Goal: Information Seeking & Learning: Check status

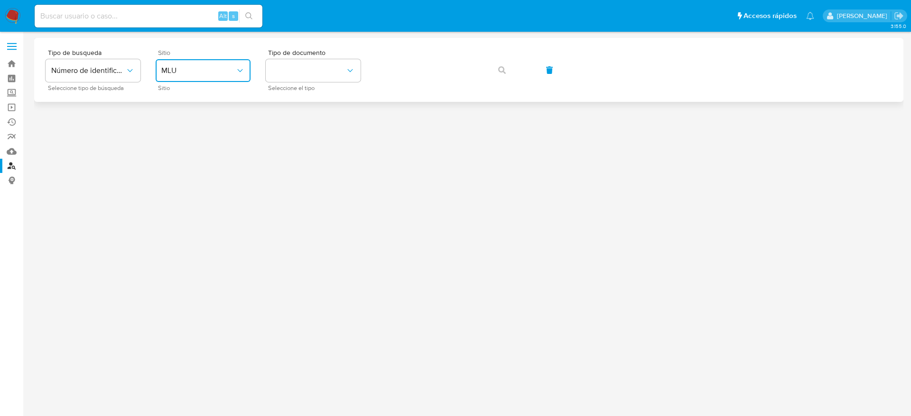
click at [213, 73] on span "MLU" at bounding box center [198, 70] width 74 height 9
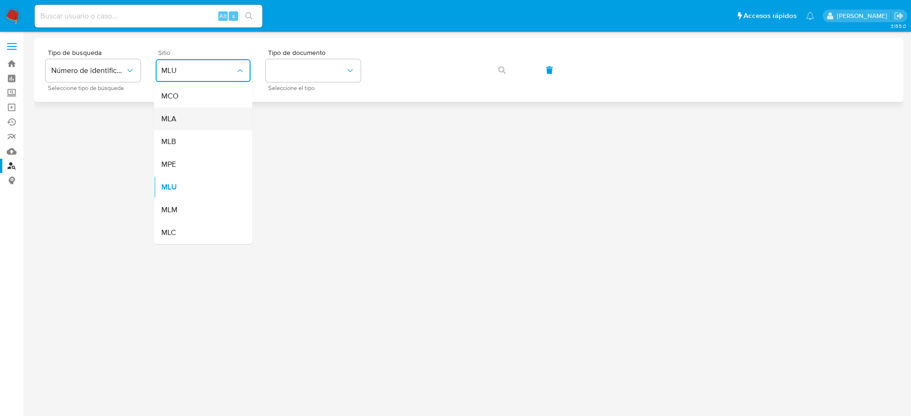
click at [195, 125] on div "MLA" at bounding box center [200, 119] width 78 height 23
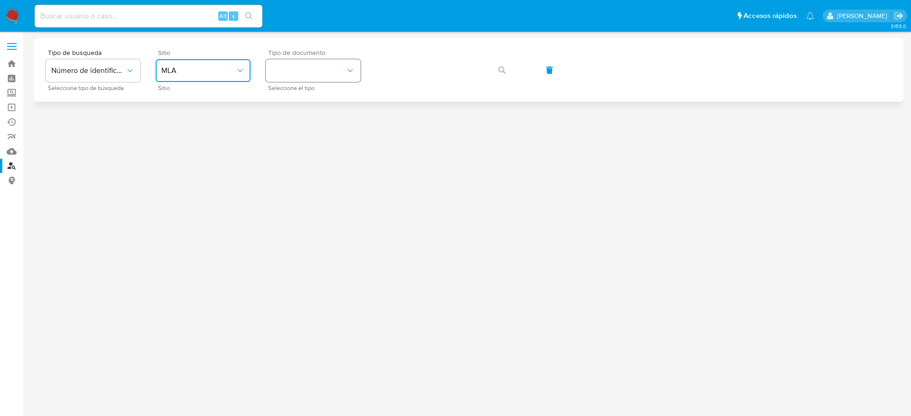
click at [314, 72] on button "identificationType" at bounding box center [313, 70] width 95 height 23
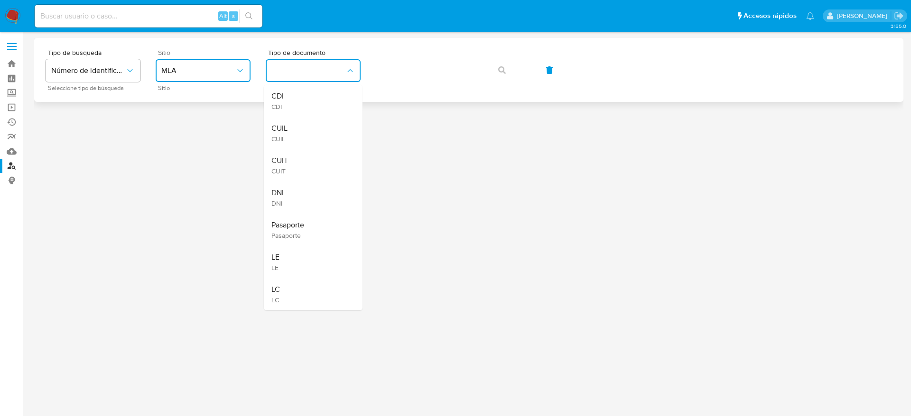
drag, startPoint x: 299, startPoint y: 163, endPoint x: 383, endPoint y: 95, distance: 108.0
click at [299, 162] on div "CUIT CUIT" at bounding box center [310, 165] width 78 height 32
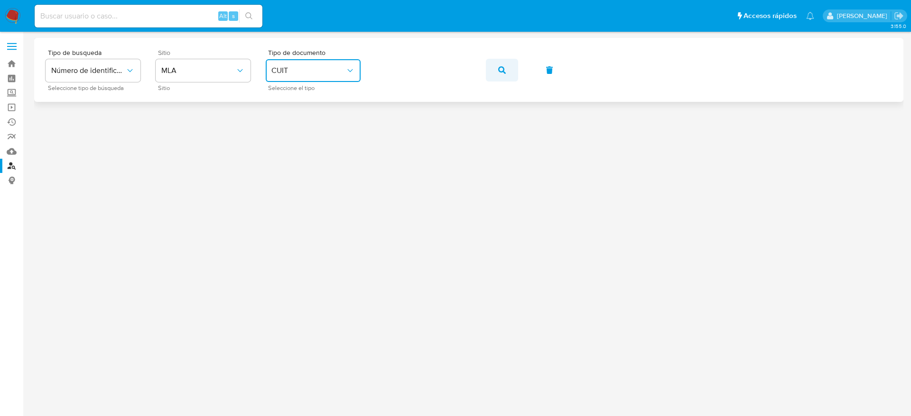
click at [508, 64] on button "button" at bounding box center [502, 70] width 32 height 23
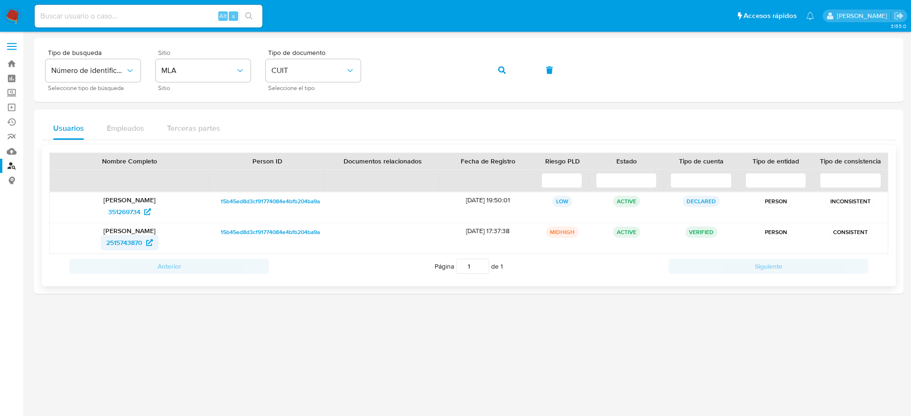
click at [132, 240] on span "2515743870" at bounding box center [124, 242] width 36 height 15
click at [304, 81] on div "Tipo de busqueda Número de identificación Seleccione tipo de búsqueda Sitio MLA…" at bounding box center [469, 69] width 846 height 41
click at [509, 72] on button "button" at bounding box center [502, 70] width 32 height 23
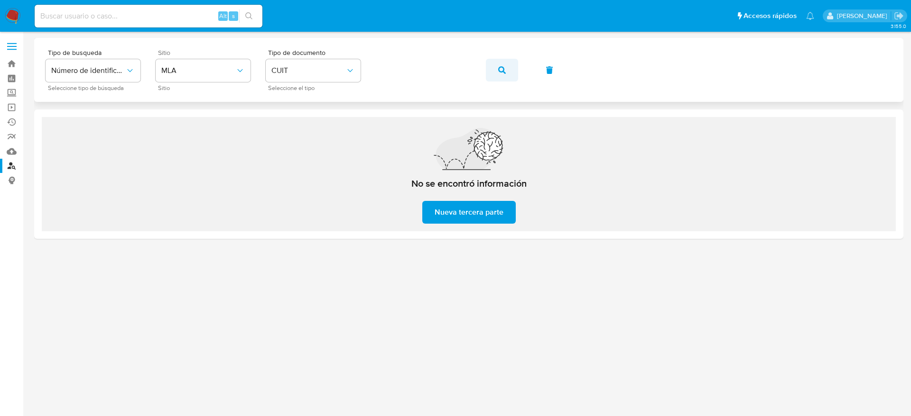
click at [504, 76] on span "button" at bounding box center [502, 70] width 8 height 21
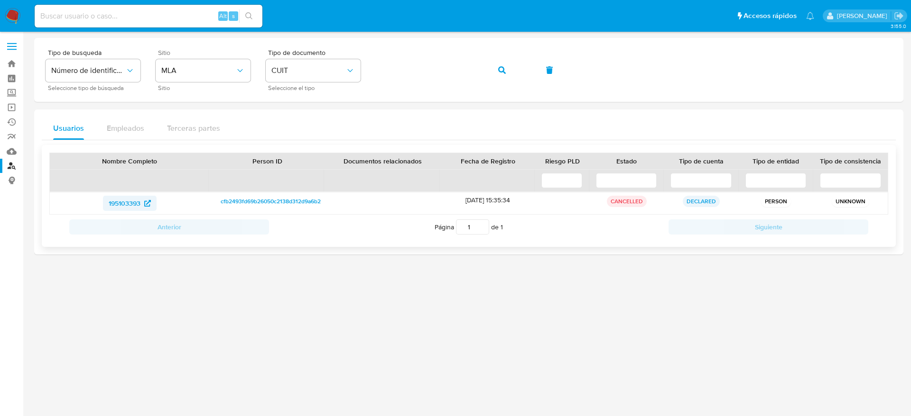
drag, startPoint x: 95, startPoint y: 206, endPoint x: 141, endPoint y: 202, distance: 46.1
click at [141, 202] on div "195103393" at bounding box center [129, 203] width 146 height 15
click at [497, 79] on button "button" at bounding box center [502, 70] width 32 height 23
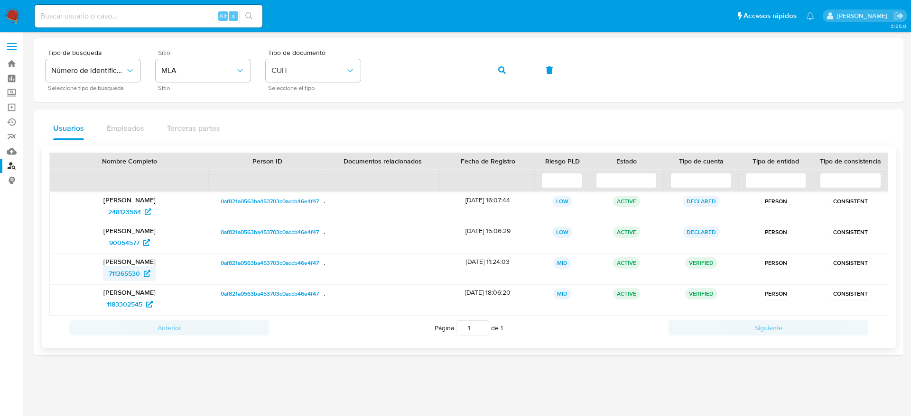
drag, startPoint x: 103, startPoint y: 281, endPoint x: 150, endPoint y: 279, distance: 47.0
click at [150, 279] on div "711365530" at bounding box center [129, 273] width 146 height 15
drag, startPoint x: 95, startPoint y: 310, endPoint x: 143, endPoint y: 312, distance: 48.4
click at [143, 312] on div "Rodolfo Antonio Labrusciano 1183302545" at bounding box center [129, 300] width 159 height 30
click at [494, 70] on button "button" at bounding box center [502, 70] width 32 height 23
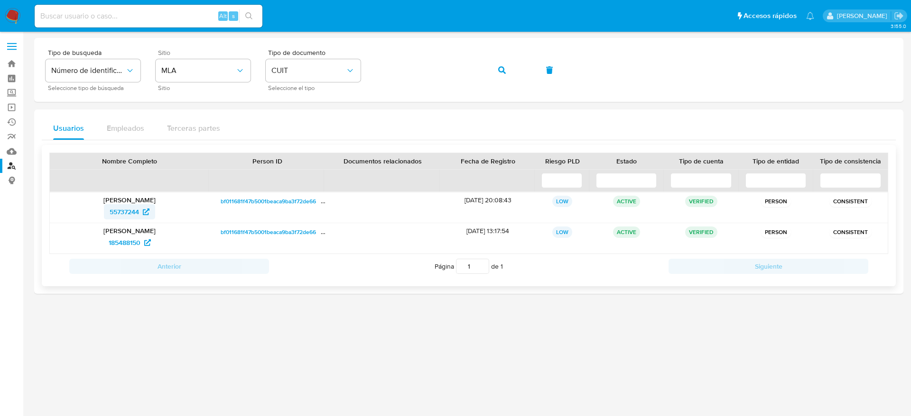
drag, startPoint x: 89, startPoint y: 218, endPoint x: 148, endPoint y: 217, distance: 58.8
click at [148, 217] on div "55737244" at bounding box center [129, 211] width 146 height 15
drag, startPoint x: 103, startPoint y: 240, endPoint x: 143, endPoint y: 245, distance: 40.1
click at [143, 245] on div "185488150" at bounding box center [129, 242] width 146 height 15
click at [288, 77] on div "Tipo de busqueda Número de identificación Seleccione tipo de búsqueda Sitio MLA…" at bounding box center [469, 69] width 846 height 41
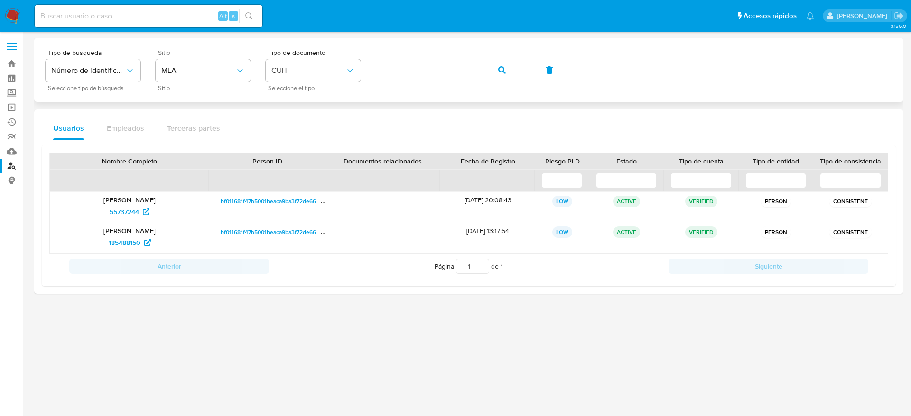
click at [484, 65] on div "Tipo de busqueda Número de identificación Seleccione tipo de búsqueda Sitio MLA…" at bounding box center [469, 69] width 846 height 41
click at [504, 69] on icon "button" at bounding box center [502, 70] width 8 height 8
click at [127, 212] on span "649479693" at bounding box center [125, 211] width 34 height 15
click at [119, 243] on span "732928664" at bounding box center [125, 242] width 34 height 15
drag, startPoint x: 88, startPoint y: 203, endPoint x: 158, endPoint y: 198, distance: 70.4
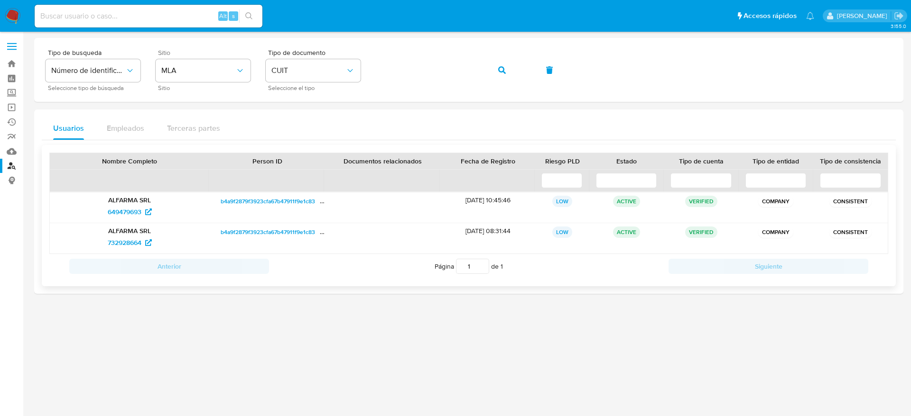
click at [158, 198] on p "ALFARMA SRL" at bounding box center [129, 200] width 146 height 9
click at [423, 33] on main "3.155.0" at bounding box center [455, 208] width 911 height 416
drag, startPoint x: 81, startPoint y: 210, endPoint x: 148, endPoint y: 217, distance: 67.8
click at [148, 217] on div "649479693" at bounding box center [129, 211] width 146 height 15
drag, startPoint x: 107, startPoint y: 244, endPoint x: 143, endPoint y: 239, distance: 36.4
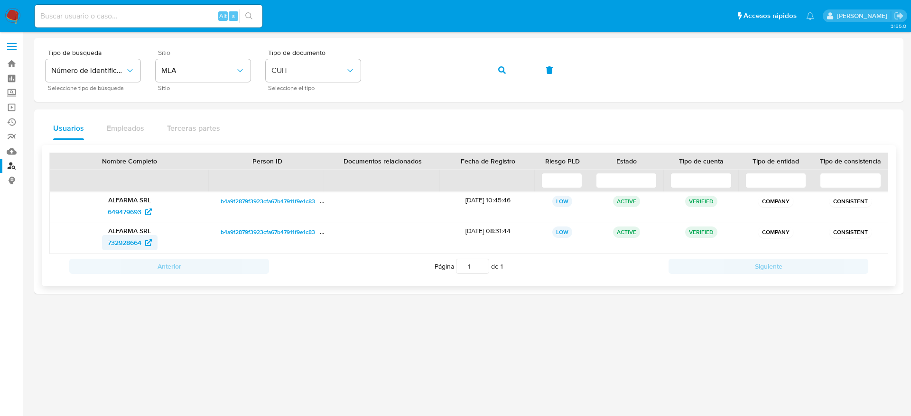
click at [143, 239] on div "732928664" at bounding box center [129, 242] width 146 height 15
click at [143, 239] on span "732928664" at bounding box center [130, 242] width 44 height 15
click at [492, 69] on button "button" at bounding box center [502, 70] width 32 height 23
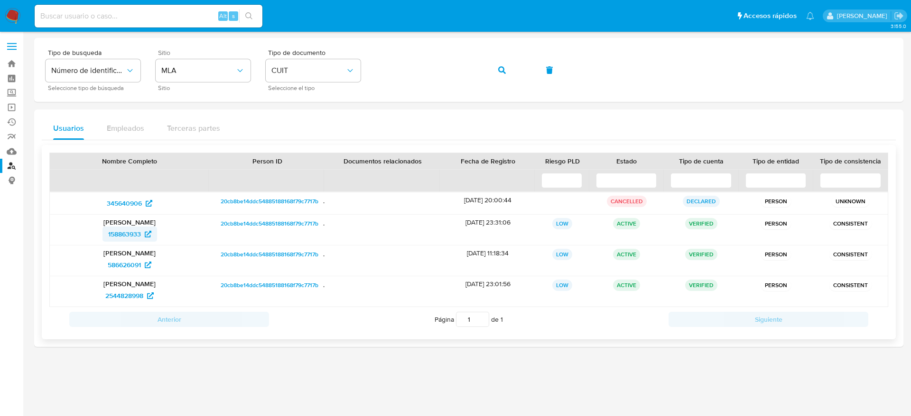
drag, startPoint x: 99, startPoint y: 235, endPoint x: 147, endPoint y: 234, distance: 47.4
click at [147, 234] on div "158863933" at bounding box center [129, 234] width 146 height 15
drag, startPoint x: 96, startPoint y: 269, endPoint x: 147, endPoint y: 275, distance: 50.6
click at [147, 275] on div "Carolina Ansaldi 586626091" at bounding box center [129, 261] width 159 height 30
drag, startPoint x: 85, startPoint y: 297, endPoint x: 147, endPoint y: 297, distance: 61.2
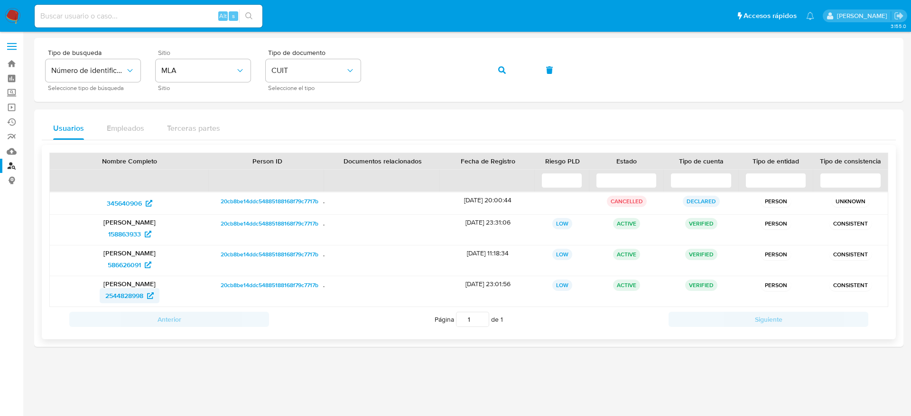
click at [147, 297] on div "2544828998" at bounding box center [129, 295] width 146 height 15
click at [273, 66] on div "Tipo de busqueda Número de identificación Seleccione tipo de búsqueda Sitio MLA…" at bounding box center [469, 69] width 846 height 41
click at [501, 70] on icon "button" at bounding box center [502, 70] width 8 height 8
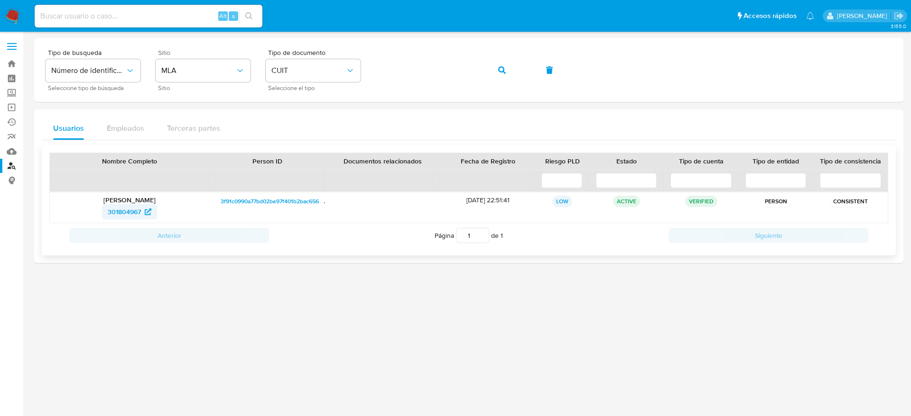
drag, startPoint x: 157, startPoint y: 227, endPoint x: 129, endPoint y: 211, distance: 32.9
click at [150, 223] on div "Nombre Completo Person ID Documentos relacionados Fecha de Registro Riesgo PLD …" at bounding box center [468, 200] width 838 height 95
drag, startPoint x: 135, startPoint y: 289, endPoint x: 116, endPoint y: 259, distance: 35.5
click at [134, 288] on div at bounding box center [468, 224] width 869 height 372
click at [89, 207] on div "301804967" at bounding box center [129, 211] width 146 height 15
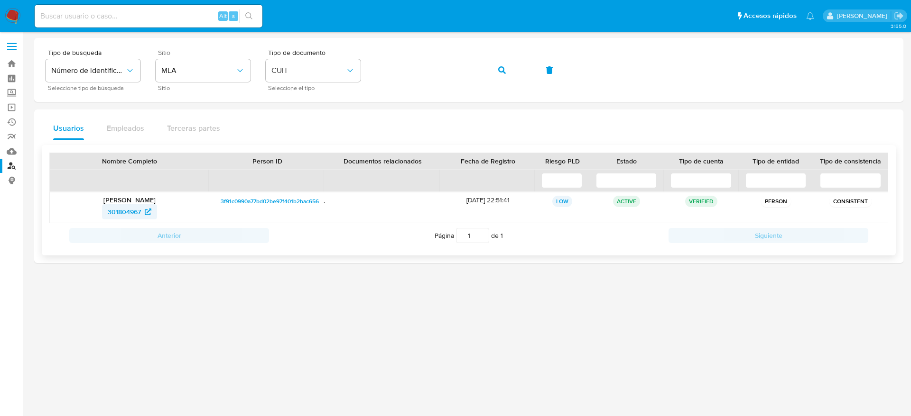
drag, startPoint x: 121, startPoint y: 221, endPoint x: 138, endPoint y: 215, distance: 18.0
click at [138, 215] on div "301804967" at bounding box center [129, 211] width 146 height 15
drag, startPoint x: 135, startPoint y: 289, endPoint x: 127, endPoint y: 277, distance: 14.3
click at [131, 285] on div at bounding box center [468, 224] width 869 height 372
drag, startPoint x: 120, startPoint y: 215, endPoint x: 142, endPoint y: 209, distance: 22.3
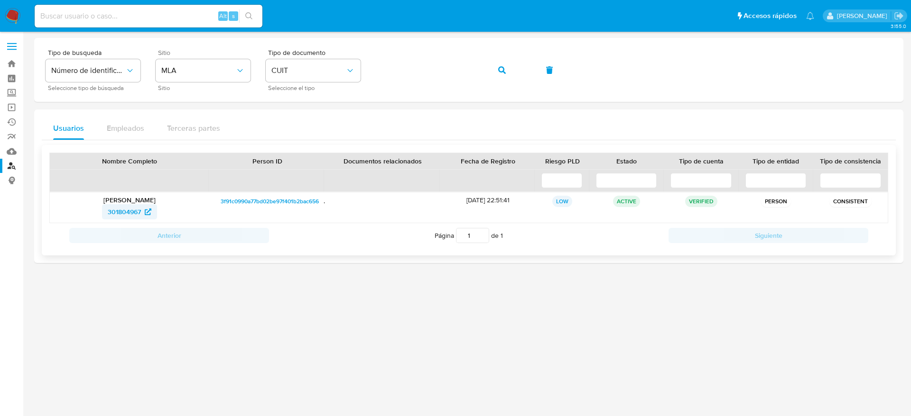
click at [142, 209] on div "301804967" at bounding box center [129, 211] width 146 height 15
click at [503, 73] on icon "button" at bounding box center [502, 70] width 8 height 8
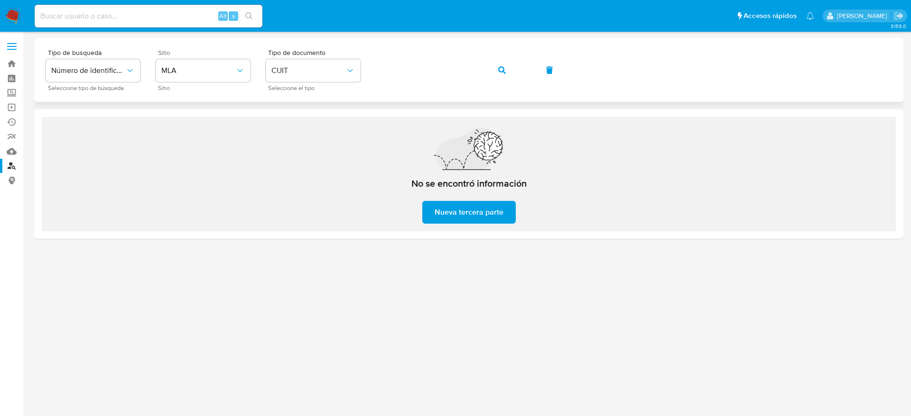
click at [365, 65] on div "Tipo de busqueda Número de identificación Seleccione tipo de búsqueda Sitio MLA…" at bounding box center [469, 69] width 846 height 41
click at [495, 75] on button "button" at bounding box center [502, 70] width 32 height 23
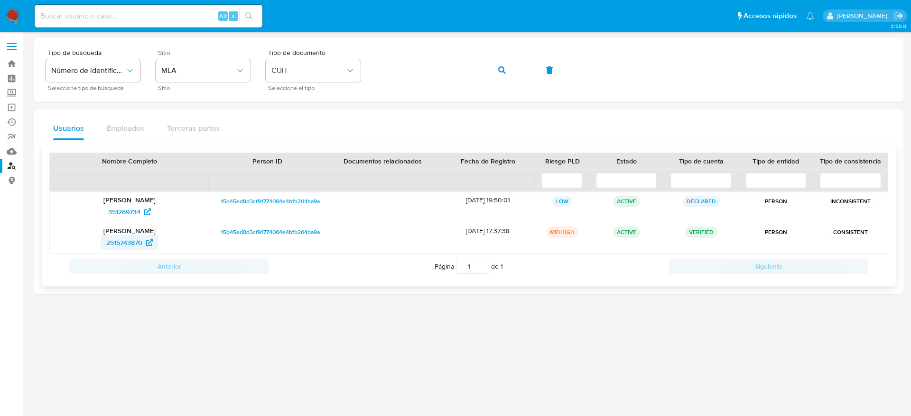
drag, startPoint x: 90, startPoint y: 248, endPoint x: 144, endPoint y: 244, distance: 54.2
click at [144, 244] on div "2515743870" at bounding box center [129, 242] width 146 height 15
click at [8, 17] on img at bounding box center [13, 16] width 16 height 16
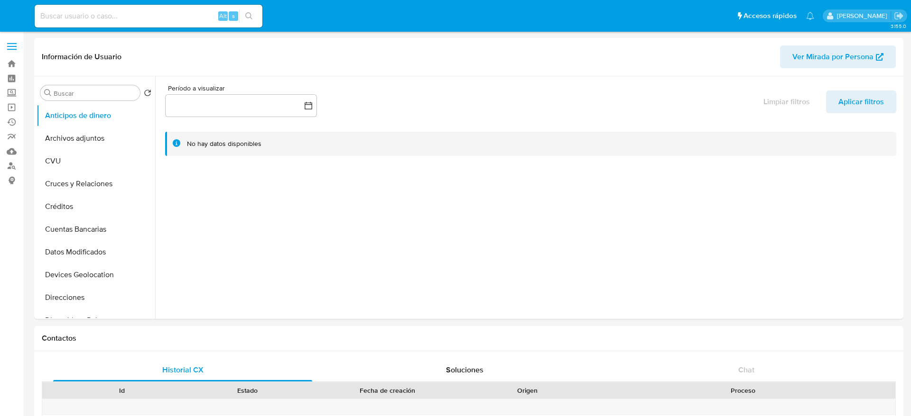
select select "10"
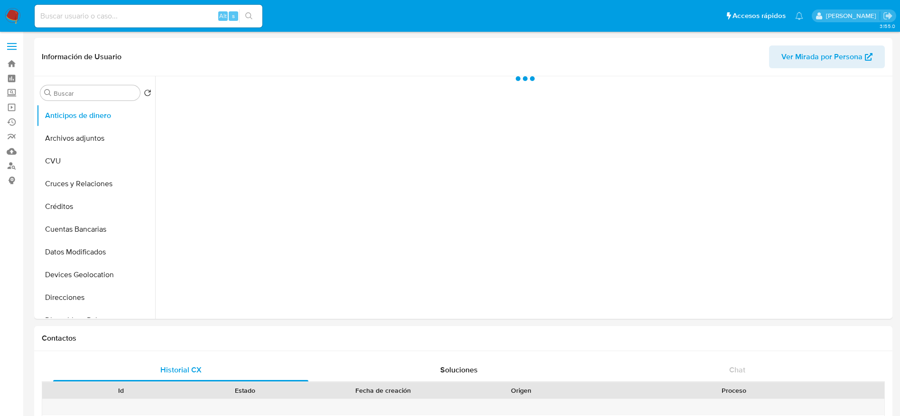
select select "10"
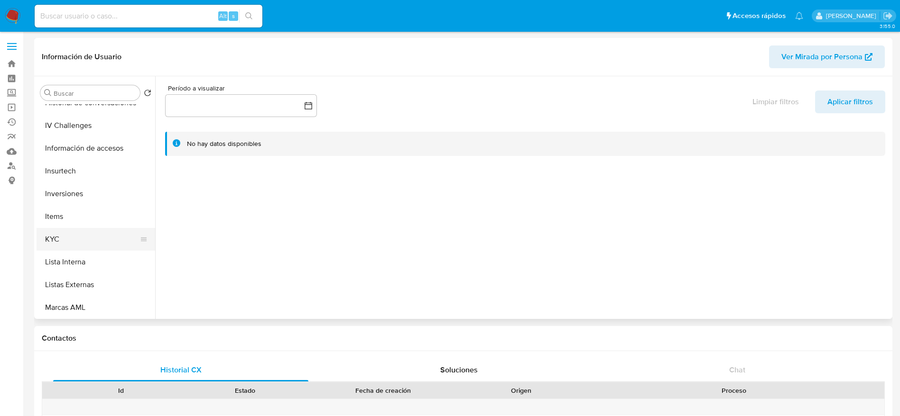
scroll to position [356, 0]
click at [62, 244] on button "KYC" at bounding box center [92, 238] width 111 height 23
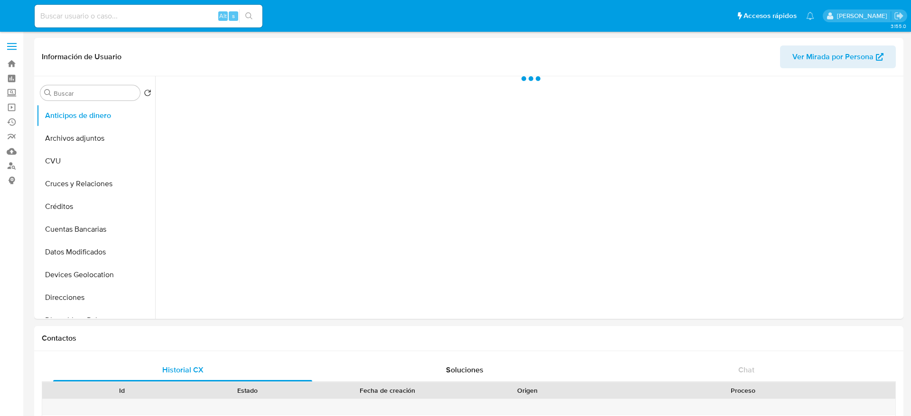
select select "10"
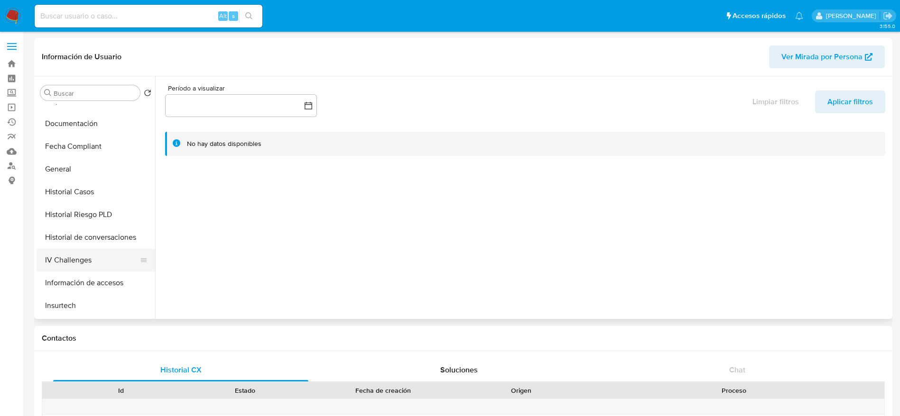
scroll to position [285, 0]
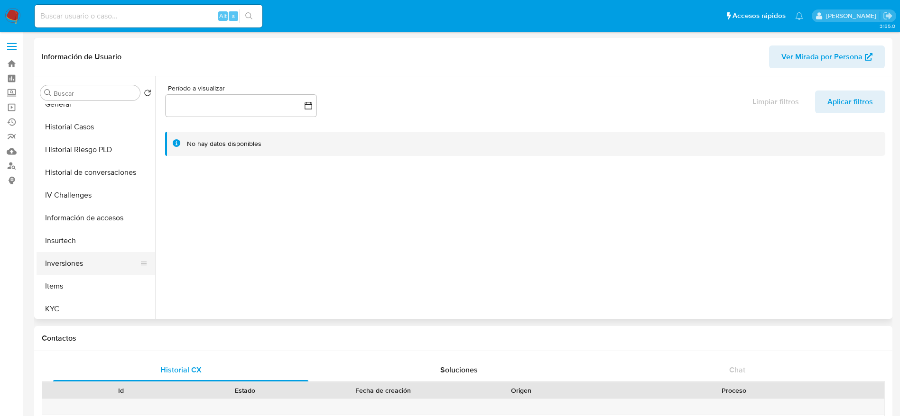
click at [72, 301] on button "KYC" at bounding box center [96, 309] width 119 height 23
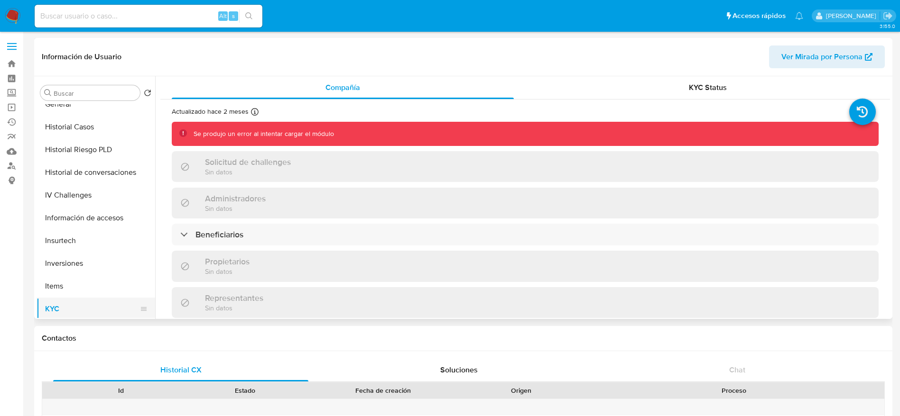
click at [48, 314] on button "KYC" at bounding box center [92, 309] width 111 height 23
click at [64, 273] on button "Inversiones" at bounding box center [92, 263] width 111 height 23
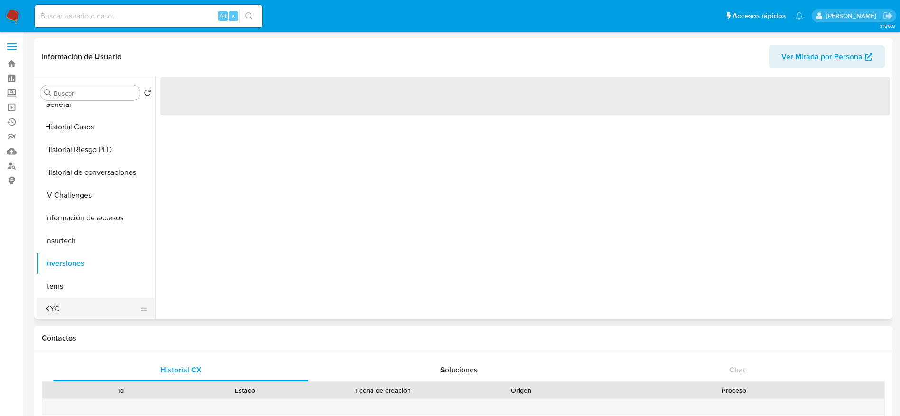
click at [64, 298] on button "KYC" at bounding box center [92, 309] width 111 height 23
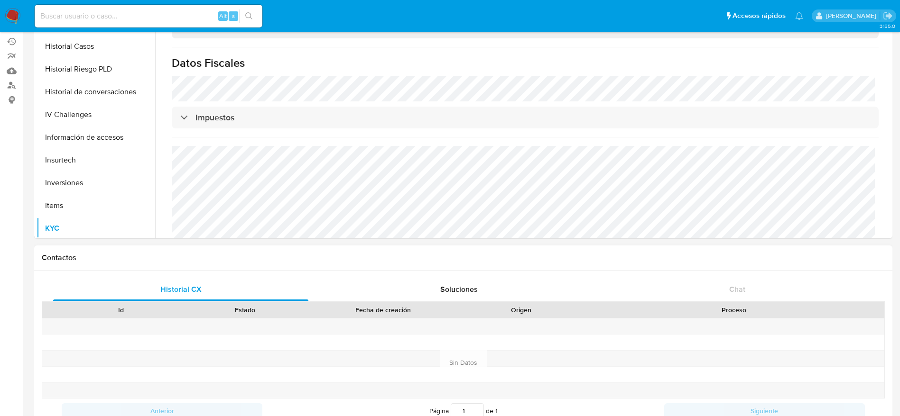
scroll to position [0, 0]
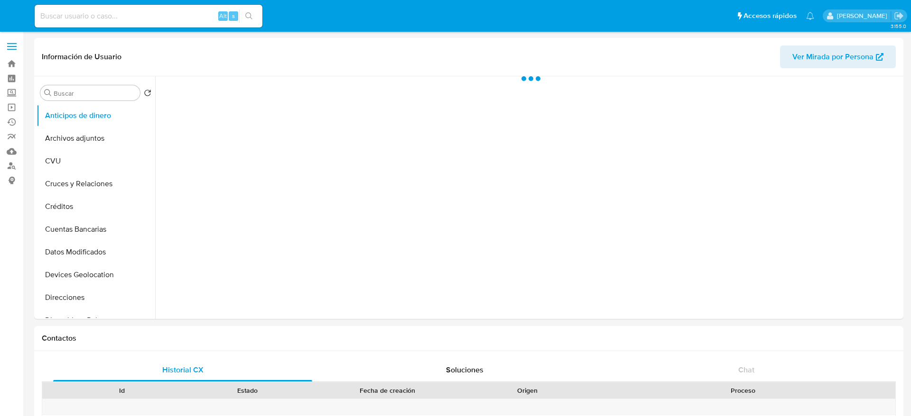
select select "10"
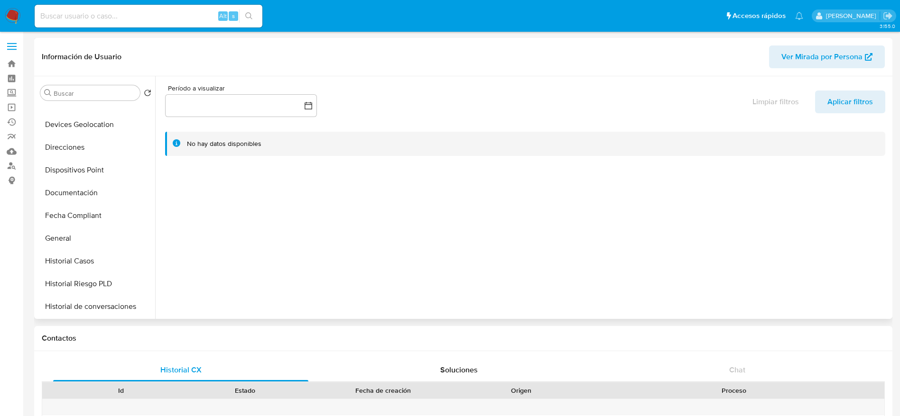
scroll to position [285, 0]
click at [66, 294] on button "Items" at bounding box center [92, 286] width 111 height 23
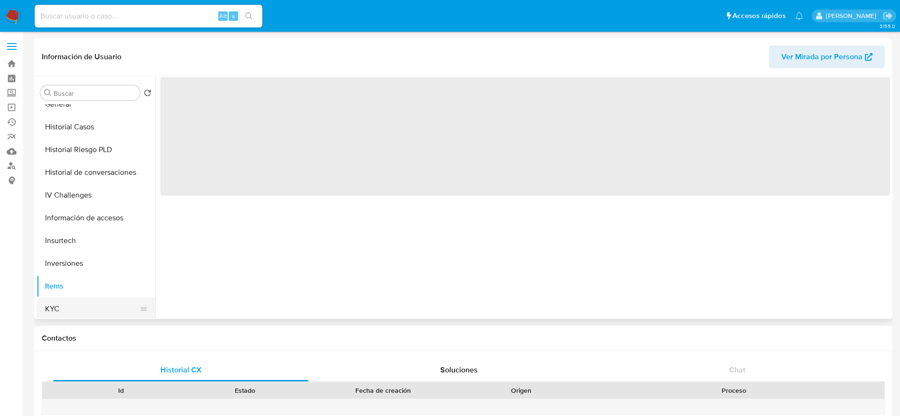
click at [67, 306] on button "KYC" at bounding box center [92, 309] width 111 height 23
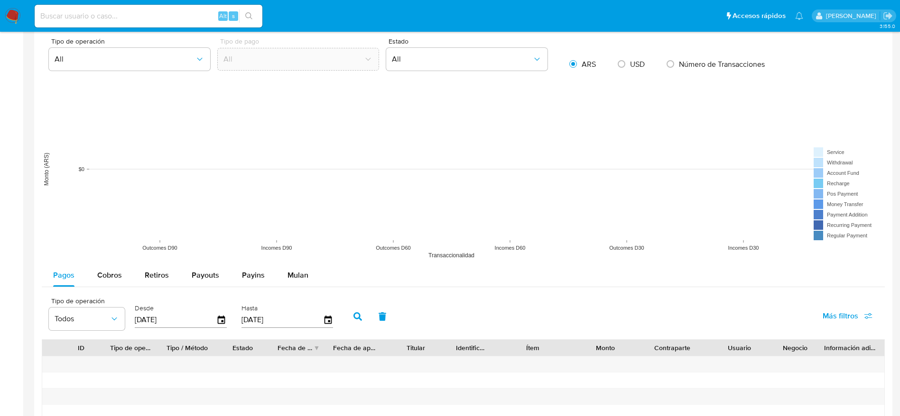
scroll to position [976, 0]
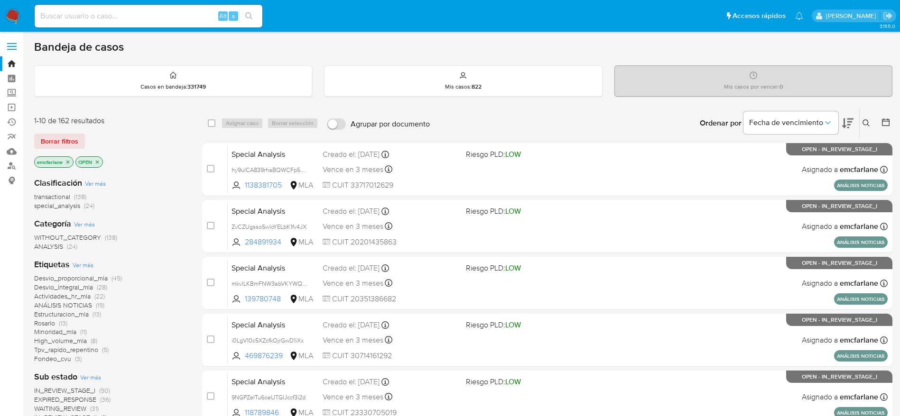
click at [155, 18] on input at bounding box center [149, 16] width 228 height 12
paste input "vg8NTh62e7MFgTxpNxqngpi8"
type input "vg8NTh62e7MFgTxpNxqngpi8"
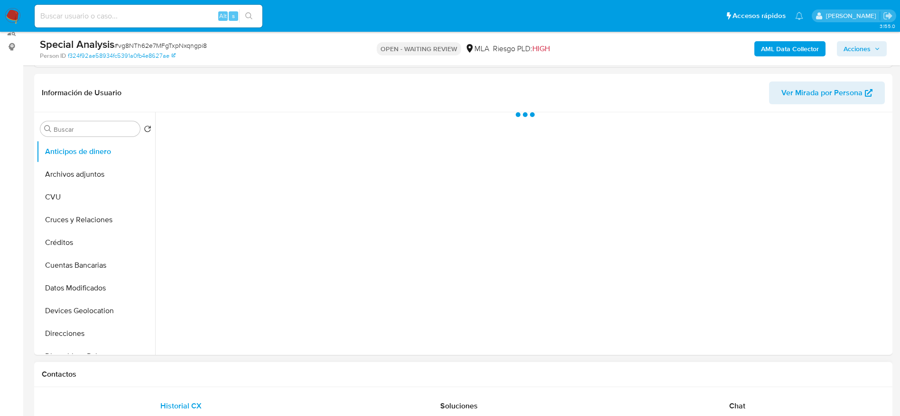
scroll to position [285, 0]
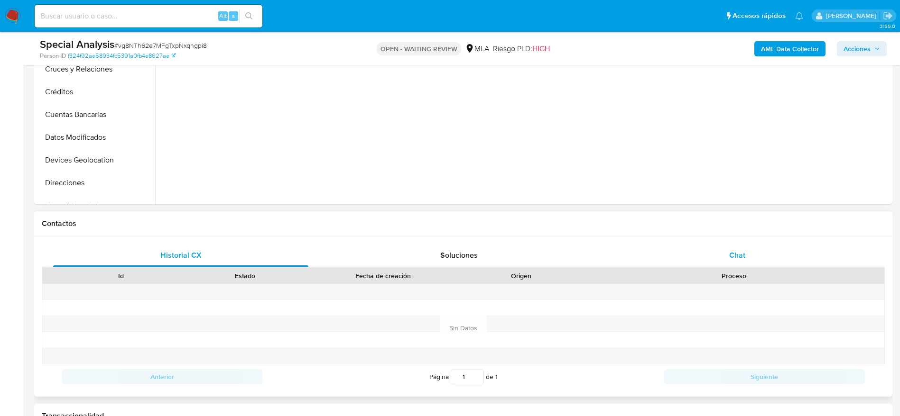
click at [741, 264] on div "Chat" at bounding box center [736, 255] width 255 height 23
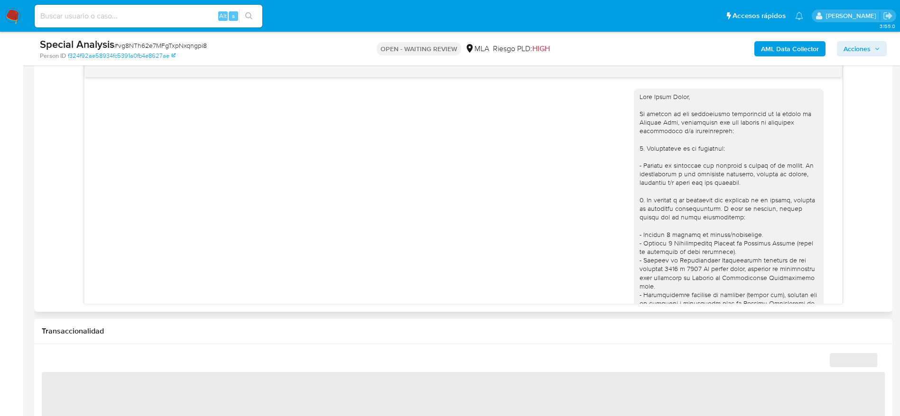
scroll to position [745, 0]
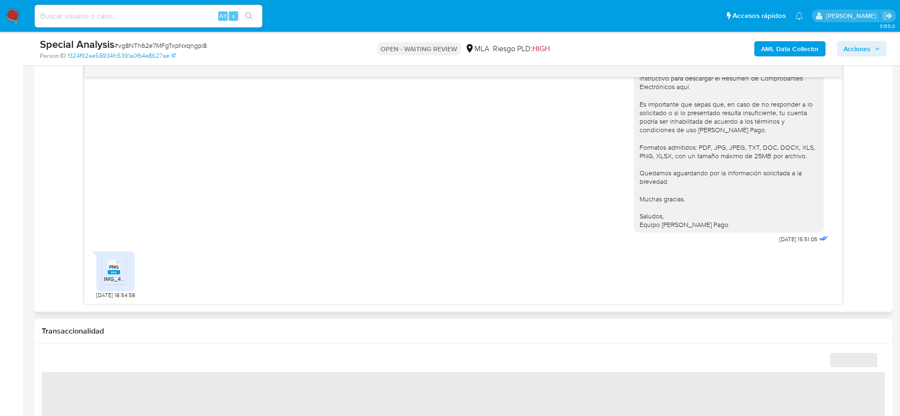
select select "10"
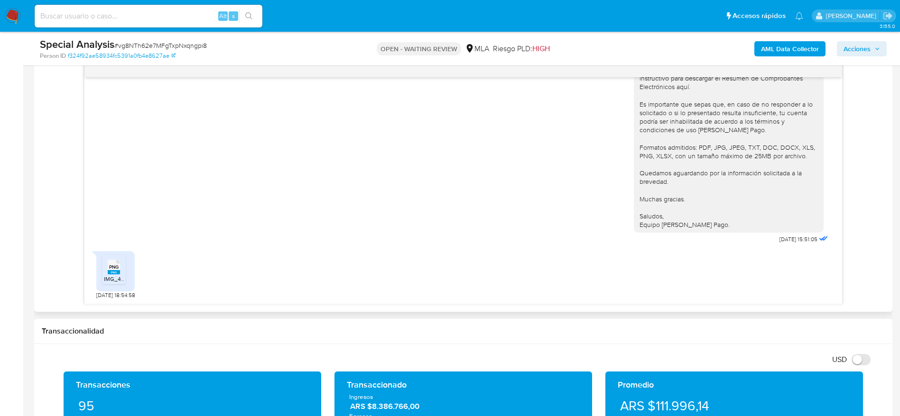
click at [108, 269] on icon "PNG" at bounding box center [114, 267] width 12 height 17
click at [124, 44] on span "# vg8NTh62e7MFgTxpNxqngpi8" at bounding box center [160, 45] width 92 height 9
copy span "g"
click at [189, 41] on span "# vg8NTh62e7MFgTxpNxqngpi8" at bounding box center [160, 45] width 92 height 9
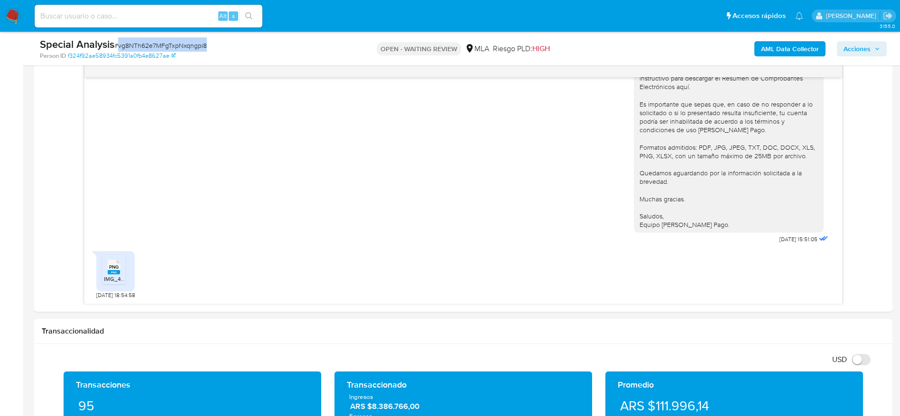
click at [190, 42] on span "# vg8NTh62e7MFgTxpNxqngpi8" at bounding box center [160, 45] width 92 height 9
copy span "vg8NTh62e7MFgTxpNxqngpi8"
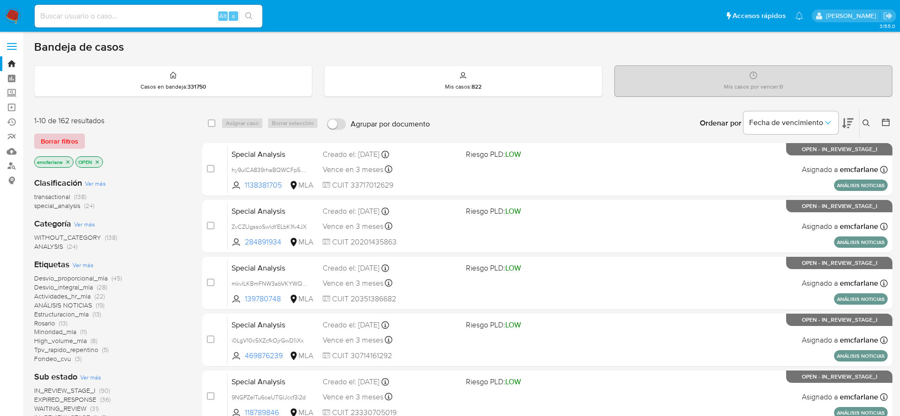
click at [60, 135] on span "Borrar filtros" at bounding box center [59, 141] width 37 height 13
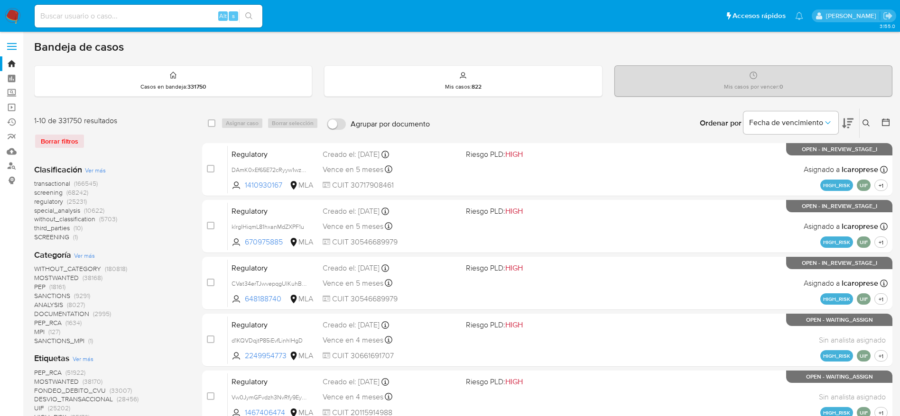
click at [863, 123] on icon at bounding box center [866, 124] width 8 height 8
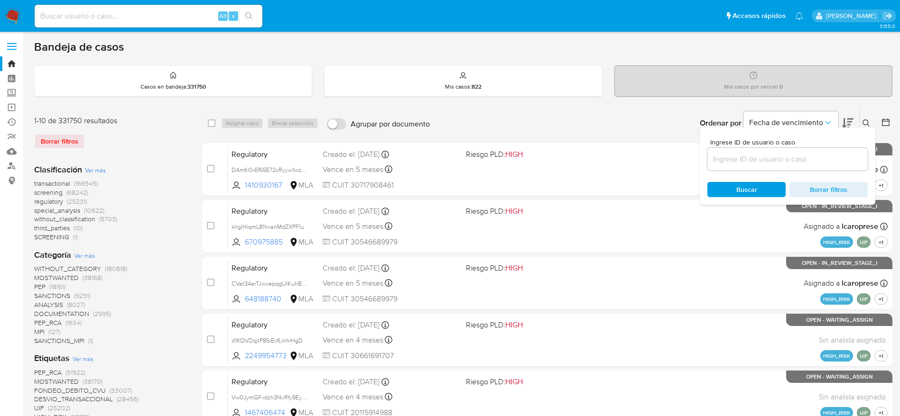
click at [750, 156] on input at bounding box center [787, 159] width 160 height 12
type input "vg8NTh62e7MFgTxpNxqngpi8"
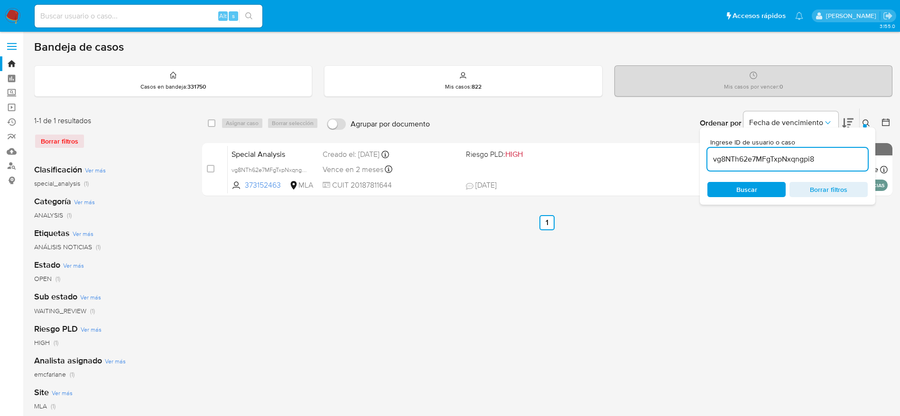
drag, startPoint x: 212, startPoint y: 125, endPoint x: 249, endPoint y: 118, distance: 37.1
click at [215, 125] on div "select-all-cases-checkbox" at bounding box center [213, 123] width 11 height 11
drag, startPoint x: 210, startPoint y: 123, endPoint x: 215, endPoint y: 125, distance: 5.1
click at [211, 123] on input "checkbox" at bounding box center [212, 124] width 8 height 8
checkbox input "true"
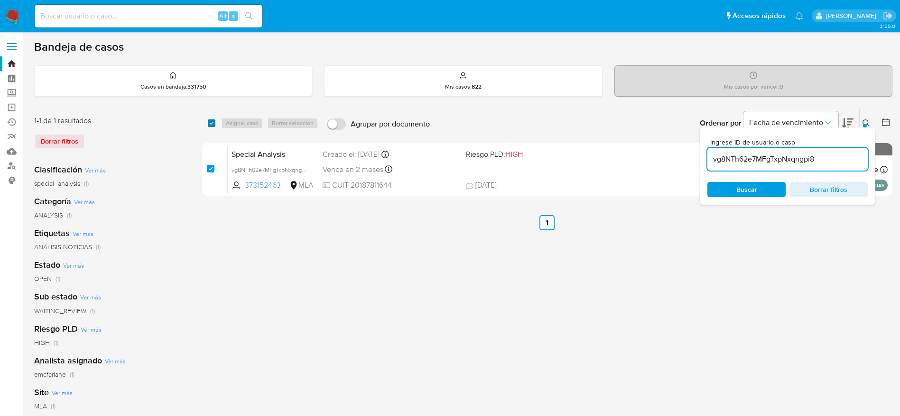
checkbox input "true"
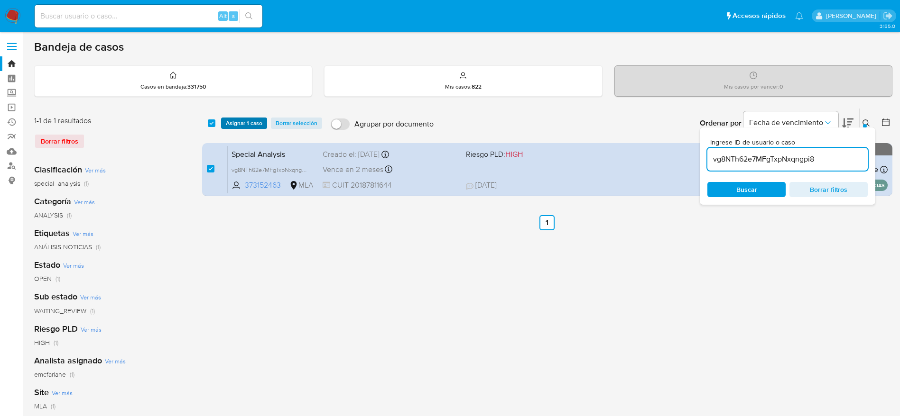
click at [230, 121] on span "Asignar 1 caso" at bounding box center [244, 123] width 37 height 9
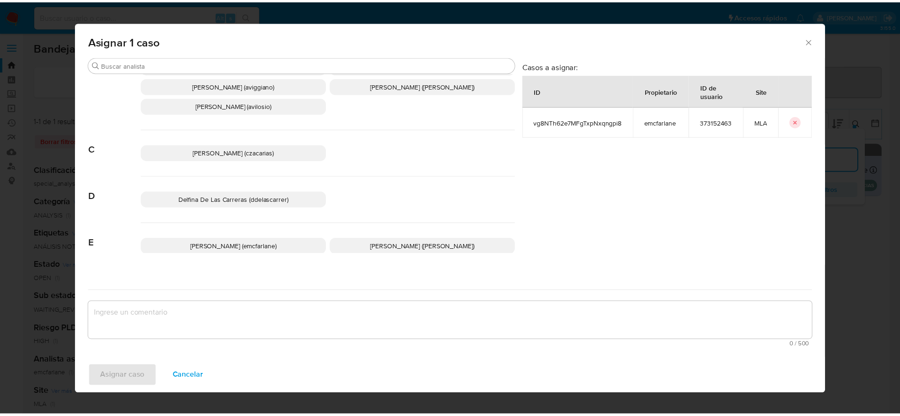
scroll to position [71, 0]
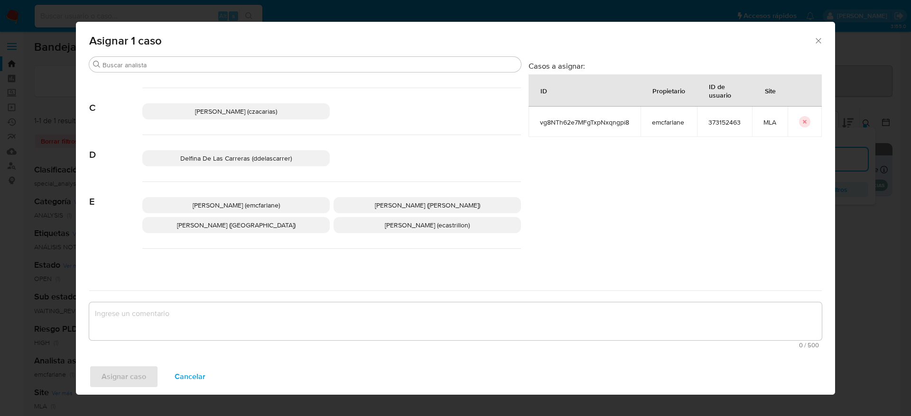
click at [223, 202] on span "Elaine Mc Farlane (emcfarlane)" at bounding box center [236, 205] width 87 height 9
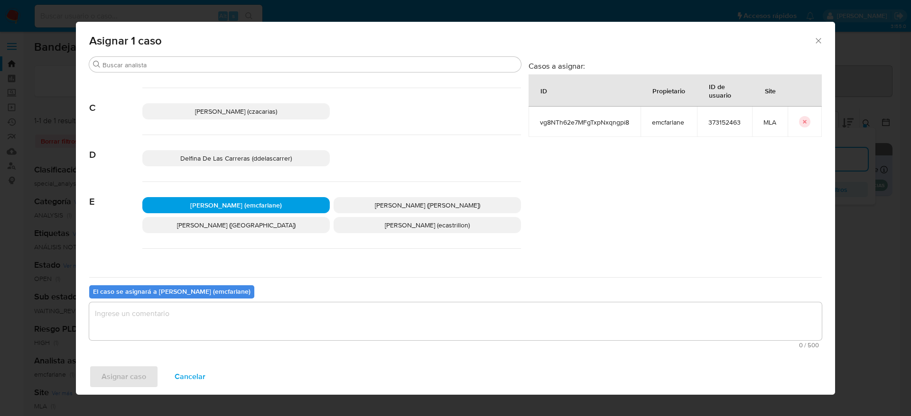
click at [182, 322] on textarea "assign-modal" at bounding box center [455, 322] width 732 height 38
click at [136, 377] on span "Asignar caso" at bounding box center [123, 377] width 45 height 21
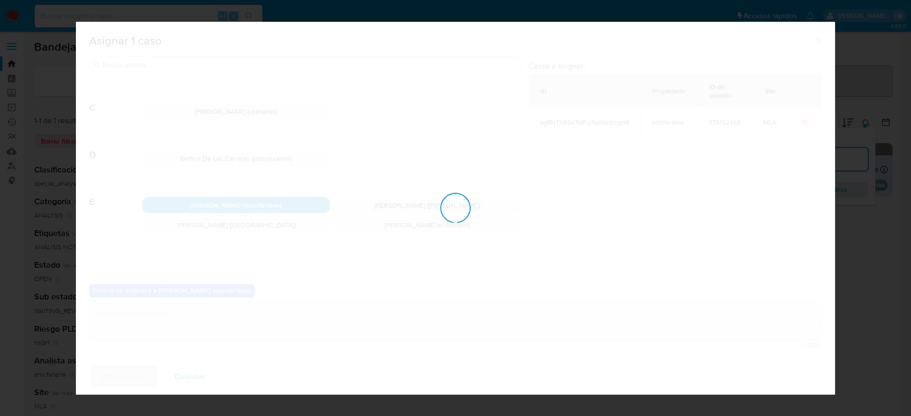
checkbox input "false"
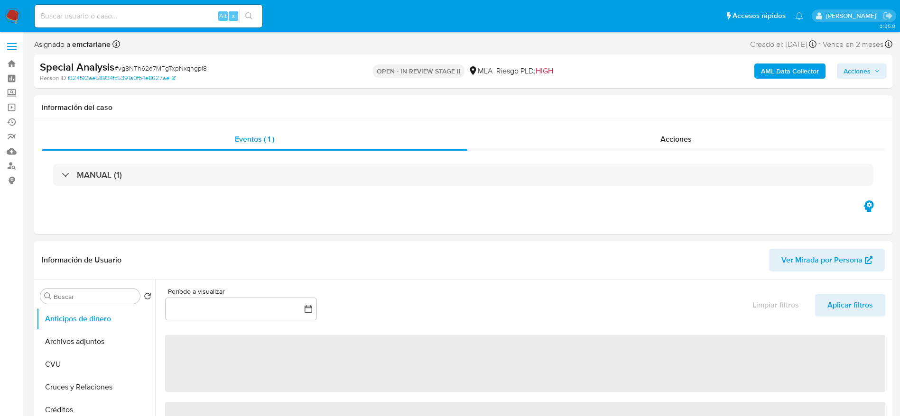
click at [864, 76] on span "Acciones" at bounding box center [856, 71] width 27 height 15
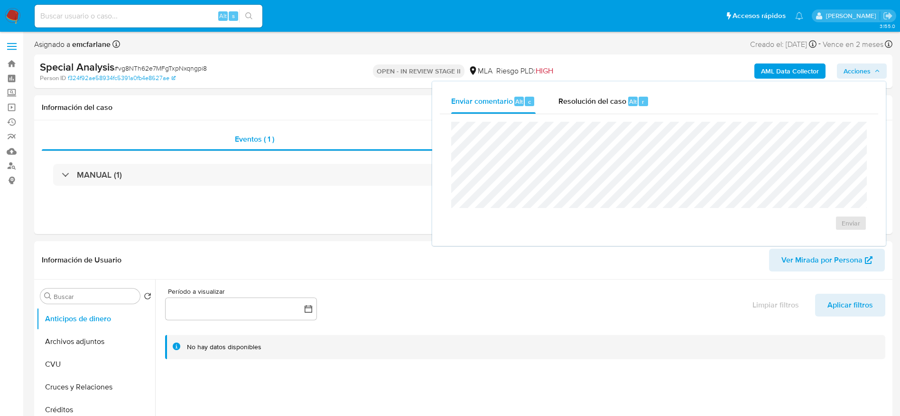
select select "10"
drag, startPoint x: 615, startPoint y: 106, endPoint x: 614, endPoint y: 117, distance: 10.9
click at [615, 109] on div "Resolución del caso Alt r" at bounding box center [603, 101] width 91 height 25
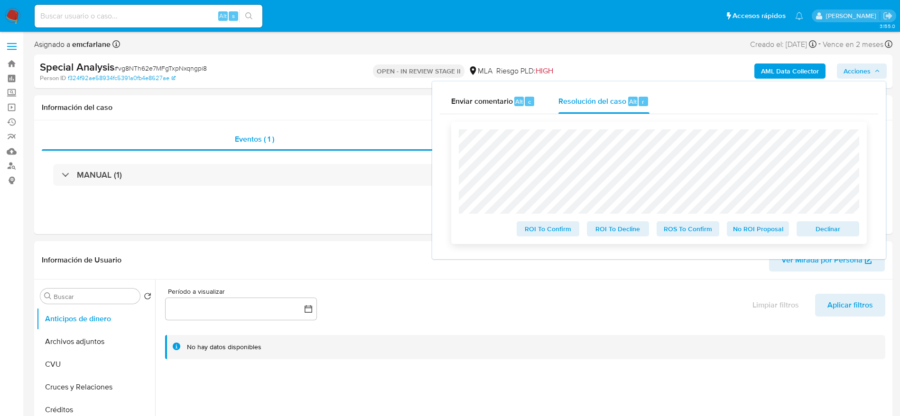
click at [825, 227] on span "Declinar" at bounding box center [827, 228] width 49 height 13
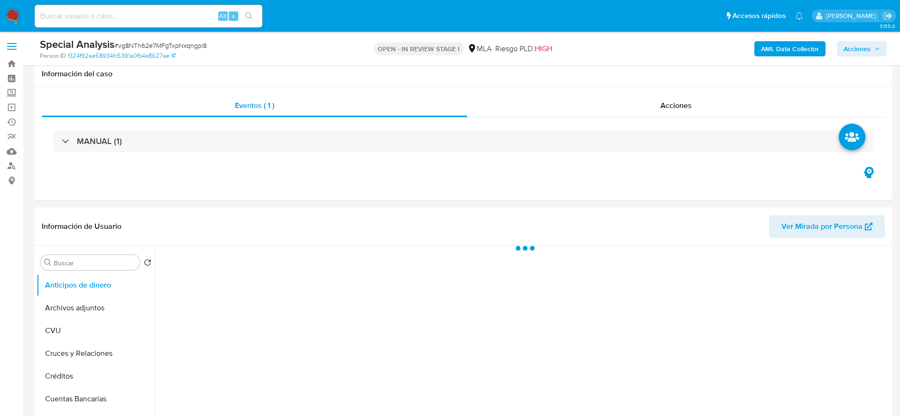
scroll to position [427, 0]
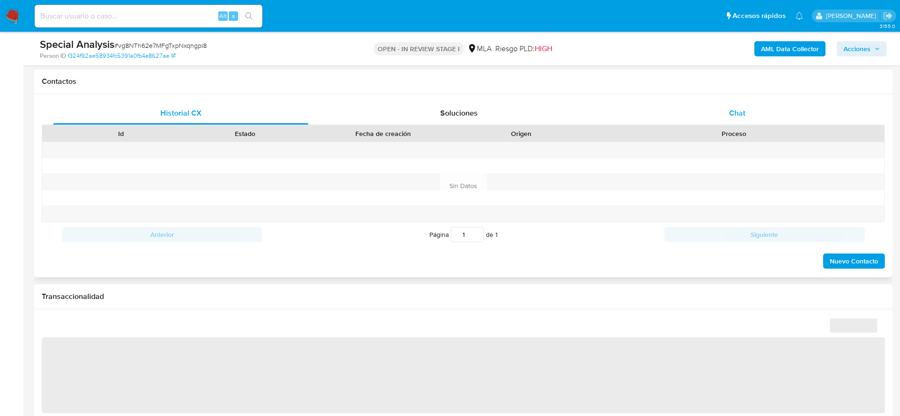
select select "10"
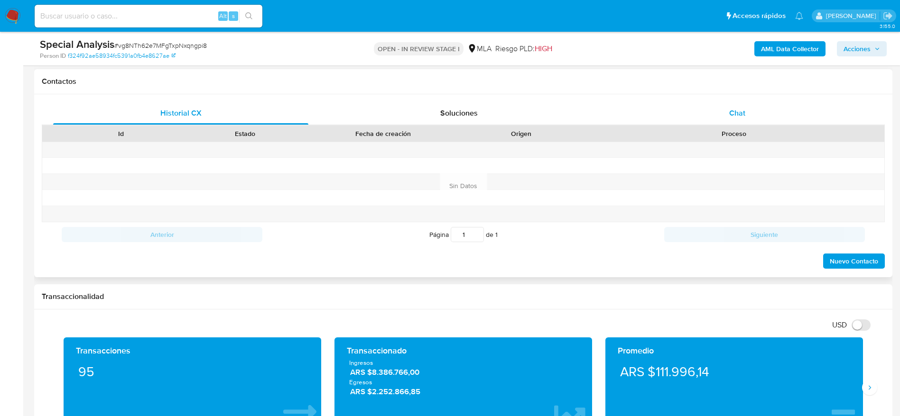
click at [733, 113] on span "Chat" at bounding box center [737, 113] width 16 height 11
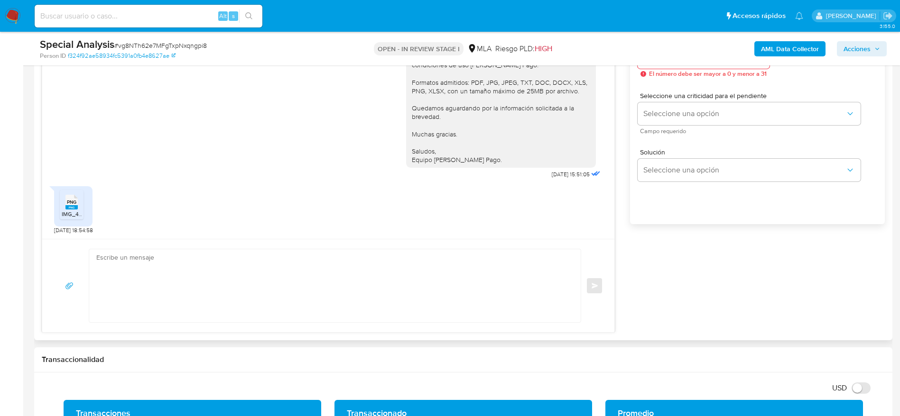
scroll to position [569, 0]
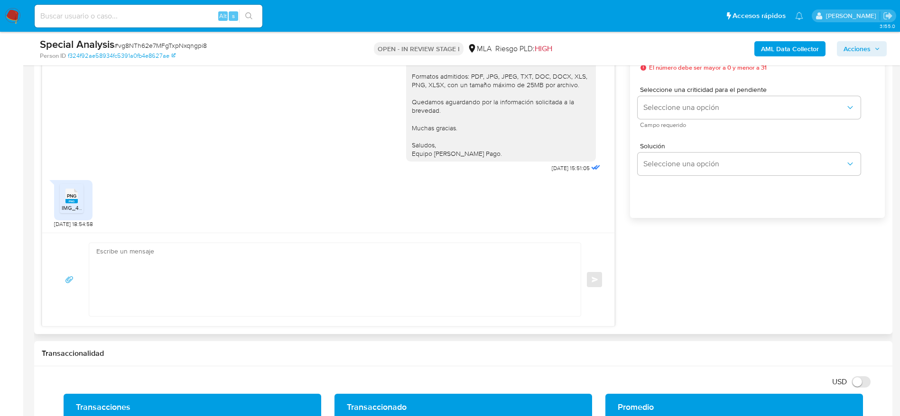
click at [175, 276] on textarea at bounding box center [332, 279] width 472 height 73
paste textarea "Lore Ipsum Dolor, Sitame consect adi el seddoeius. Te incidid ut lab etdolorema…"
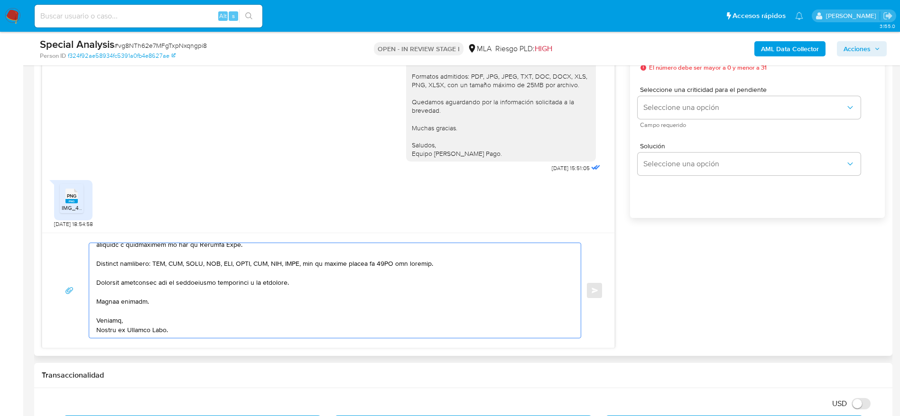
scroll to position [0, 0]
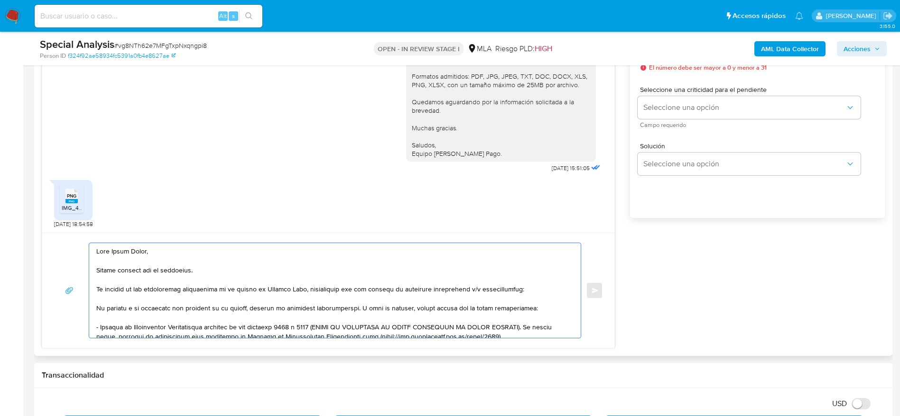
click at [217, 276] on textarea at bounding box center [332, 290] width 472 height 95
click at [228, 293] on textarea at bounding box center [332, 290] width 472 height 95
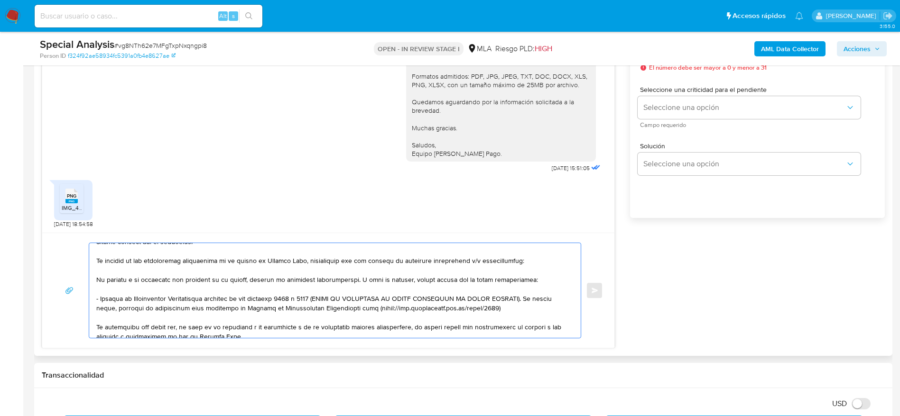
click at [507, 295] on textarea at bounding box center [332, 290] width 472 height 95
click at [538, 308] on textarea at bounding box center [332, 290] width 472 height 95
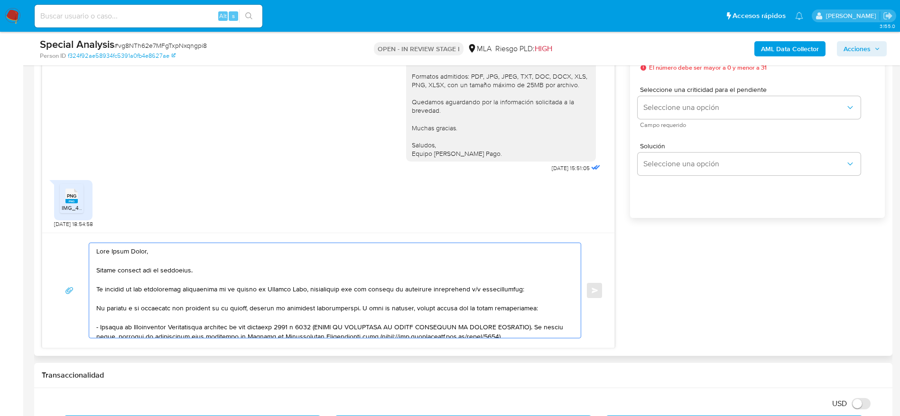
scroll to position [498, 0]
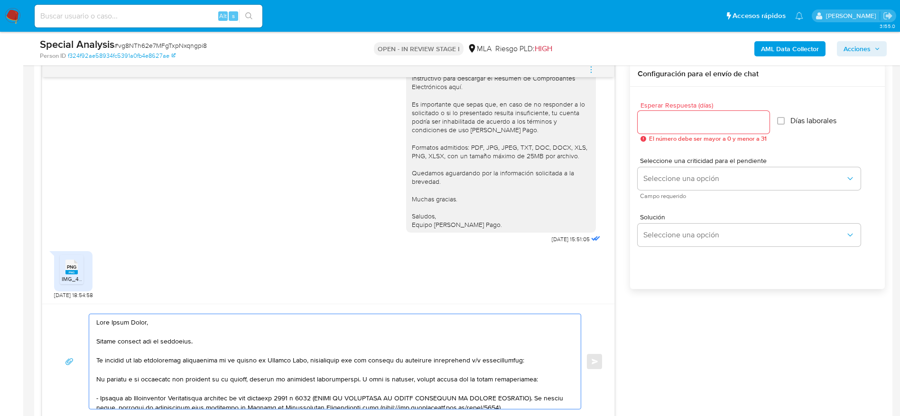
type textarea "Hola Nizar Esper, Muchas gracias por tu respuesta. En función de las operacione…"
click at [662, 127] on input "Esperar Respuesta (días)" at bounding box center [703, 122] width 132 height 12
type input "1"
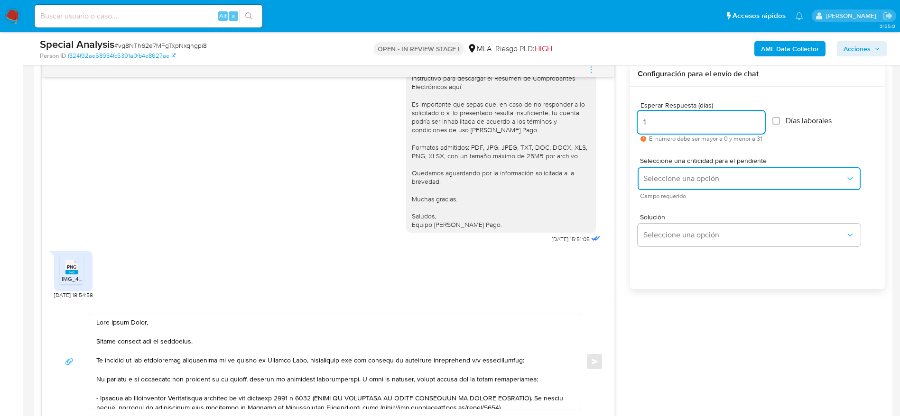
click at [668, 174] on span "Seleccione una opción" at bounding box center [744, 178] width 202 height 9
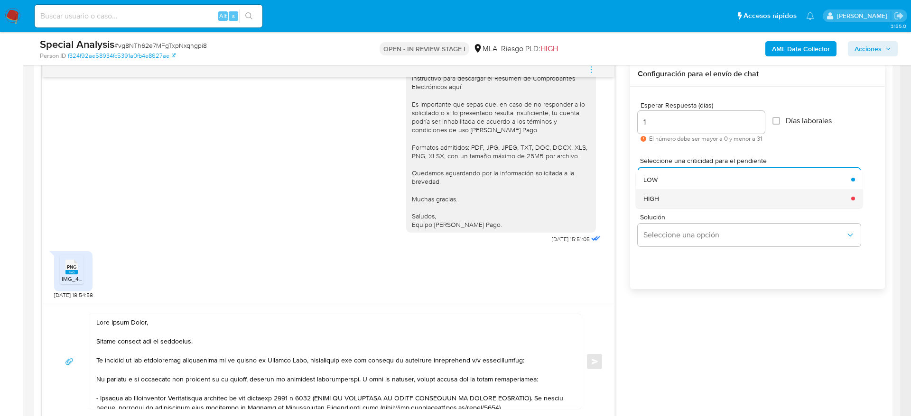
click at [666, 201] on div "HIGH" at bounding box center [744, 198] width 202 height 19
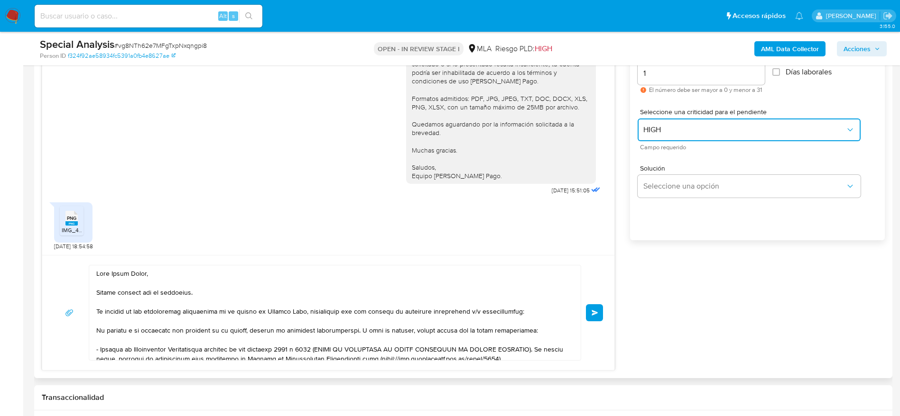
scroll to position [569, 0]
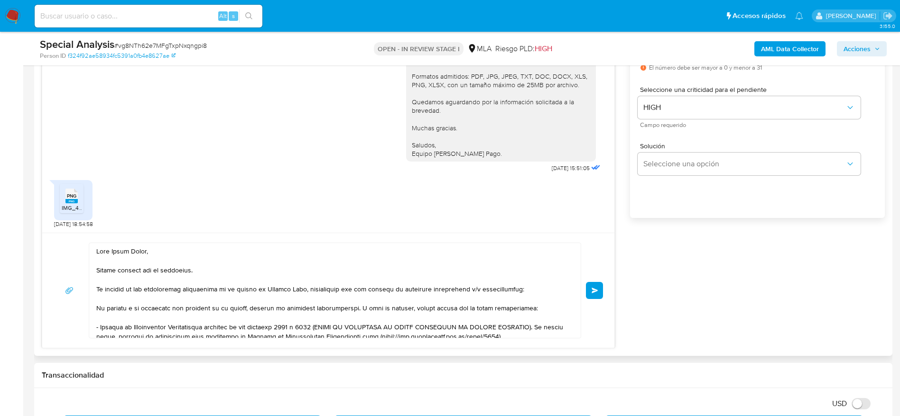
click at [605, 289] on div "Enviar" at bounding box center [328, 290] width 572 height 115
drag, startPoint x: 598, startPoint y: 288, endPoint x: 666, endPoint y: 310, distance: 71.7
click at [598, 289] on span "Enviar" at bounding box center [594, 291] width 7 height 6
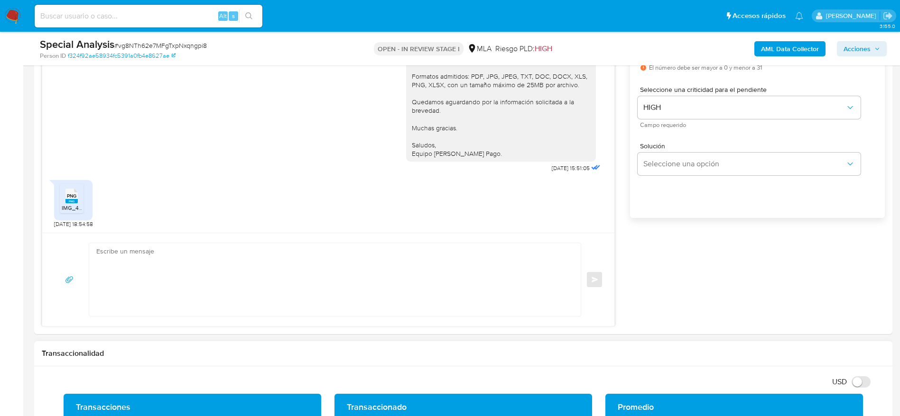
scroll to position [1067, 0]
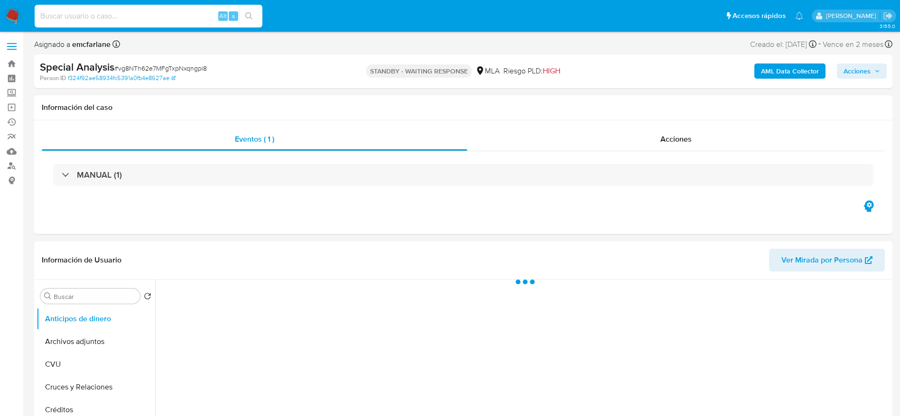
click at [175, 14] on input at bounding box center [149, 16] width 228 height 12
paste input "dmUvXUng1lW0qSpB4Tfnnq52"
type input "dmUvXUng1lW0qSpB4Tfnnq52"
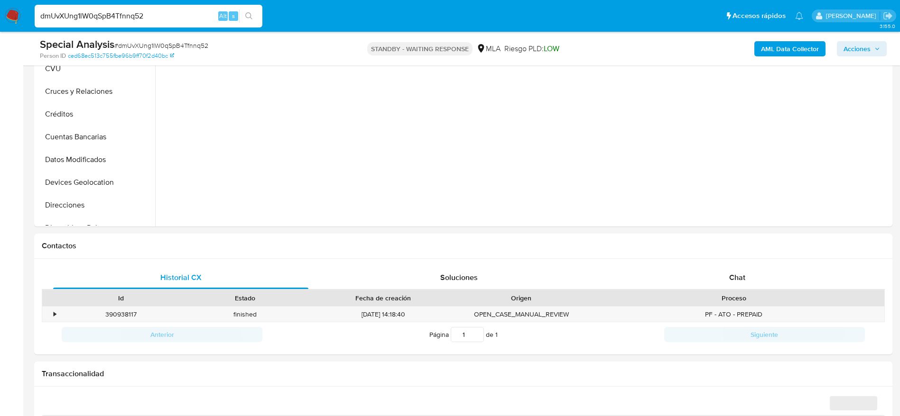
scroll to position [356, 0]
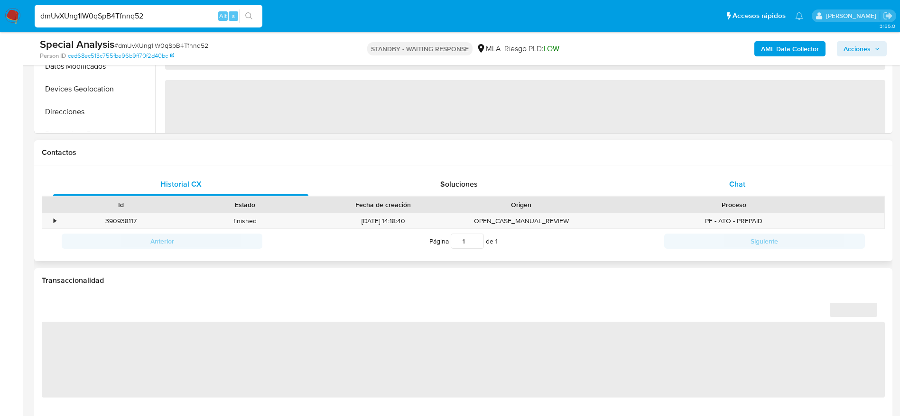
click at [735, 192] on div "Chat" at bounding box center [736, 184] width 255 height 23
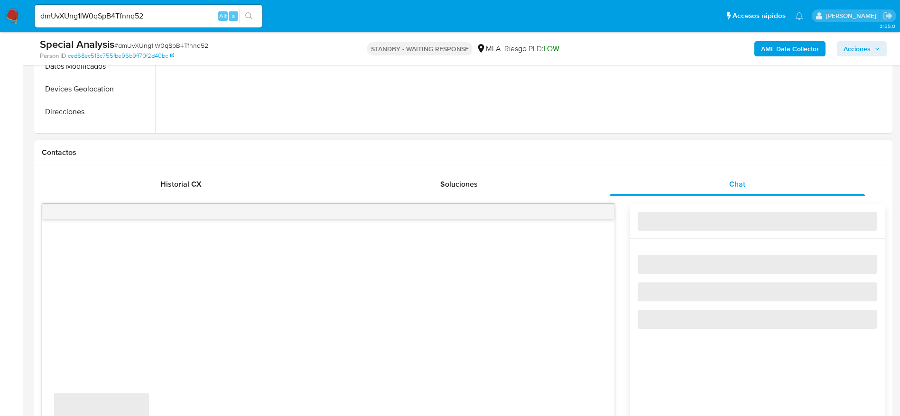
select select "10"
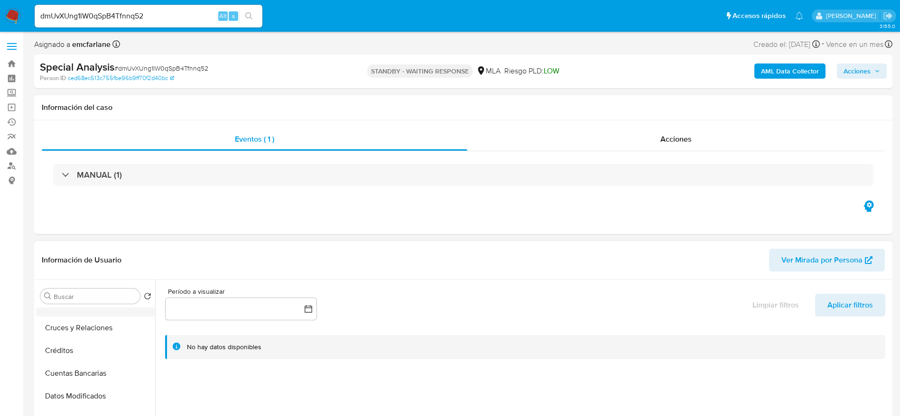
scroll to position [142, 0]
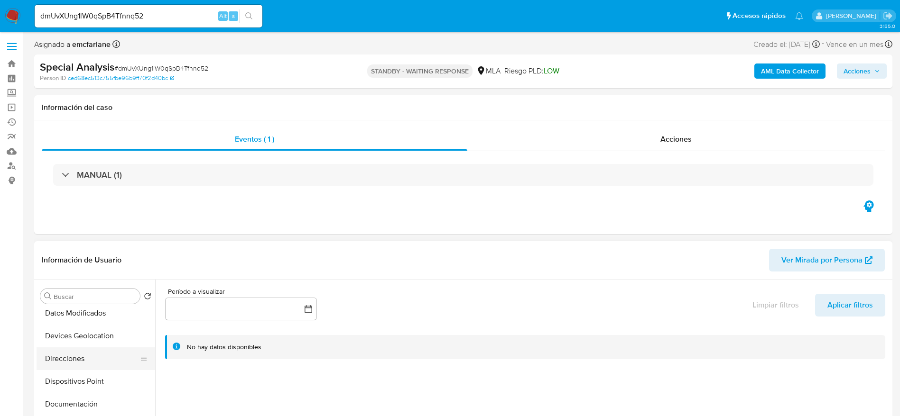
click at [86, 350] on button "Direcciones" at bounding box center [92, 359] width 111 height 23
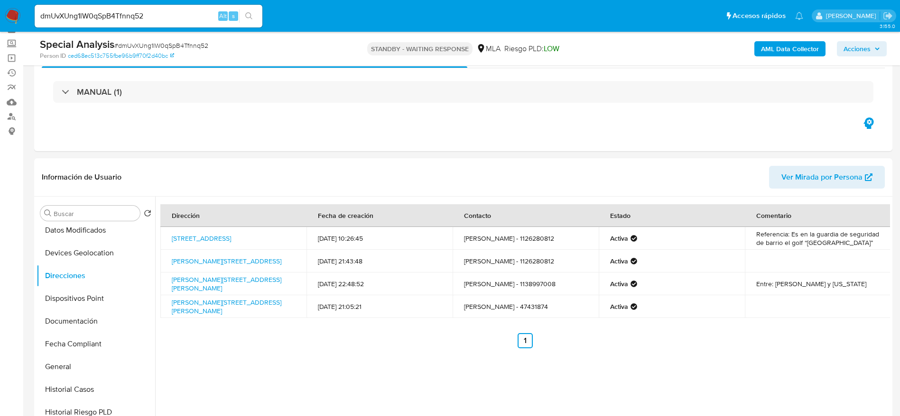
scroll to position [71, 0]
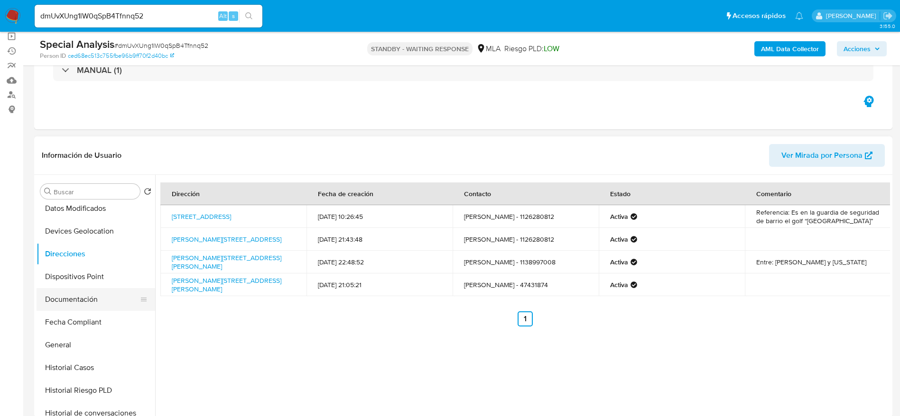
click at [80, 300] on button "Documentación" at bounding box center [92, 299] width 111 height 23
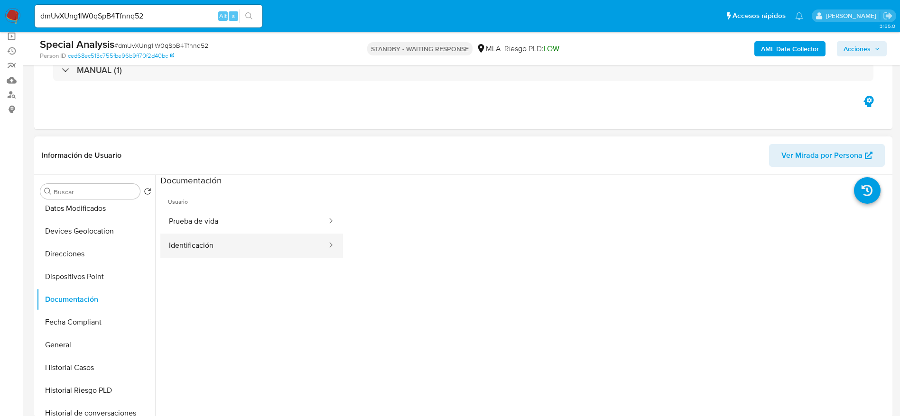
click at [221, 226] on button "Prueba de vida" at bounding box center [243, 222] width 167 height 24
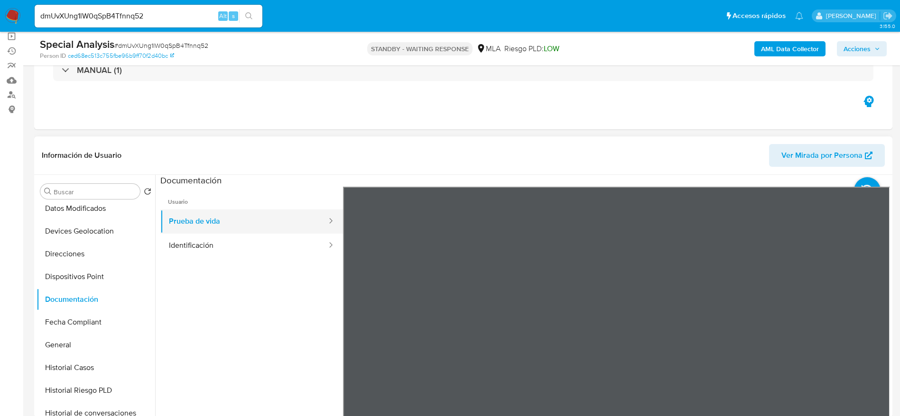
click at [216, 232] on button "Prueba de vida" at bounding box center [243, 222] width 167 height 24
click at [239, 249] on button "Identificación" at bounding box center [243, 246] width 167 height 24
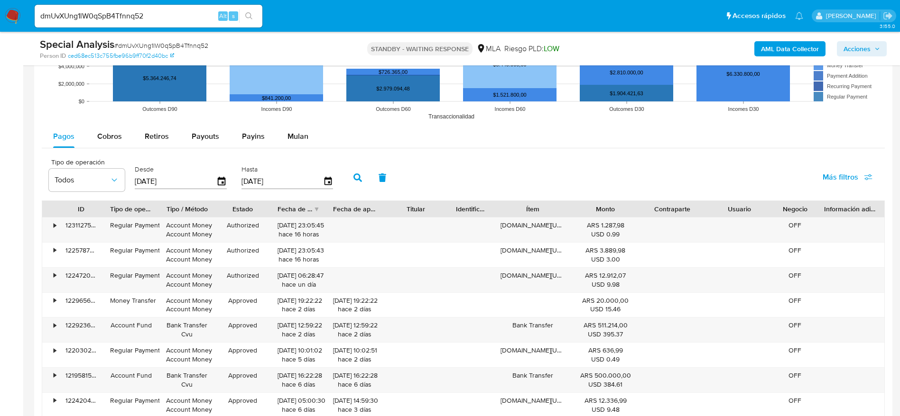
scroll to position [996, 0]
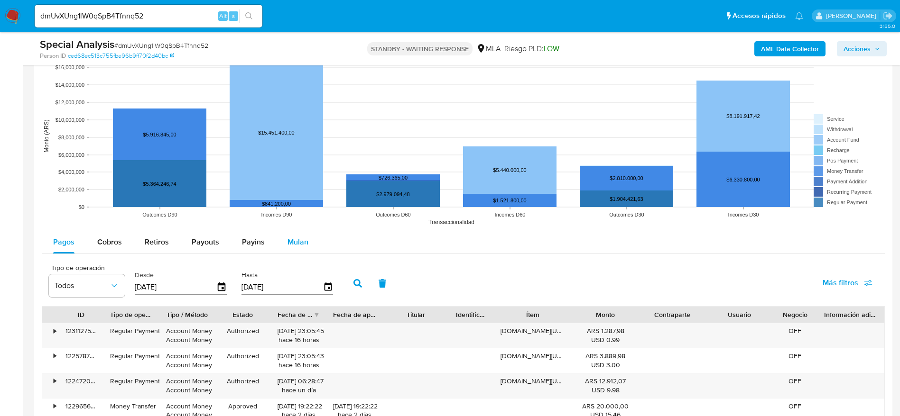
click at [301, 243] on span "Mulan" at bounding box center [297, 242] width 21 height 11
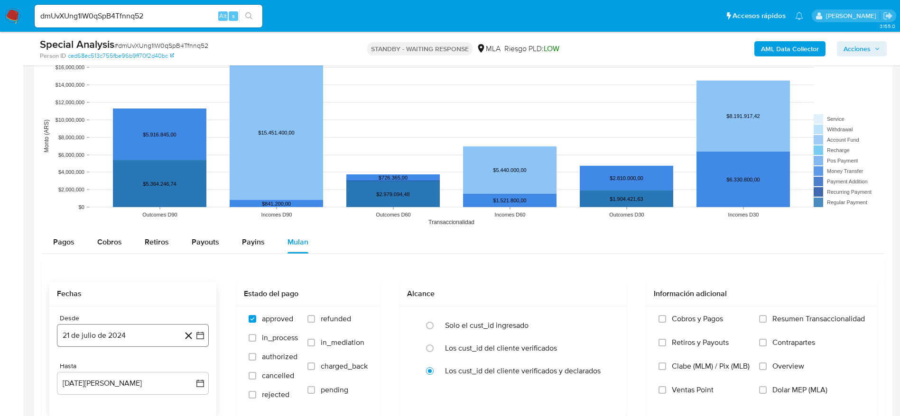
drag, startPoint x: 124, startPoint y: 332, endPoint x: 103, endPoint y: 347, distance: 25.5
click at [124, 333] on button "21 de julio de 2024" at bounding box center [133, 335] width 152 height 23
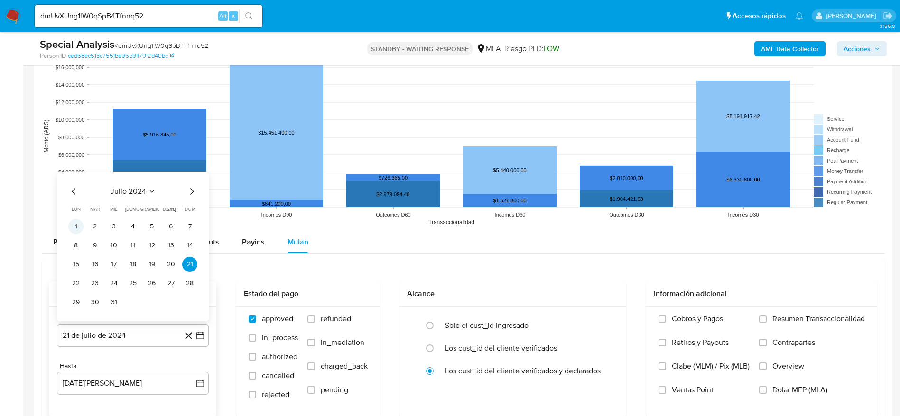
drag, startPoint x: 73, startPoint y: 221, endPoint x: 76, endPoint y: 241, distance: 19.7
click at [73, 222] on button "1" at bounding box center [75, 226] width 15 height 15
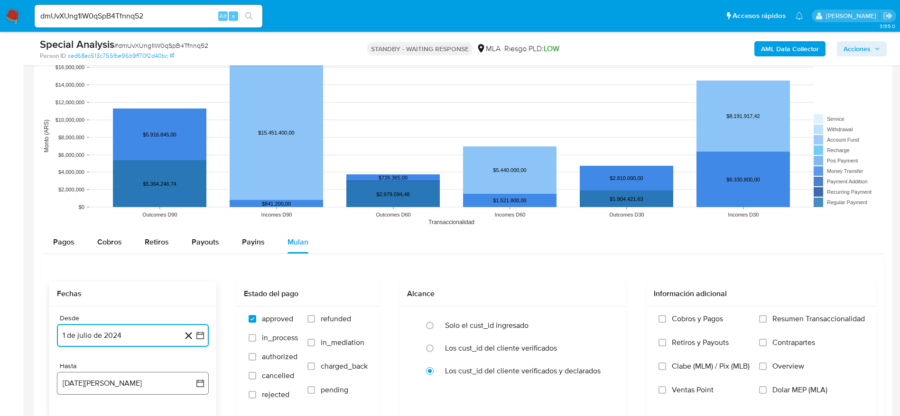
click at [139, 384] on button "21 de agosto de 2025" at bounding box center [133, 383] width 152 height 23
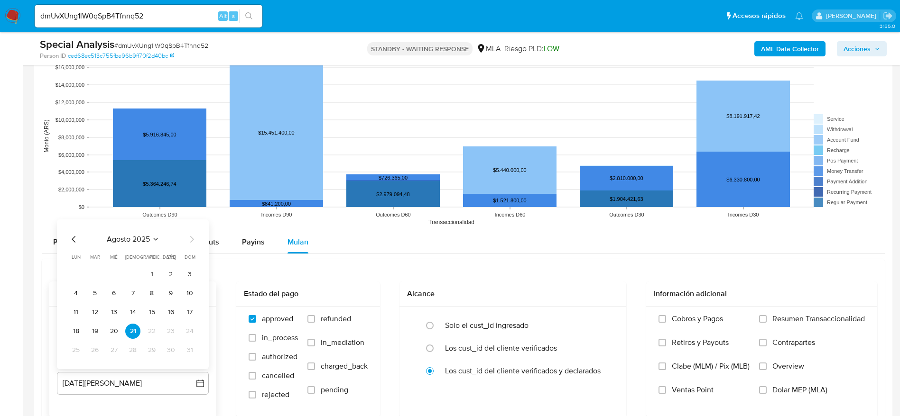
click at [73, 240] on icon "Mes anterior" at bounding box center [74, 239] width 4 height 7
click at [73, 239] on icon "Mes anterior" at bounding box center [74, 239] width 4 height 7
click at [79, 349] on button "30" at bounding box center [75, 350] width 15 height 15
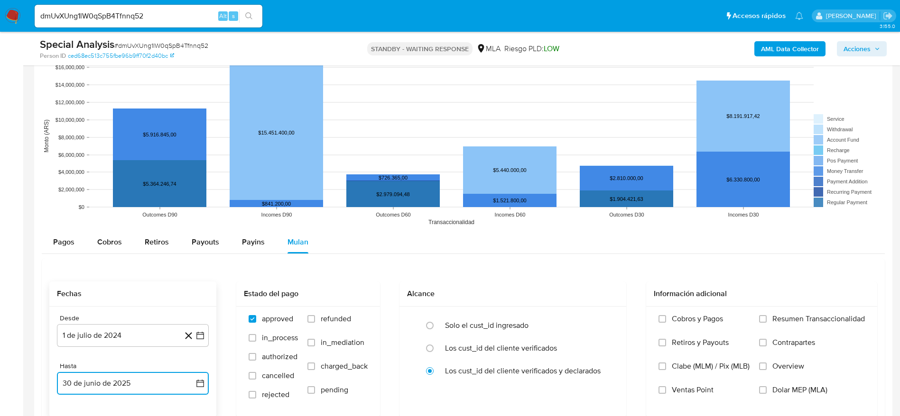
scroll to position [1067, 0]
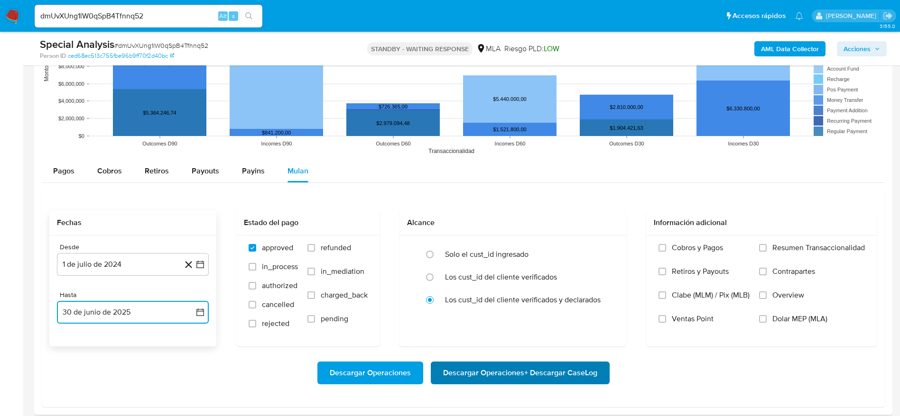
click at [520, 368] on span "Descargar Operaciones + Descargar CaseLog" at bounding box center [520, 373] width 154 height 21
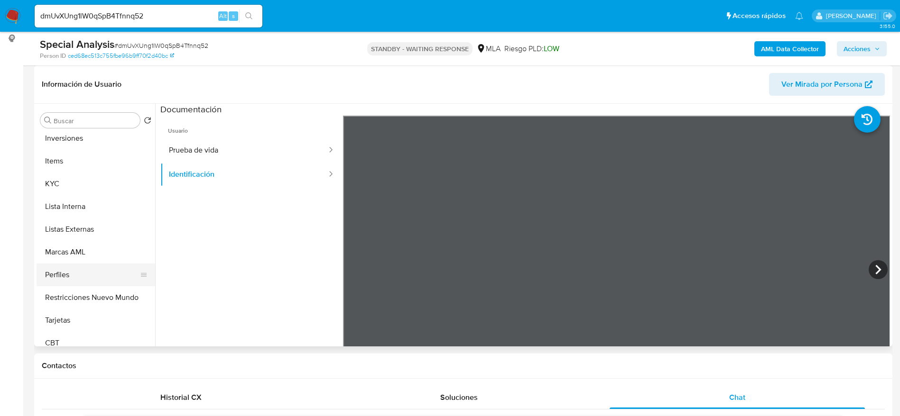
scroll to position [446, 0]
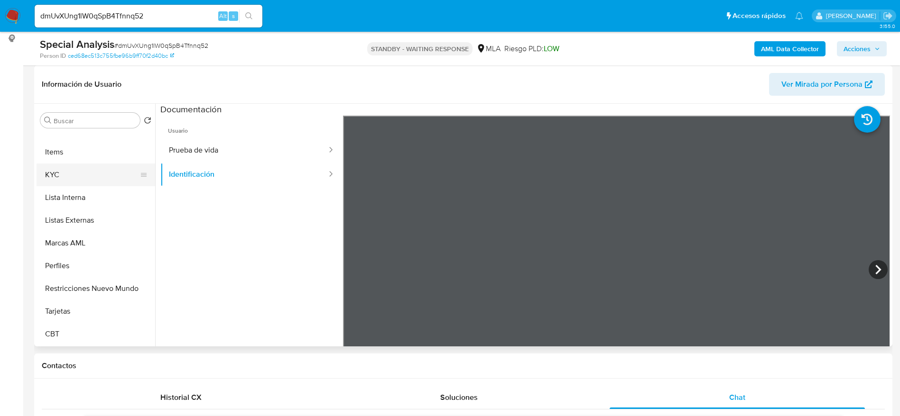
click at [68, 176] on button "KYC" at bounding box center [92, 175] width 111 height 23
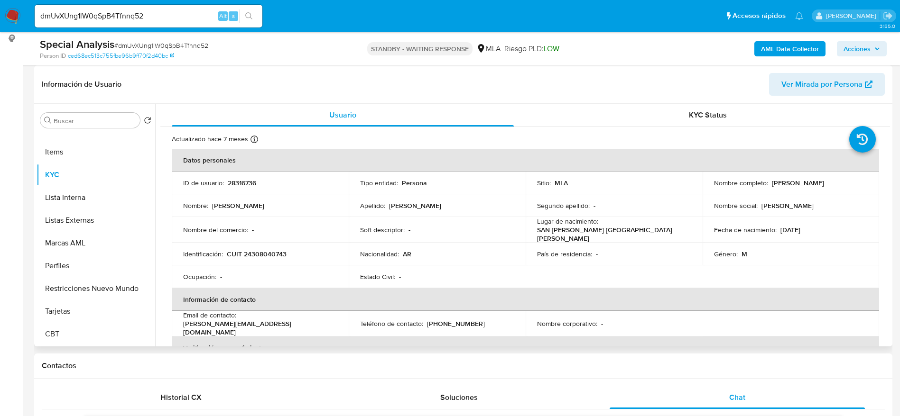
click at [253, 246] on td "Identificación : CUIT 24308040743" at bounding box center [260, 254] width 177 height 23
click at [260, 255] on p "CUIT 24308040743" at bounding box center [257, 254] width 60 height 9
click at [260, 254] on p "CUIT 24308040743" at bounding box center [257, 254] width 60 height 9
copy p "24308040743"
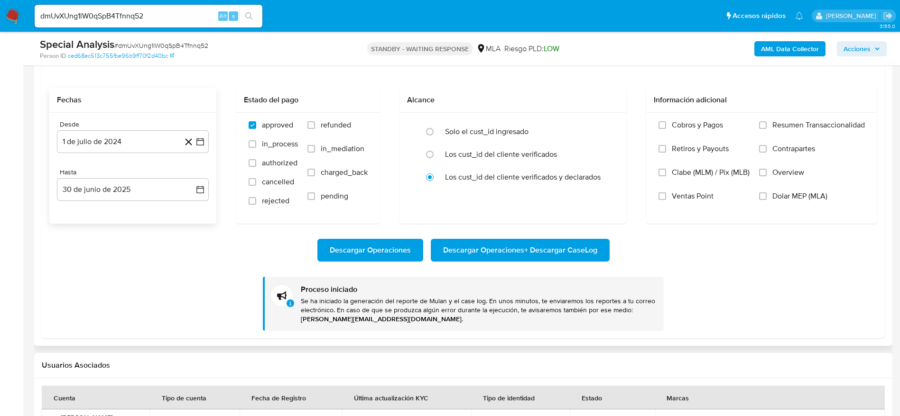
scroll to position [1208, 0]
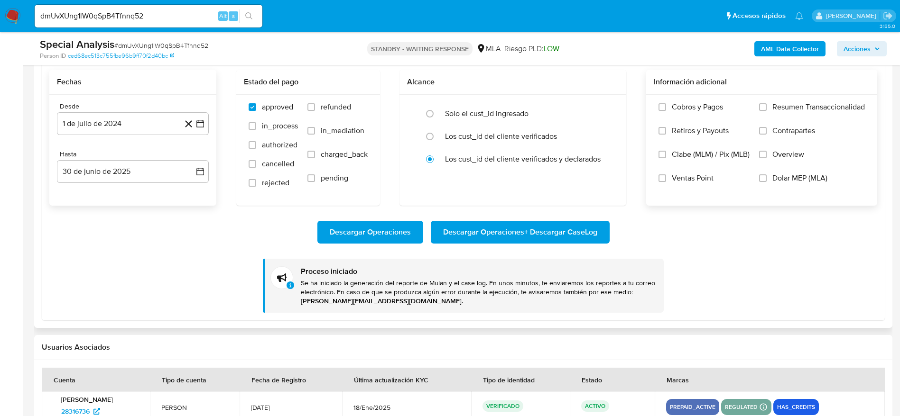
click at [768, 175] on label "Dolar MEP (MLA)" at bounding box center [812, 186] width 106 height 24
click at [766, 175] on input "Dolar MEP (MLA)" at bounding box center [763, 179] width 8 height 8
click at [493, 234] on span "Descargar Operaciones + Descargar CaseLog" at bounding box center [520, 232] width 154 height 21
click at [180, 18] on input "dmUvXUng1lW0qSpB4Tfnnq52" at bounding box center [149, 16] width 228 height 12
drag, startPoint x: 179, startPoint y: 17, endPoint x: 0, endPoint y: -11, distance: 181.0
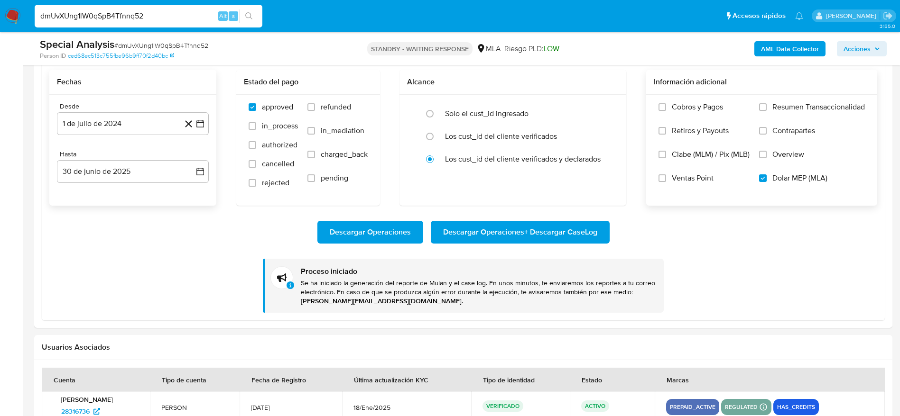
paste input "188718726"
click at [68, 19] on input "188718726" at bounding box center [149, 16] width 228 height 12
drag, startPoint x: 96, startPoint y: 21, endPoint x: 0, endPoint y: -4, distance: 98.9
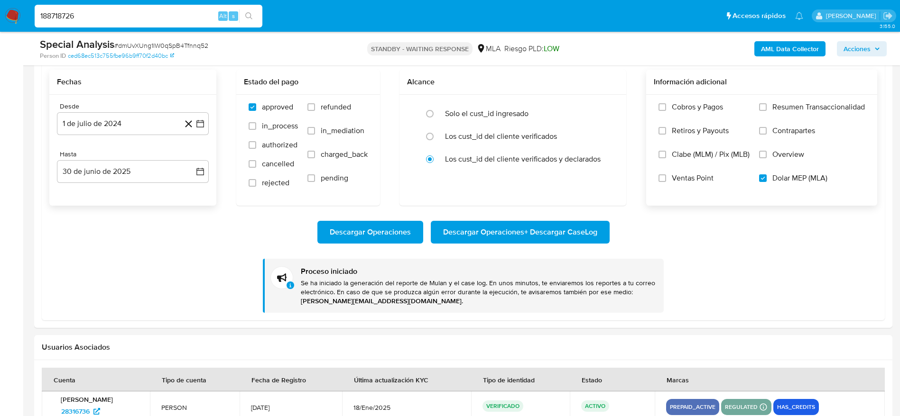
paste input "dmUvXUng1lW0qSpB4Tfnnq52"
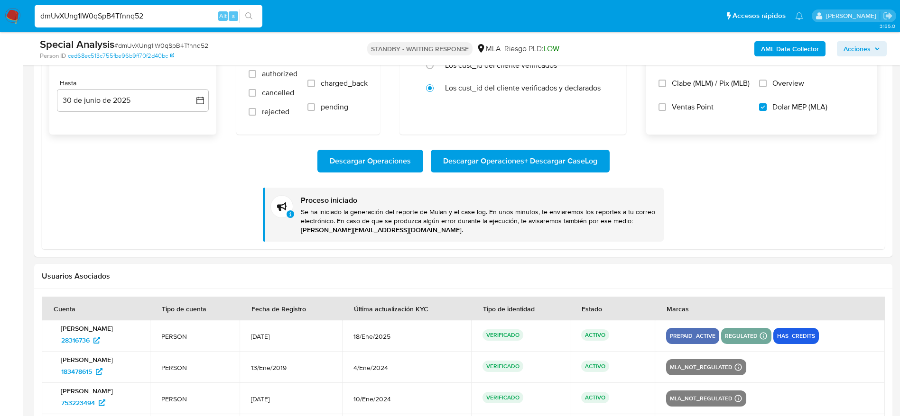
drag, startPoint x: 166, startPoint y: 17, endPoint x: 0, endPoint y: 9, distance: 165.7
click at [0, 10] on nav "Pausado Ver notificaciones dmUvXUng1lW0qSpB4Tfnnq52 Alt s Accesos rápidos Presi…" at bounding box center [450, 16] width 900 height 32
paste input "5kFVDm32cLc0HnLkTl7cHadx"
type input "5kFVDm32cLc0HnLkTl7cHadx"
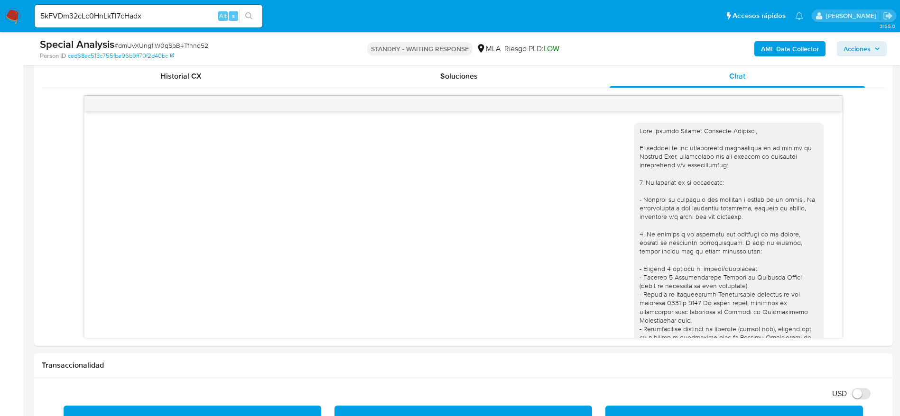
scroll to position [212, 0]
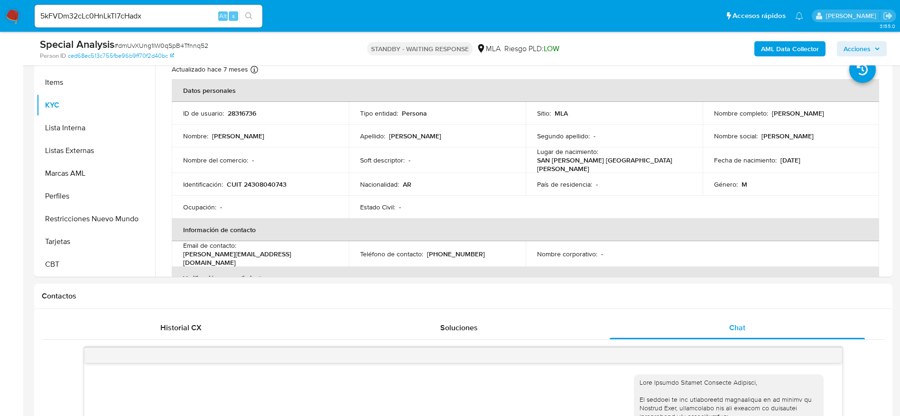
click at [13, 13] on img at bounding box center [13, 16] width 16 height 16
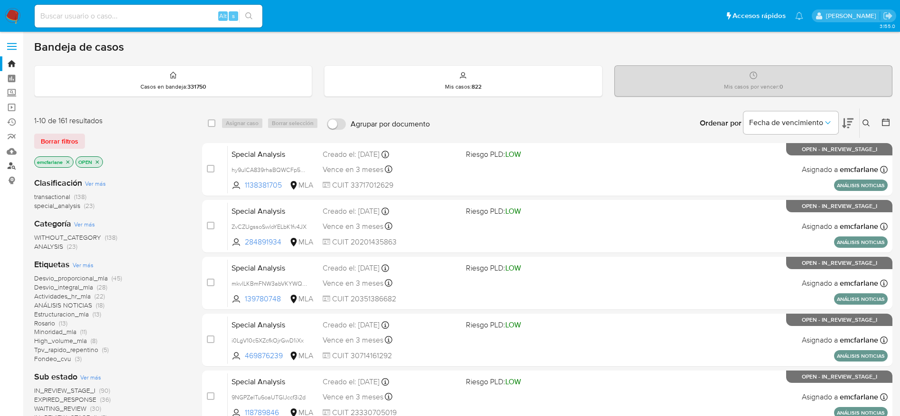
click at [15, 163] on link "Buscador de personas" at bounding box center [56, 166] width 113 height 15
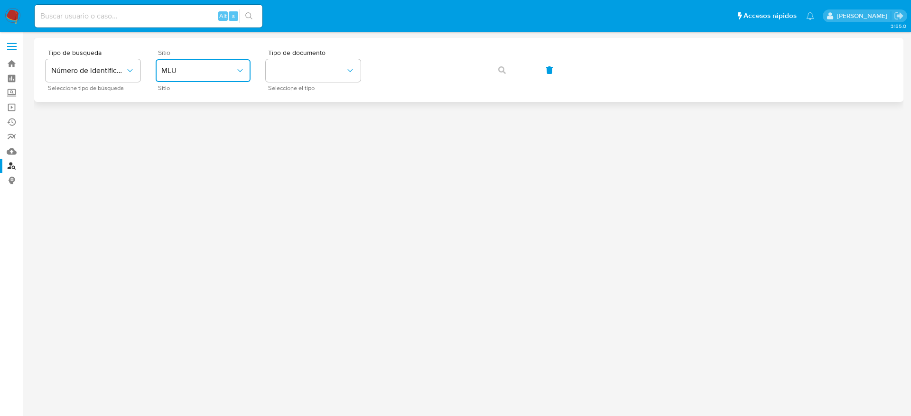
click at [222, 75] on button "MLU" at bounding box center [203, 70] width 95 height 23
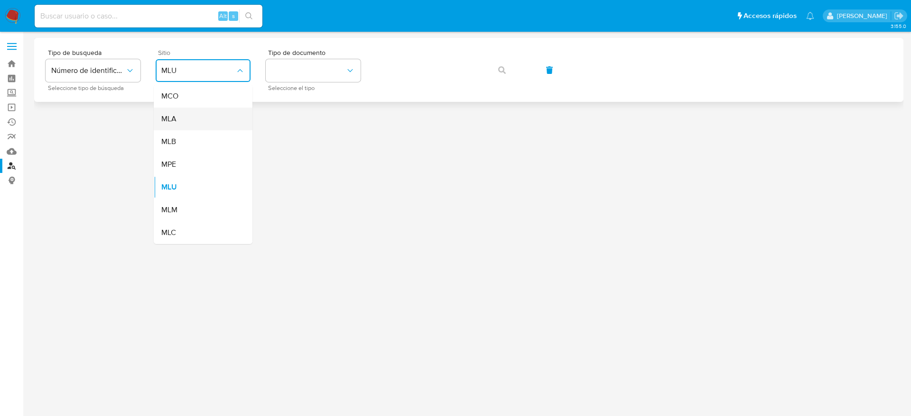
click at [197, 123] on div "MLA" at bounding box center [200, 119] width 78 height 23
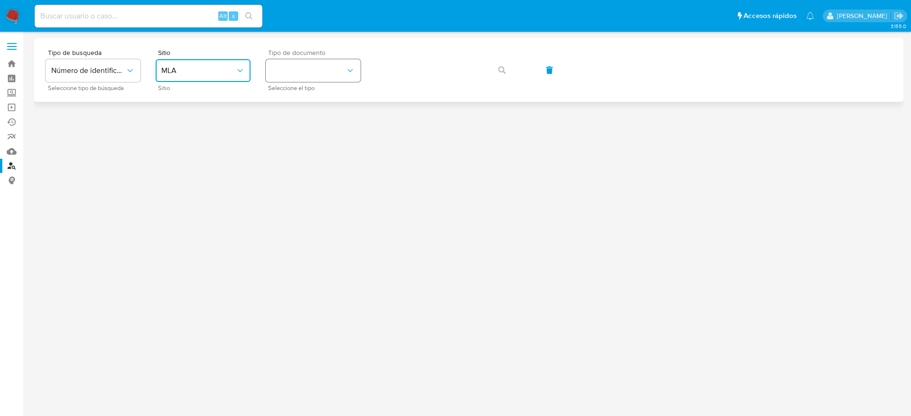
click at [330, 72] on button "identificationType" at bounding box center [313, 70] width 95 height 23
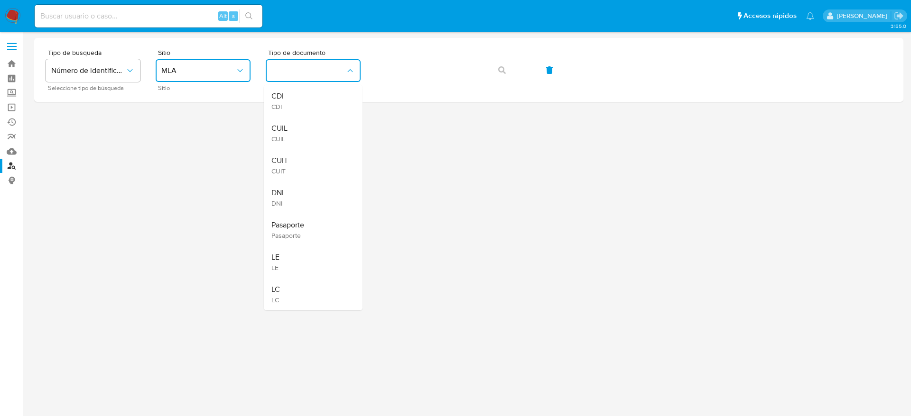
drag, startPoint x: 294, startPoint y: 163, endPoint x: 301, endPoint y: 153, distance: 12.5
click at [294, 163] on div "CUIT CUIT" at bounding box center [310, 165] width 78 height 32
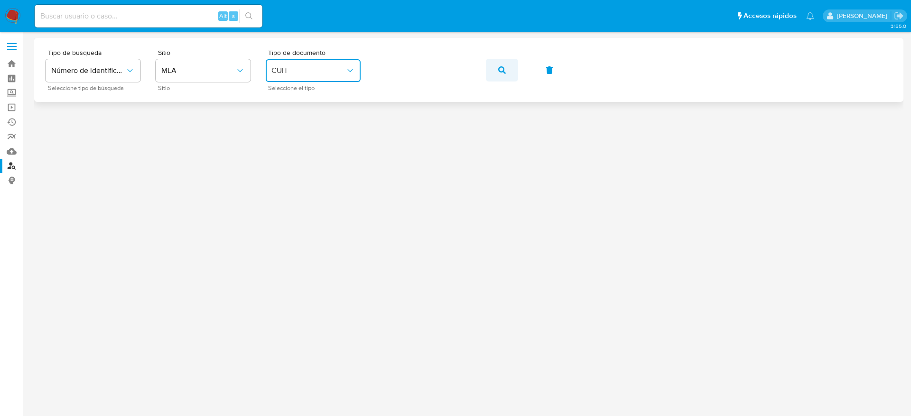
click at [508, 71] on button "button" at bounding box center [502, 70] width 32 height 23
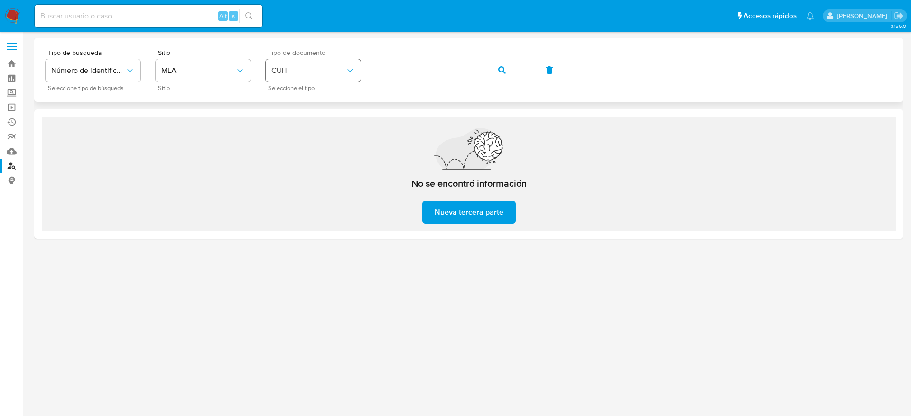
click at [306, 72] on div "Tipo de busqueda Número de identificación Seleccione tipo de búsqueda Sitio MLA…" at bounding box center [469, 69] width 846 height 41
click at [502, 70] on icon "button" at bounding box center [502, 70] width 8 height 8
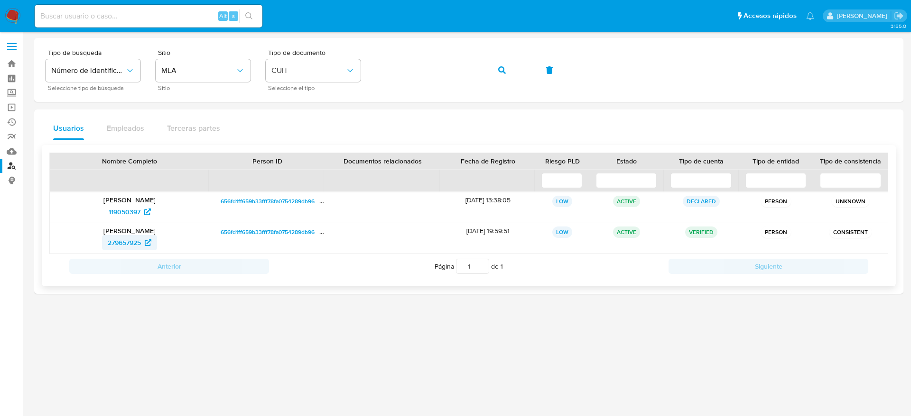
click at [110, 245] on span "279657925" at bounding box center [124, 242] width 33 height 15
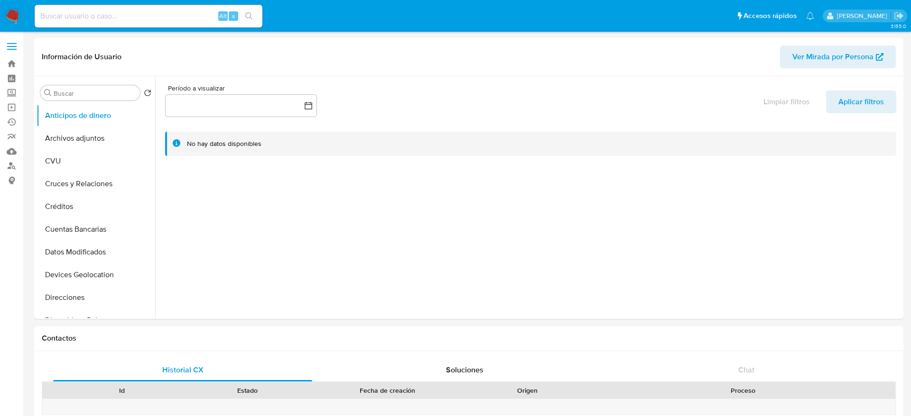
select select "10"
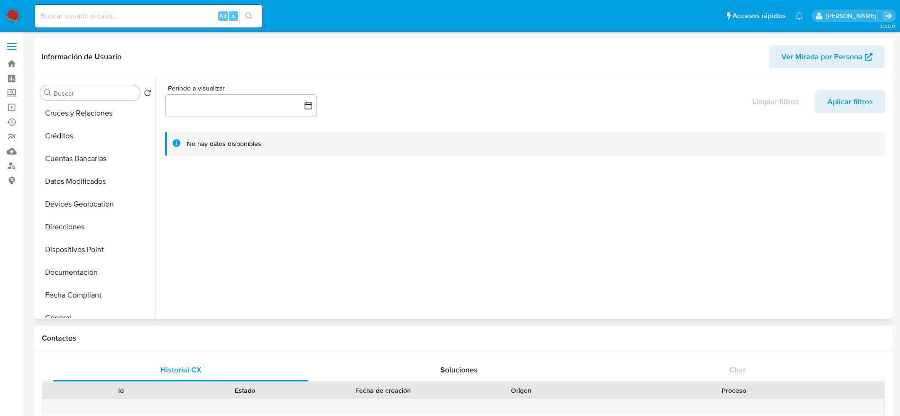
scroll to position [213, 0]
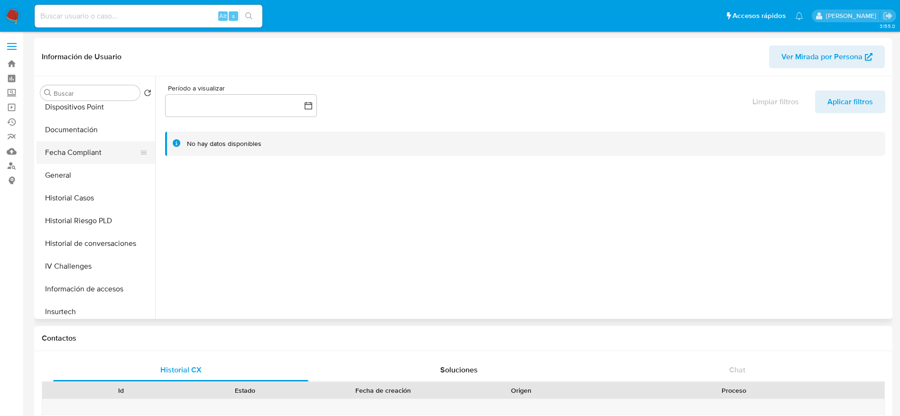
drag, startPoint x: 55, startPoint y: 159, endPoint x: 59, endPoint y: 161, distance: 5.3
click at [55, 160] on button "Fecha Compliant" at bounding box center [92, 152] width 111 height 23
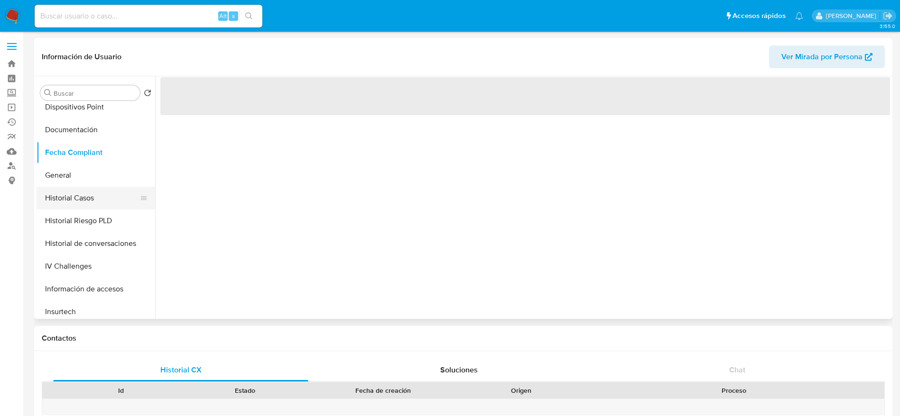
click at [72, 202] on button "Historial Casos" at bounding box center [92, 198] width 111 height 23
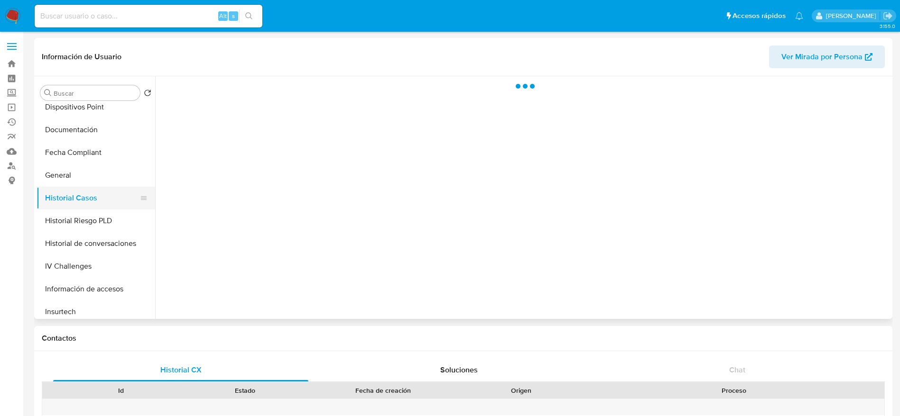
scroll to position [142, 0]
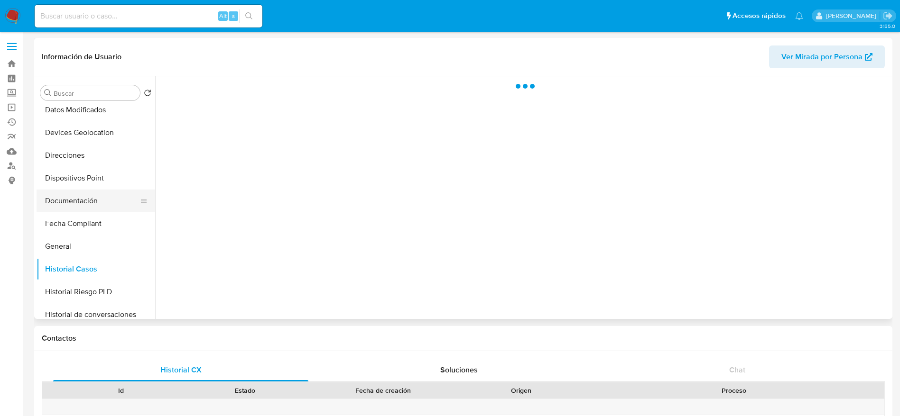
click at [81, 200] on button "Documentación" at bounding box center [92, 201] width 111 height 23
click at [62, 129] on button "Devices Geolocation" at bounding box center [96, 132] width 119 height 23
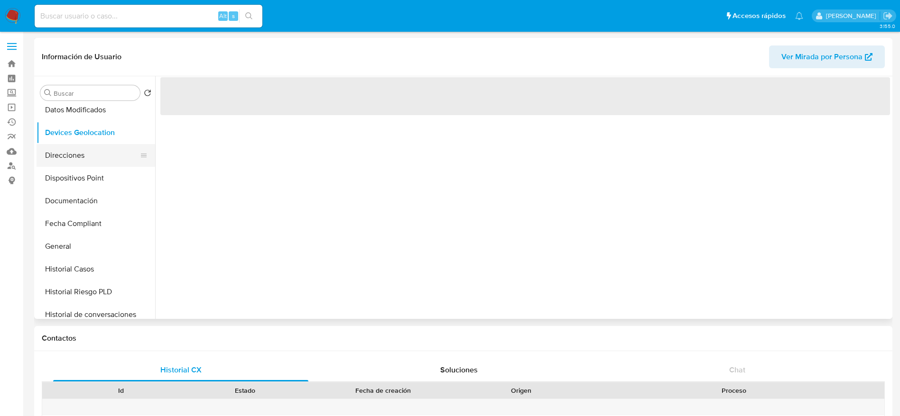
click at [65, 156] on button "Direcciones" at bounding box center [92, 155] width 111 height 23
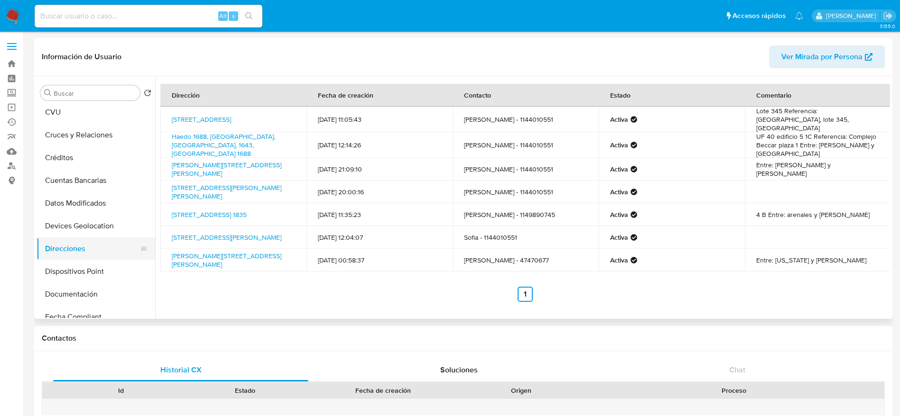
scroll to position [71, 0]
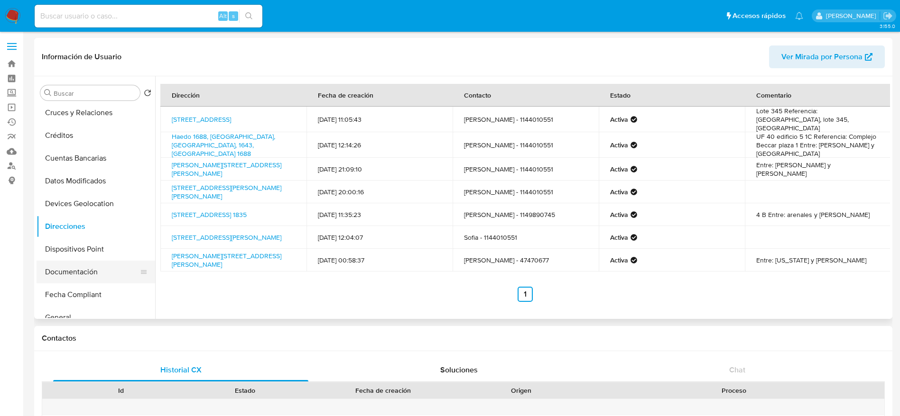
drag, startPoint x: 87, startPoint y: 272, endPoint x: 90, endPoint y: 253, distance: 18.8
click at [87, 272] on button "Documentación" at bounding box center [96, 272] width 119 height 23
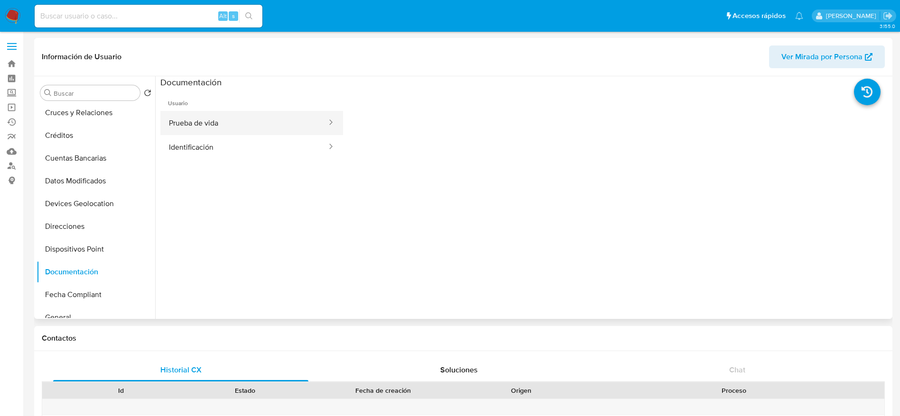
click at [239, 122] on button "Prueba de vida" at bounding box center [243, 123] width 167 height 24
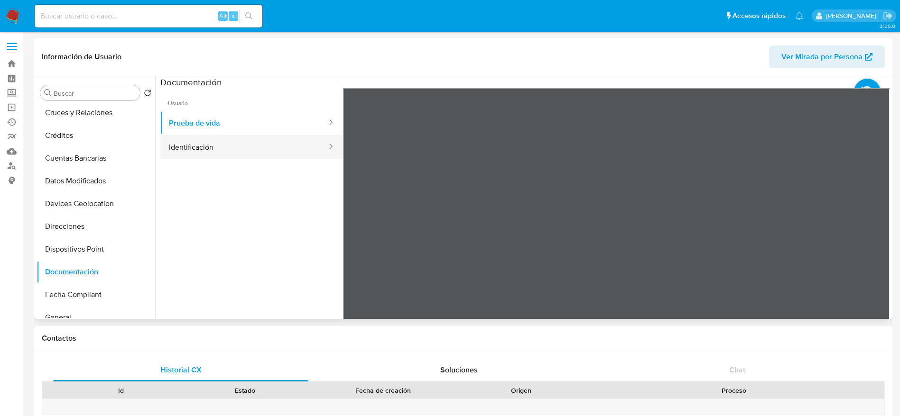
click at [242, 153] on button "Identificación" at bounding box center [243, 147] width 167 height 24
click at [874, 236] on icon at bounding box center [877, 242] width 19 height 19
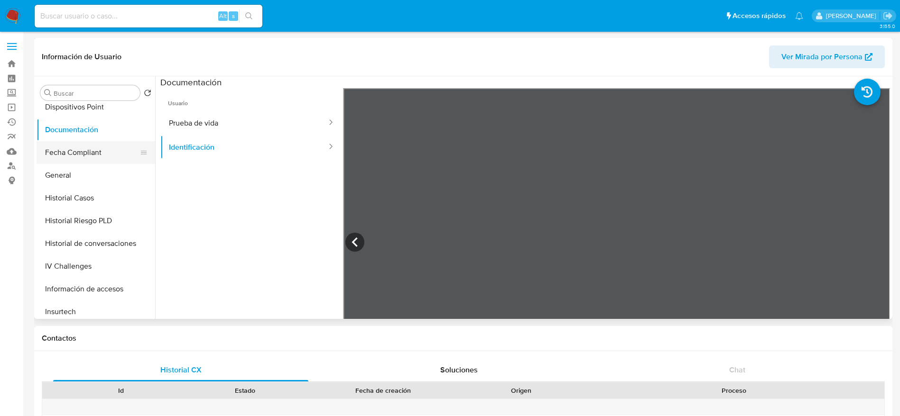
click at [71, 163] on button "Fecha Compliant" at bounding box center [92, 152] width 111 height 23
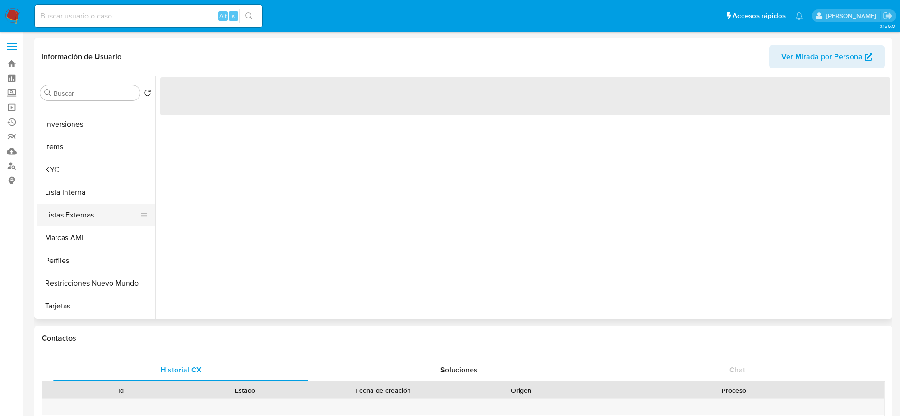
scroll to position [427, 0]
drag, startPoint x: 61, startPoint y: 165, endPoint x: 66, endPoint y: 166, distance: 5.6
click at [61, 166] on button "KYC" at bounding box center [92, 167] width 111 height 23
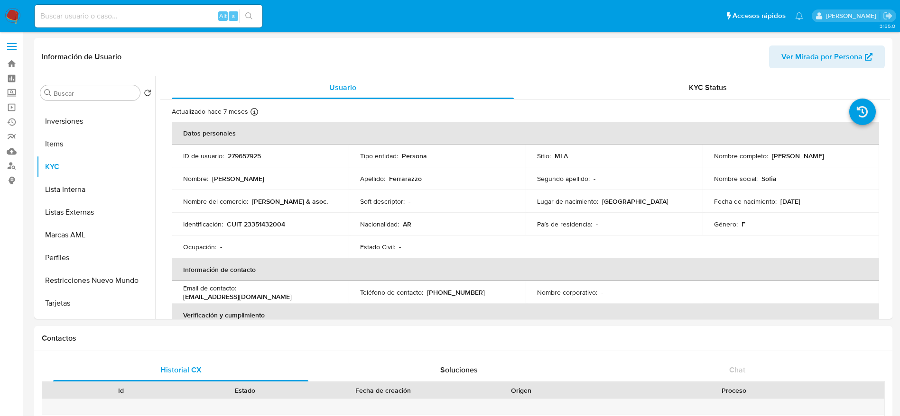
drag, startPoint x: 845, startPoint y: 155, endPoint x: 767, endPoint y: 161, distance: 78.0
click at [767, 161] on td "Nombre completo : [PERSON_NAME]" at bounding box center [790, 156] width 177 height 23
copy div "[PERSON_NAME]"
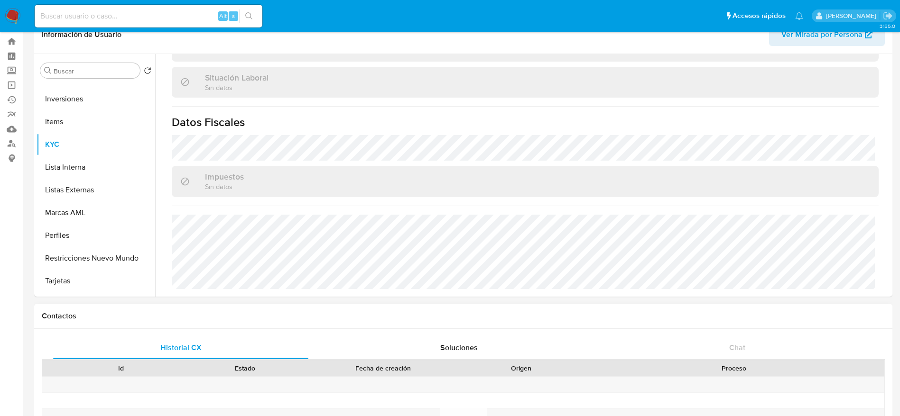
scroll to position [0, 0]
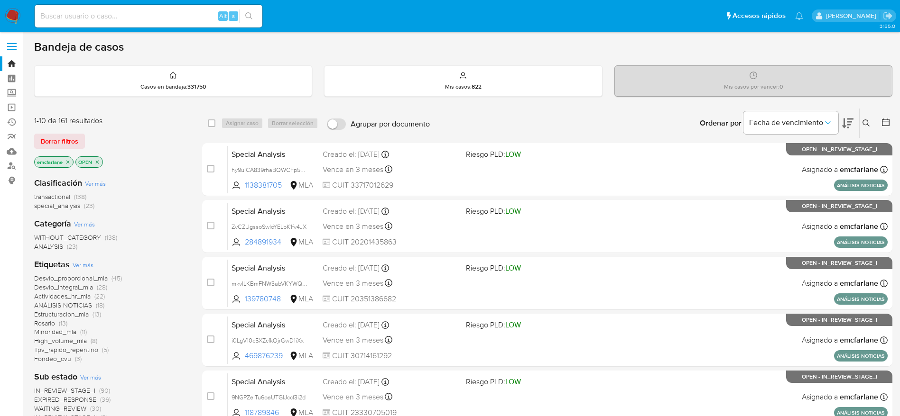
click at [129, 24] on div "Alt s" at bounding box center [149, 16] width 228 height 23
click at [126, 16] on input at bounding box center [149, 16] width 228 height 12
paste input "188718726"
type input "188718726"
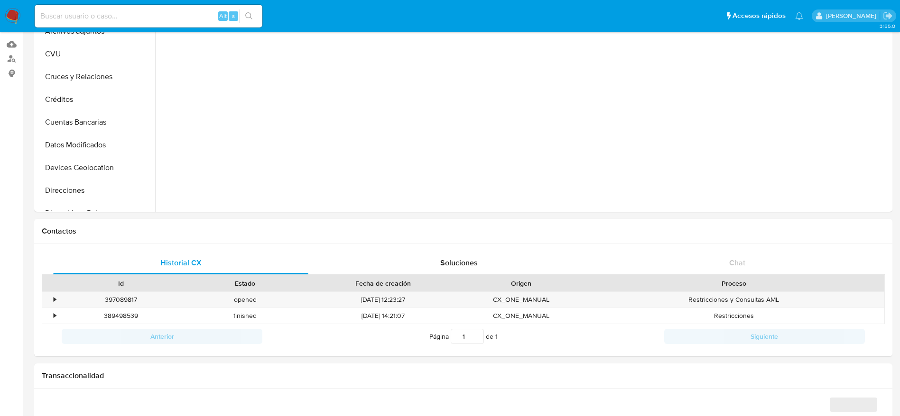
scroll to position [142, 0]
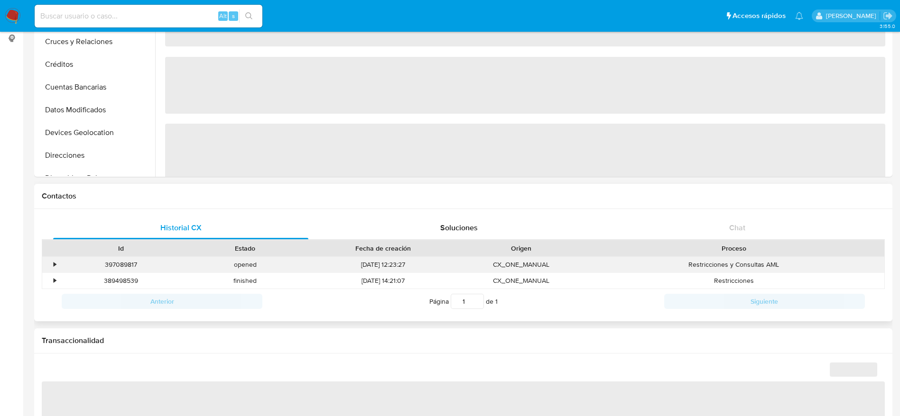
select select "10"
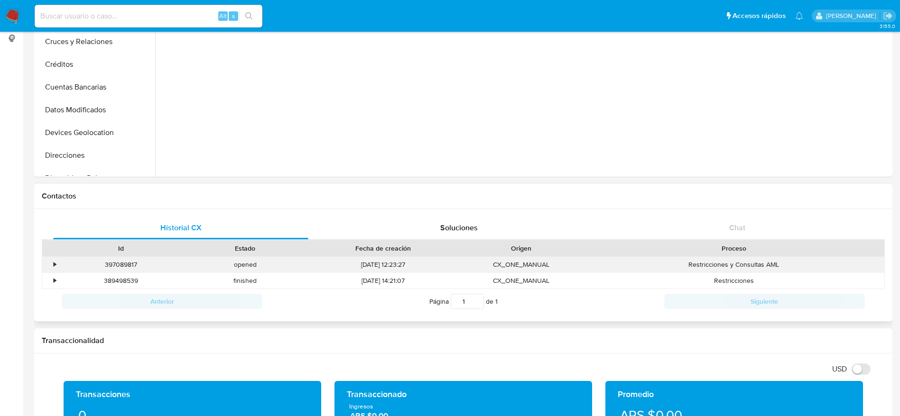
click at [116, 267] on div "397089817" at bounding box center [121, 265] width 124 height 16
copy div "397089817"
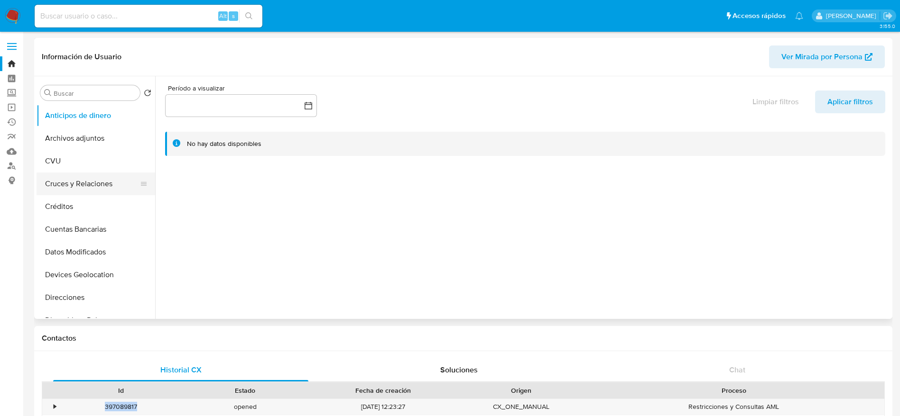
scroll to position [213, 0]
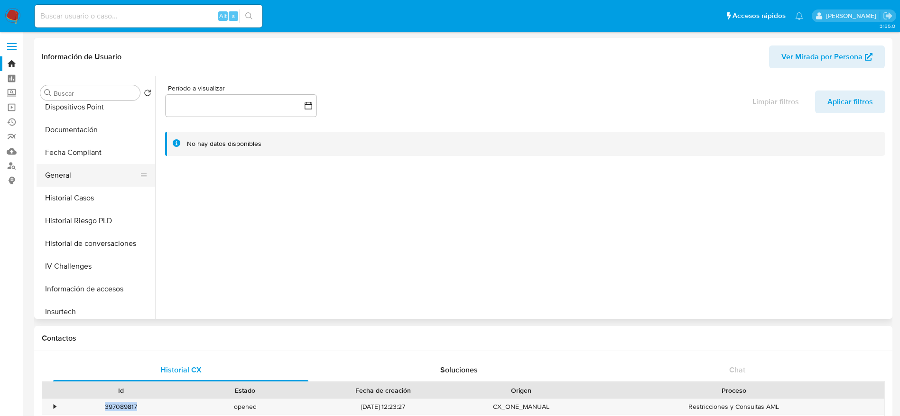
click at [65, 179] on button "General" at bounding box center [92, 175] width 111 height 23
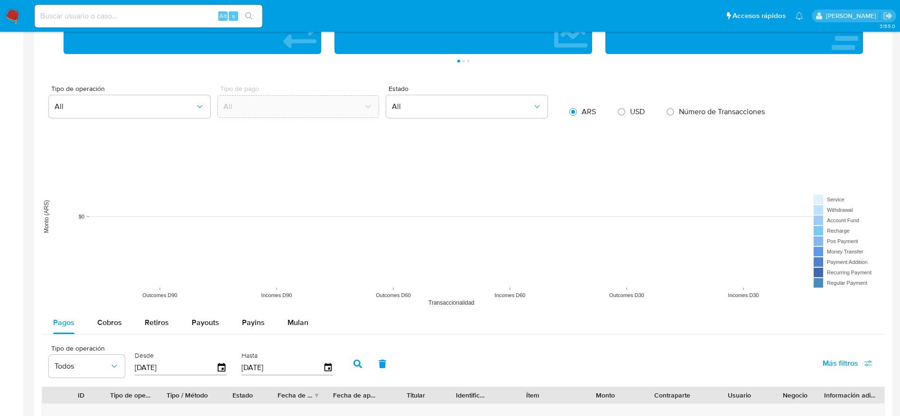
scroll to position [928, 0]
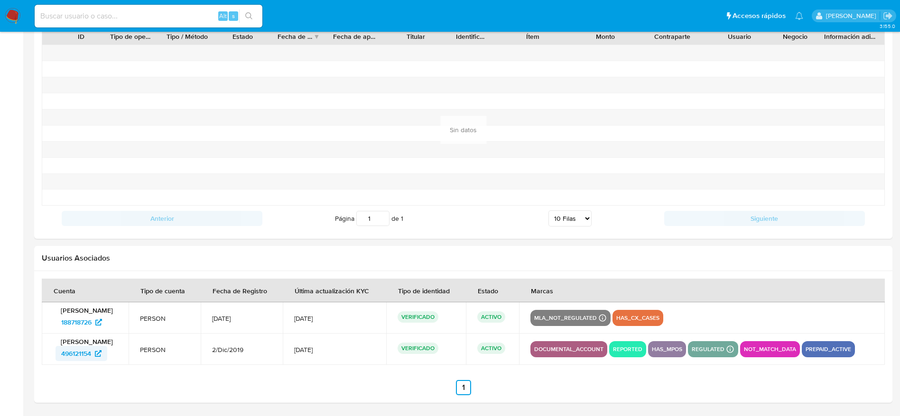
click at [74, 351] on span "496121154" at bounding box center [76, 353] width 30 height 15
click at [66, 356] on span "496121154" at bounding box center [76, 353] width 30 height 15
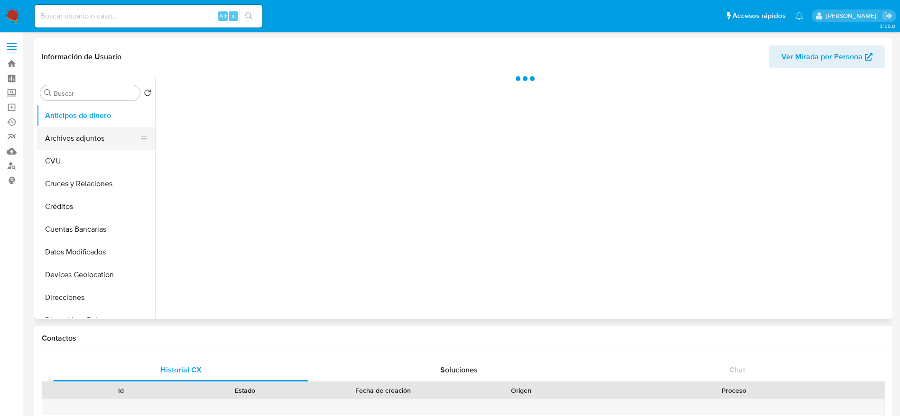
click at [59, 141] on button "Archivos adjuntos" at bounding box center [92, 138] width 111 height 23
select select "10"
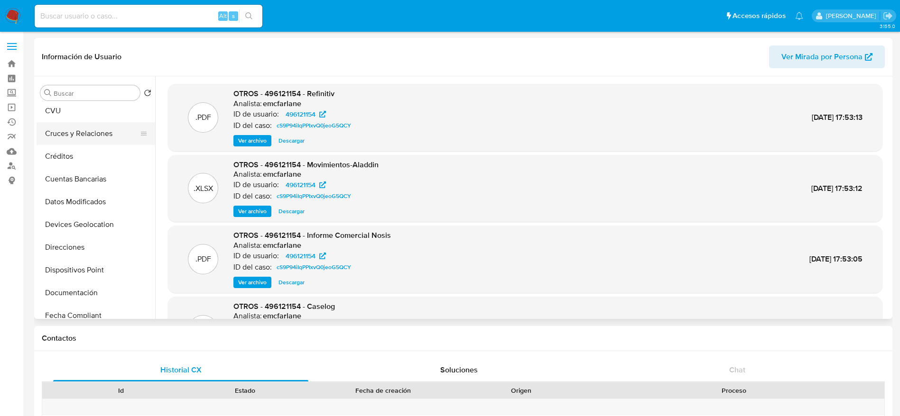
scroll to position [142, 0]
click at [82, 257] on ul "Anticipos de dinero Archivos adjuntos CVU Cruces y Relaciones Créditos Cuentas …" at bounding box center [96, 211] width 119 height 214
click at [79, 269] on button "Historial Casos" at bounding box center [92, 269] width 111 height 23
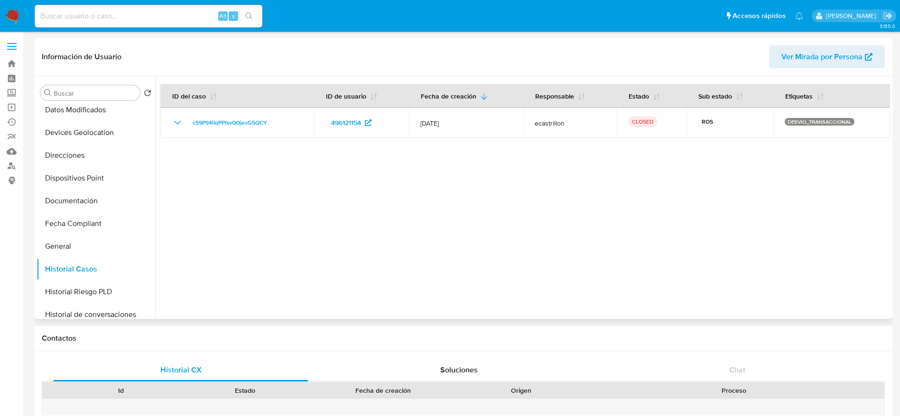
scroll to position [0, 0]
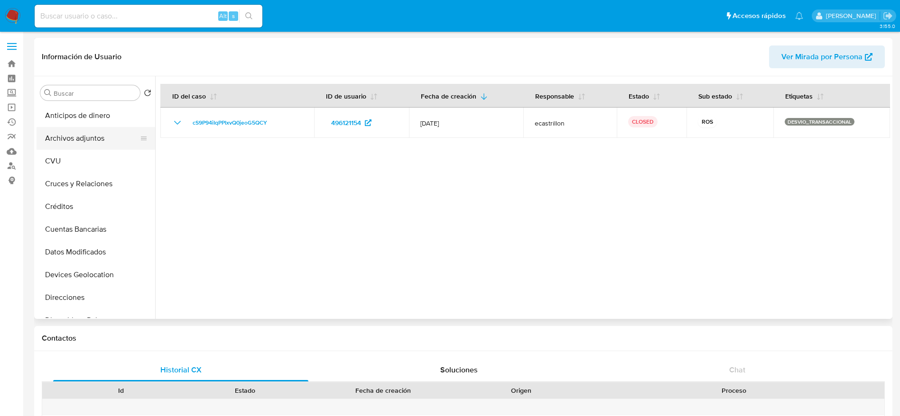
drag, startPoint x: 77, startPoint y: 142, endPoint x: 79, endPoint y: 148, distance: 6.3
click at [77, 143] on button "Archivos adjuntos" at bounding box center [92, 138] width 111 height 23
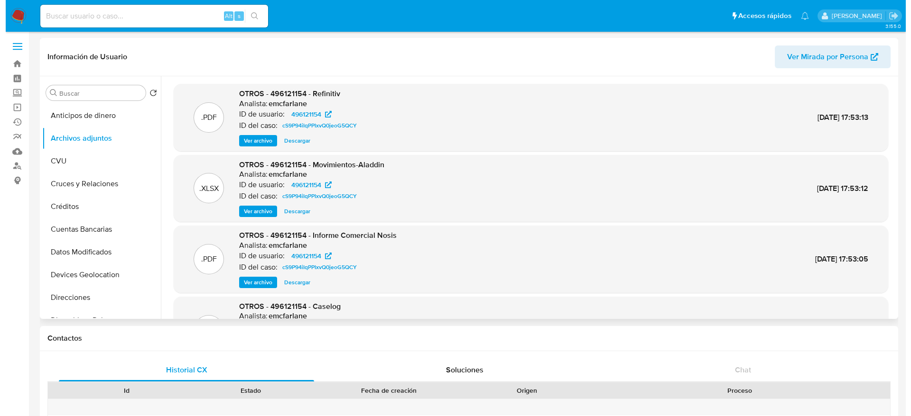
scroll to position [53, 0]
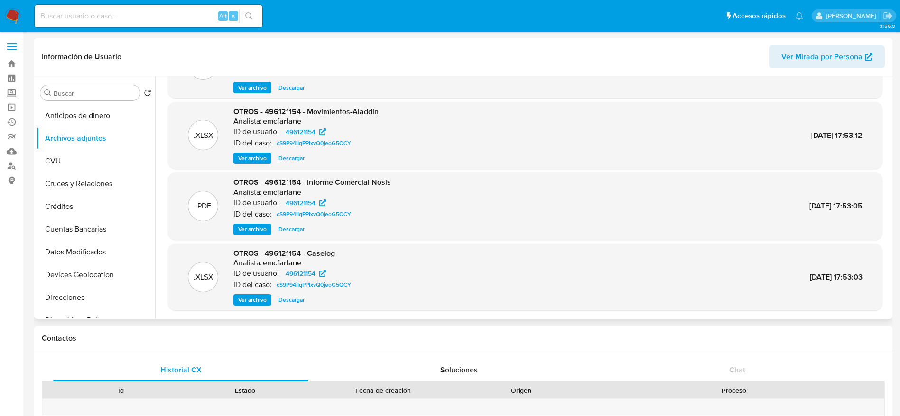
click at [250, 297] on span "Ver archivo" at bounding box center [252, 299] width 28 height 9
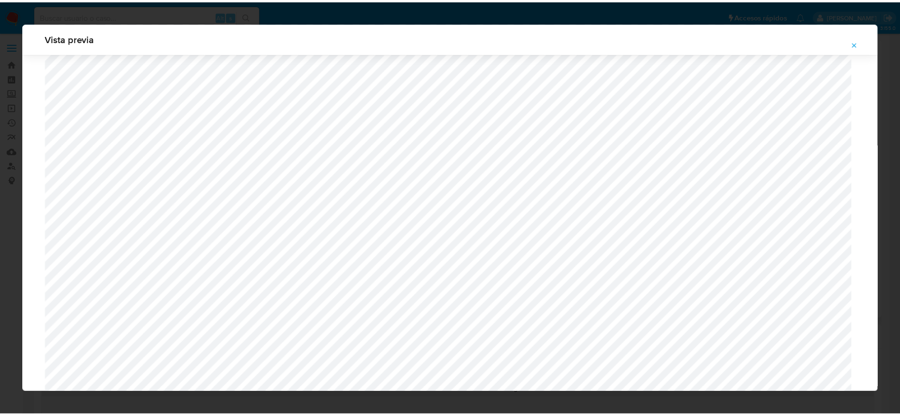
scroll to position [526, 0]
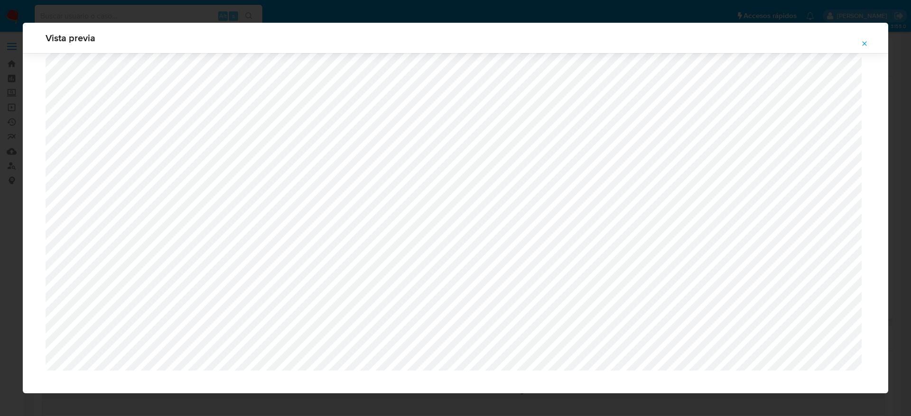
click at [867, 46] on icon "Attachment preview" at bounding box center [864, 44] width 8 height 8
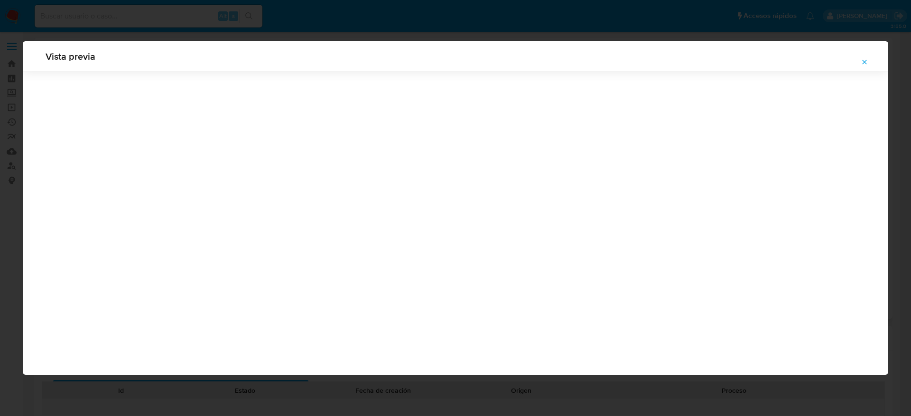
click at [862, 41] on div "Vista previa" at bounding box center [455, 56] width 865 height 30
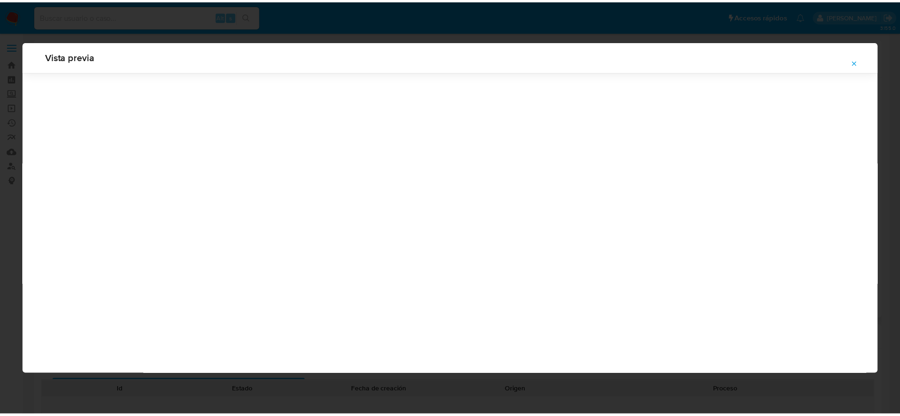
scroll to position [0, 0]
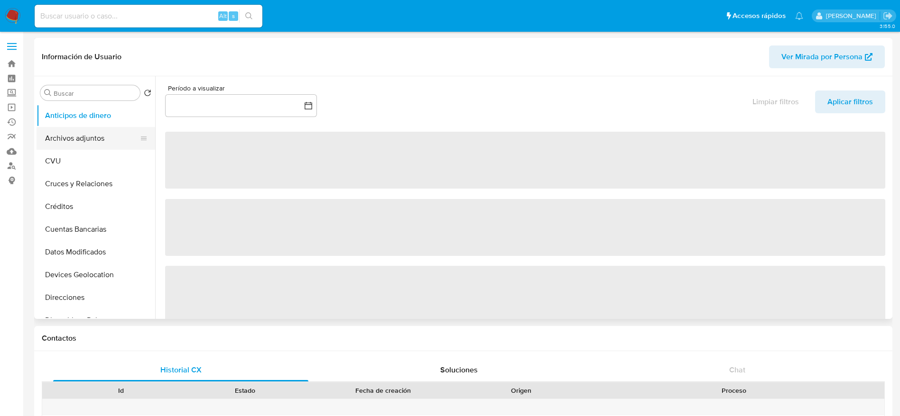
click at [79, 139] on button "Archivos adjuntos" at bounding box center [92, 138] width 111 height 23
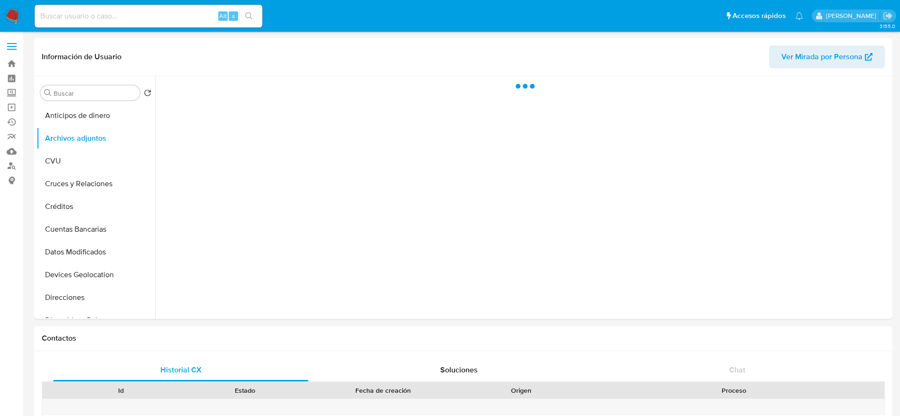
select select "10"
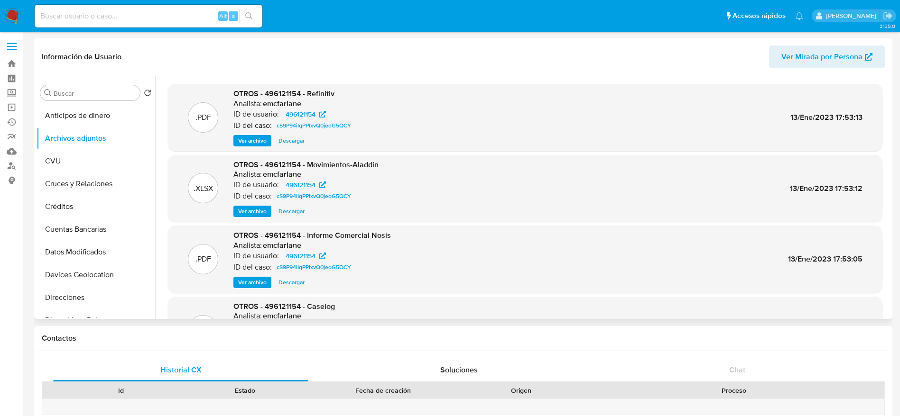
click at [299, 212] on span "Descargar" at bounding box center [291, 211] width 26 height 9
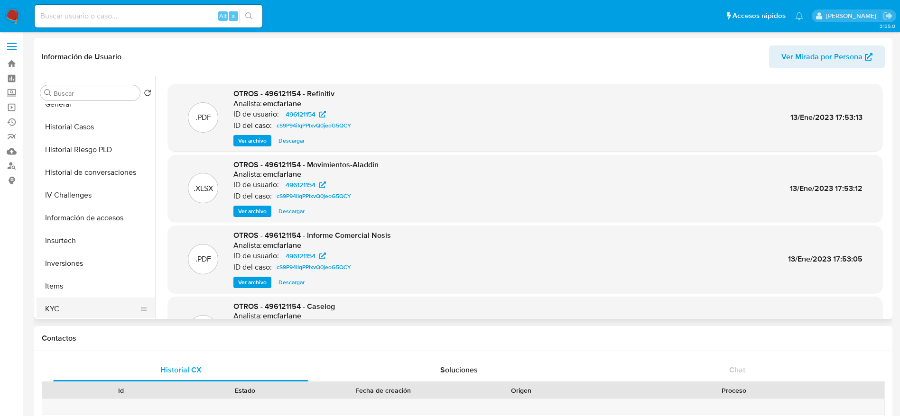
drag, startPoint x: 81, startPoint y: 313, endPoint x: 112, endPoint y: 305, distance: 31.6
click at [81, 313] on button "KYC" at bounding box center [92, 309] width 111 height 23
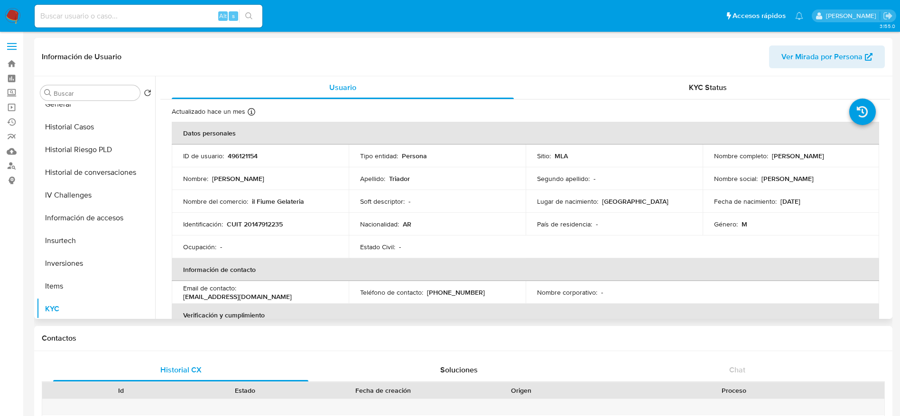
click at [252, 222] on p "CUIT 20147912235" at bounding box center [255, 224] width 56 height 9
copy p "20147912235"
drag, startPoint x: 303, startPoint y: 234, endPoint x: 283, endPoint y: 230, distance: 20.4
click at [303, 234] on td "Identificación : CUIT 20147912235" at bounding box center [260, 224] width 177 height 23
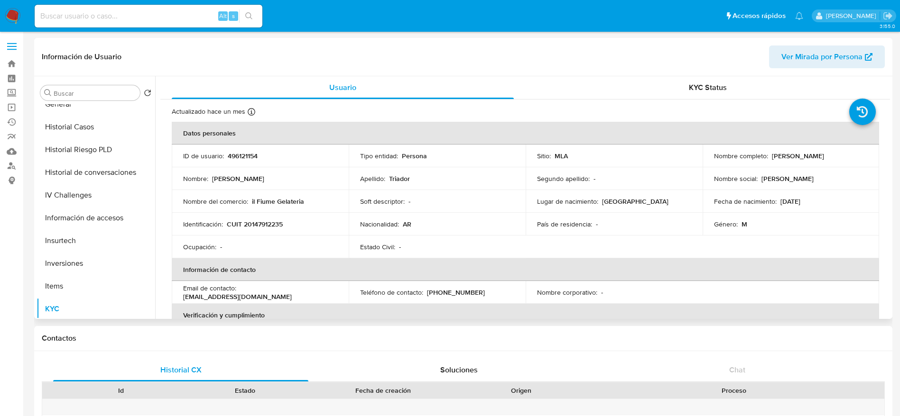
click at [256, 217] on td "Identificación : CUIT 20147912235" at bounding box center [260, 224] width 177 height 23
click at [256, 218] on td "Identificación : CUIT 20147912235" at bounding box center [260, 224] width 177 height 23
click at [269, 234] on td "Identificación : CUIT 20147912235" at bounding box center [260, 224] width 177 height 23
click at [260, 223] on p "CUIT 20147912235" at bounding box center [255, 224] width 56 height 9
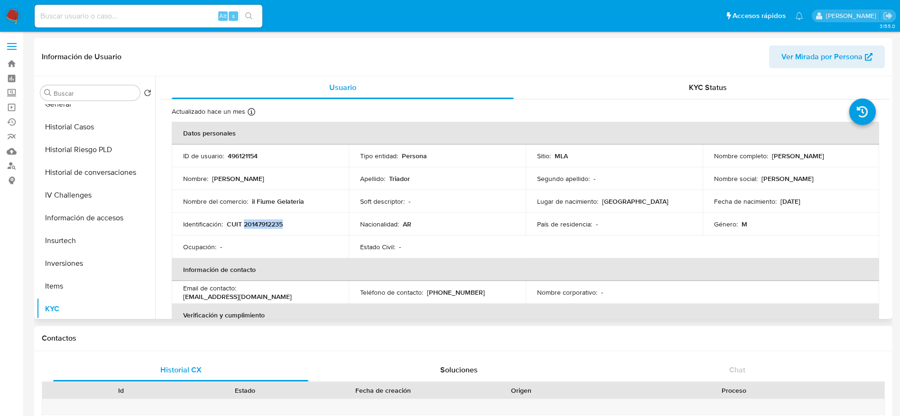
click at [260, 223] on p "CUIT 20147912235" at bounding box center [255, 224] width 56 height 9
copy p "20147912235"
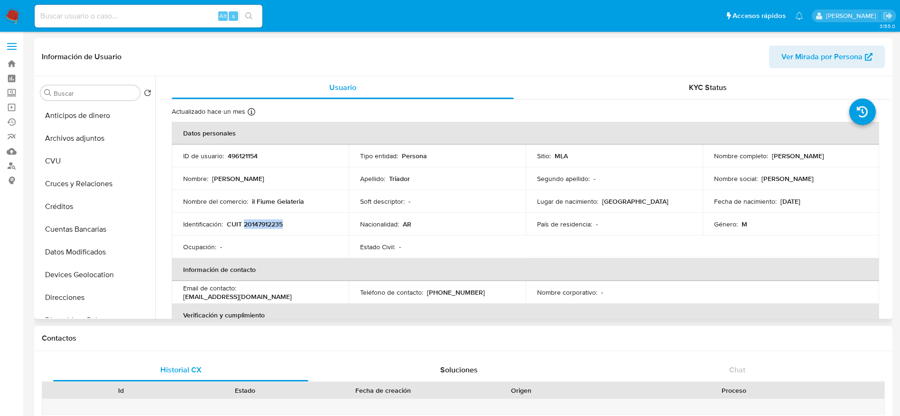
click at [78, 137] on button "Archivos adjuntos" at bounding box center [96, 138] width 119 height 23
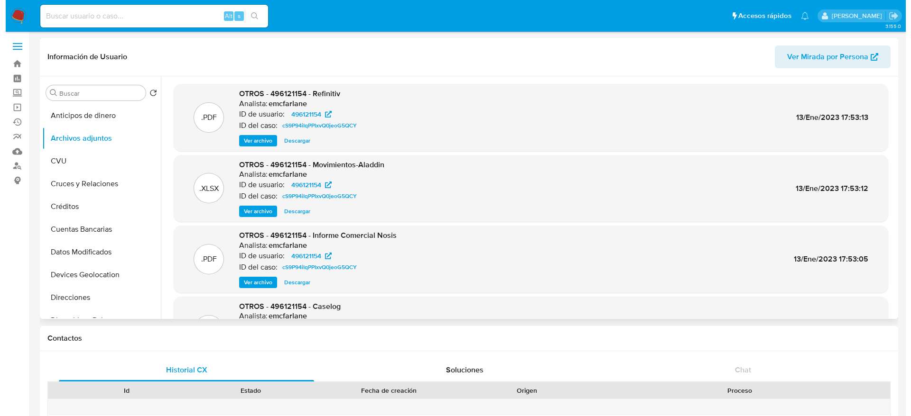
scroll to position [53, 0]
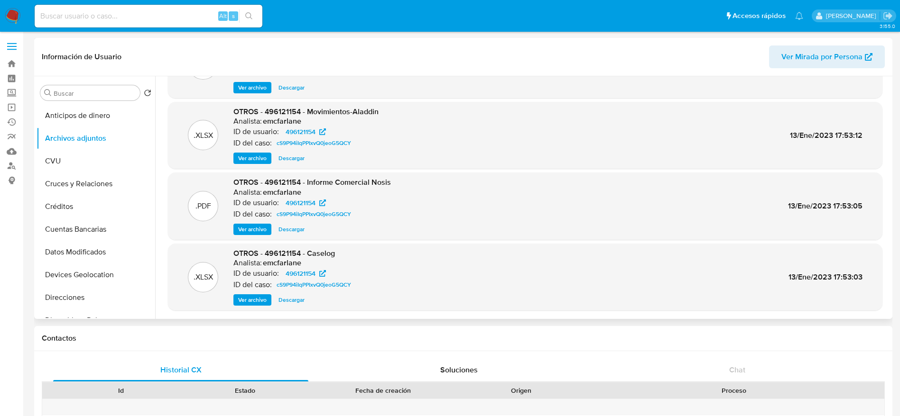
click at [254, 302] on span "Ver archivo" at bounding box center [252, 299] width 28 height 9
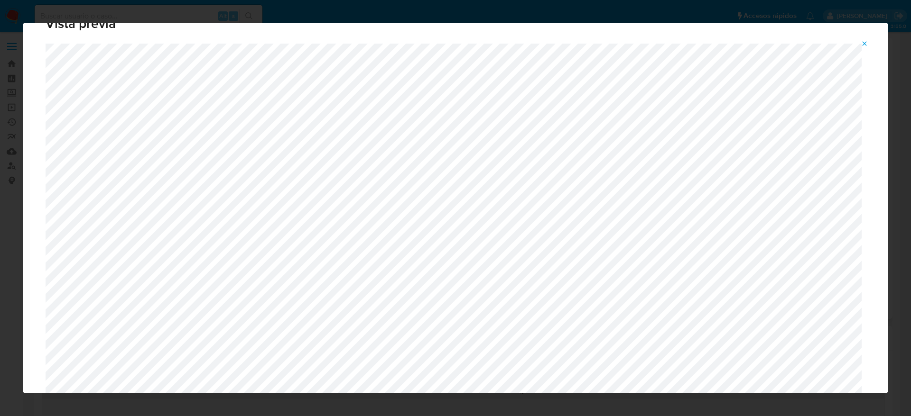
scroll to position [152, 0]
click at [861, 48] on span "Attachment preview" at bounding box center [864, 43] width 8 height 13
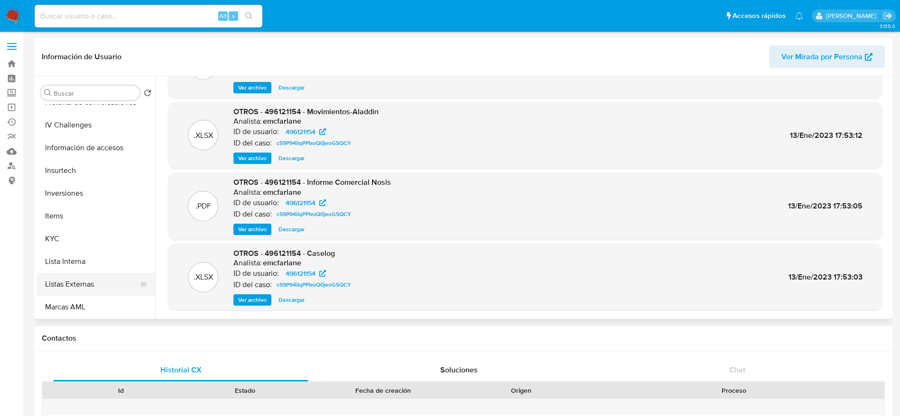
scroll to position [356, 0]
click at [42, 231] on button "KYC" at bounding box center [92, 238] width 111 height 23
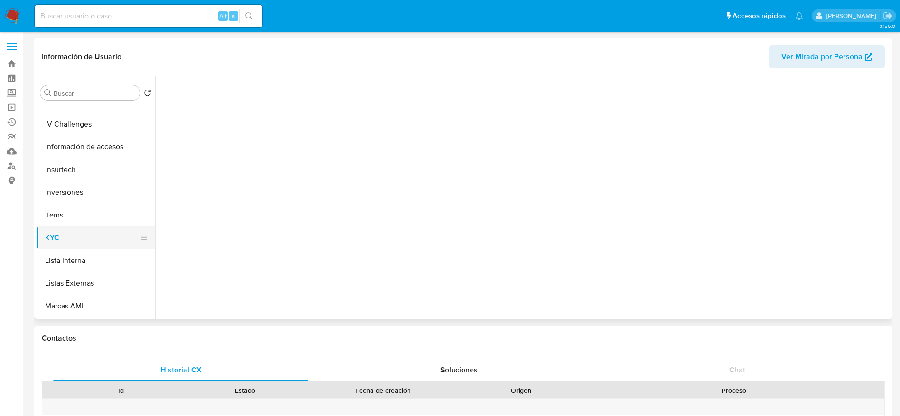
scroll to position [0, 0]
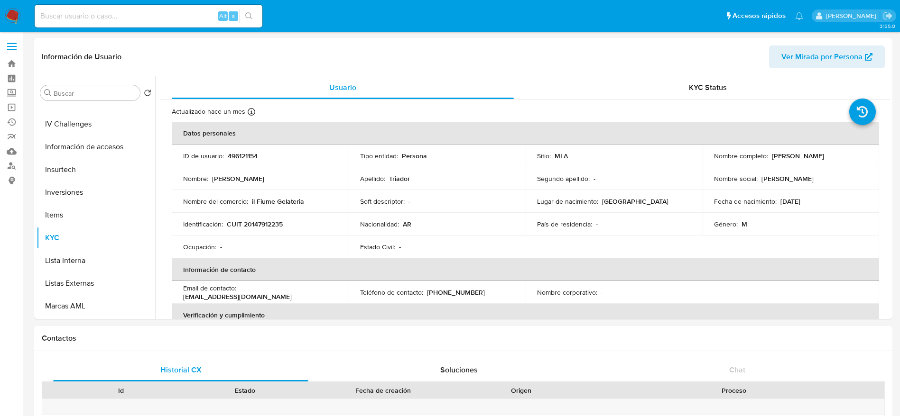
click at [269, 225] on p "CUIT 20147912235" at bounding box center [255, 224] width 56 height 9
copy p "20147912235"
drag, startPoint x: 308, startPoint y: 234, endPoint x: 271, endPoint y: 225, distance: 38.2
click at [306, 234] on td "Identificación : CUIT 20147912235" at bounding box center [260, 224] width 177 height 23
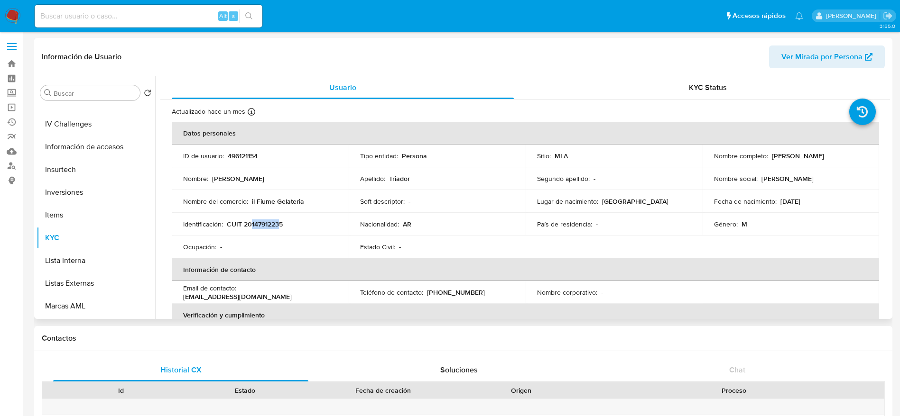
drag, startPoint x: 250, startPoint y: 223, endPoint x: 280, endPoint y: 227, distance: 30.1
click at [280, 227] on p "CUIT 20147912235" at bounding box center [255, 224] width 56 height 9
copy p "14791223"
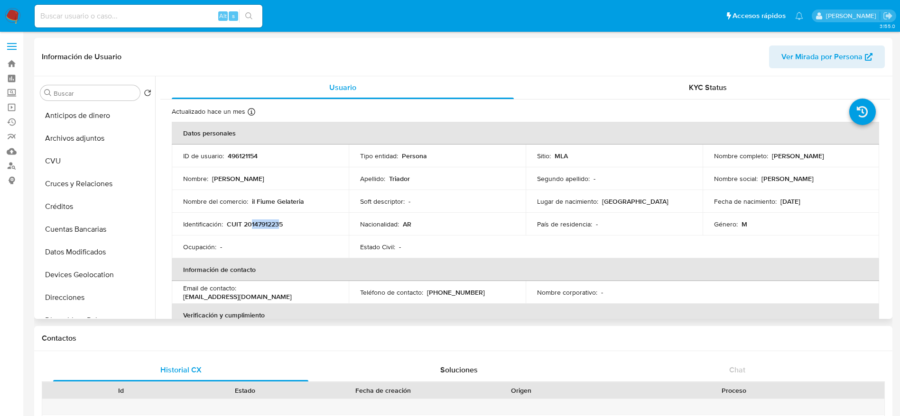
drag, startPoint x: 92, startPoint y: 142, endPoint x: 254, endPoint y: 128, distance: 161.9
click at [93, 143] on button "Archivos adjuntos" at bounding box center [96, 138] width 119 height 23
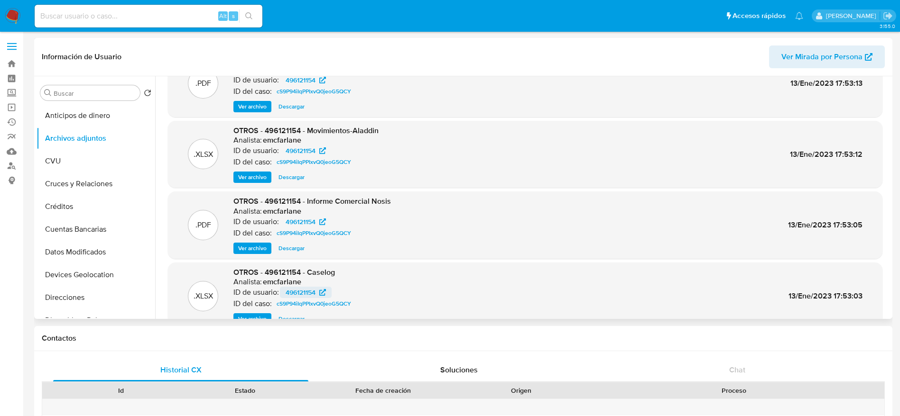
scroll to position [53, 0]
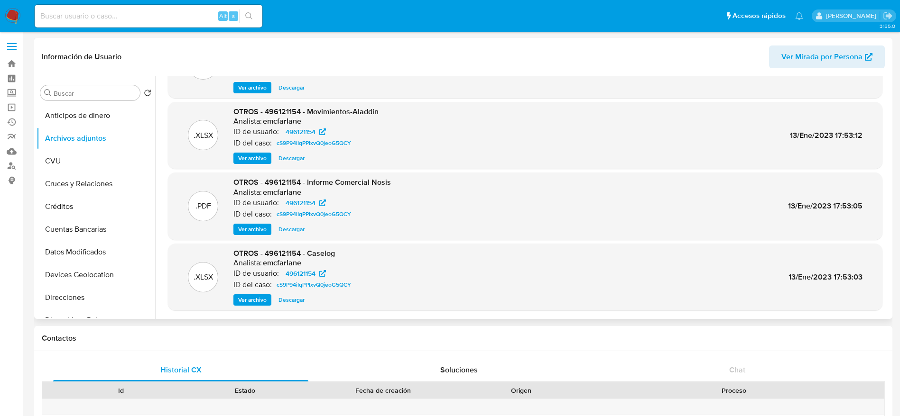
click at [301, 297] on span "Descargar" at bounding box center [291, 299] width 26 height 9
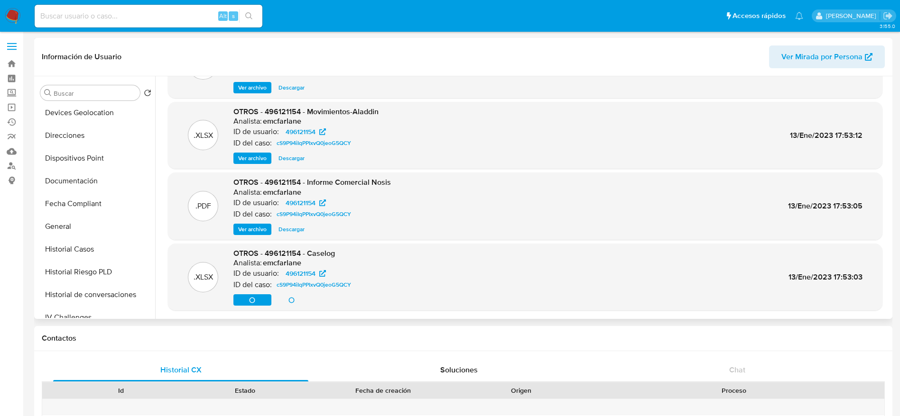
scroll to position [356, 0]
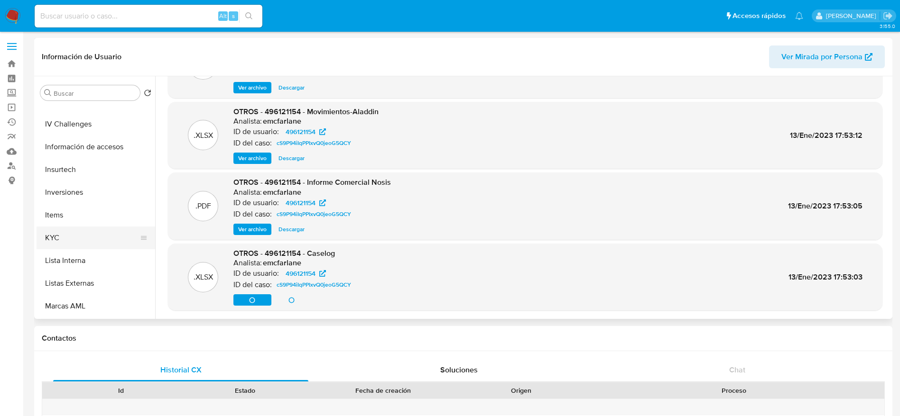
click at [58, 227] on button "KYC" at bounding box center [92, 238] width 111 height 23
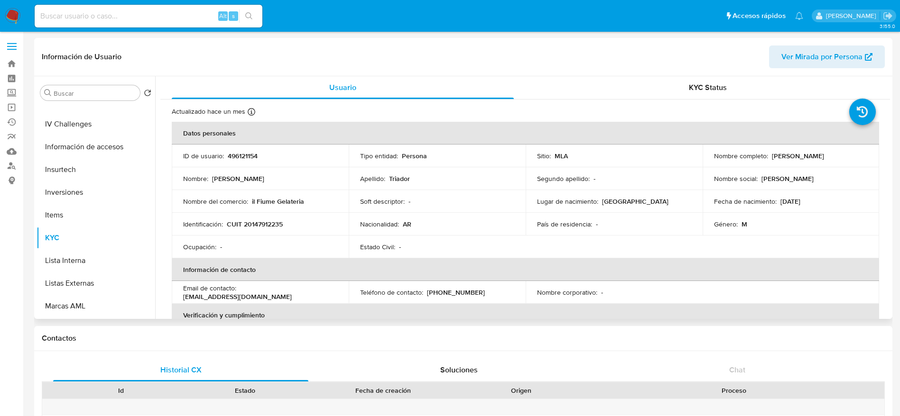
drag, startPoint x: 796, startPoint y: 161, endPoint x: 841, endPoint y: 168, distance: 45.6
click at [841, 168] on tbody "ID de usuario : 496121154 Tipo entidad : Persona Sitio : MLA Nombre completo : …" at bounding box center [525, 202] width 707 height 114
click at [851, 162] on td "Nombre completo : Patricio Gualberto Triador" at bounding box center [790, 156] width 177 height 23
click at [849, 156] on div "Nombre completo : Patricio Gualberto Triador" at bounding box center [791, 156] width 154 height 9
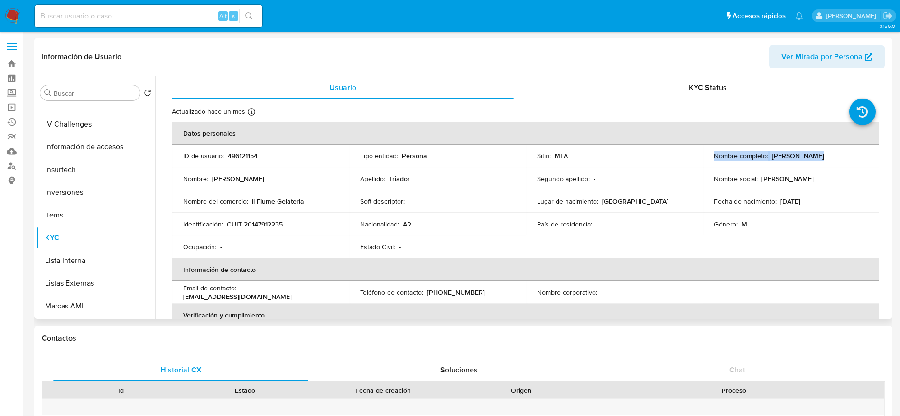
click at [849, 156] on div "Nombre completo : Patricio Gualberto Triador" at bounding box center [791, 156] width 154 height 9
click at [801, 115] on div "Actualizado hace un mes Creado: 13/03/2020 11:01:05 Actualizado: 18/07/2025 23:…" at bounding box center [513, 113] width 683 height 12
drag, startPoint x: 770, startPoint y: 153, endPoint x: 865, endPoint y: 161, distance: 95.7
click at [865, 161] on td "Nombre completo : Patricio Gualberto Triador" at bounding box center [790, 156] width 177 height 23
copy p "Patricio Gualberto Triador"
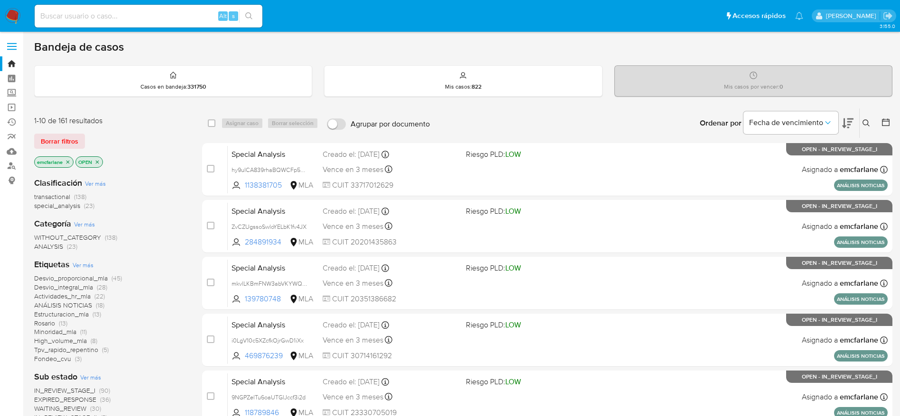
click at [116, 16] on input at bounding box center [149, 16] width 228 height 12
paste input "5kFVDm32cLc0HnLkTl7cHadx"
type input "5kFVDm32cLc0HnLkTl7cHadx"
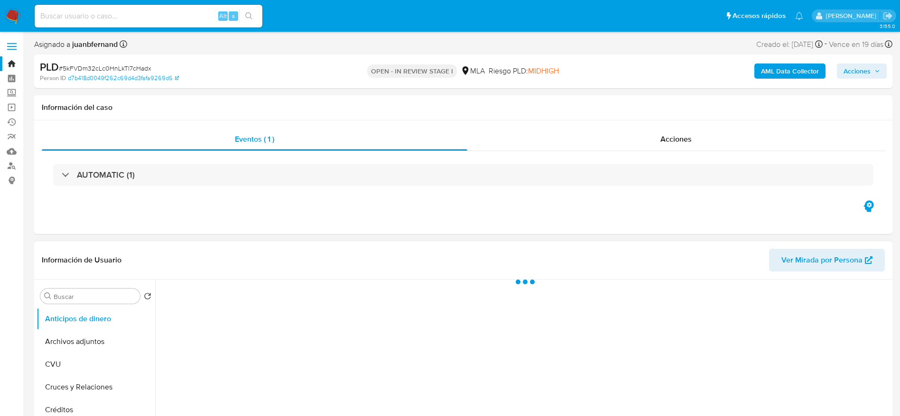
scroll to position [213, 0]
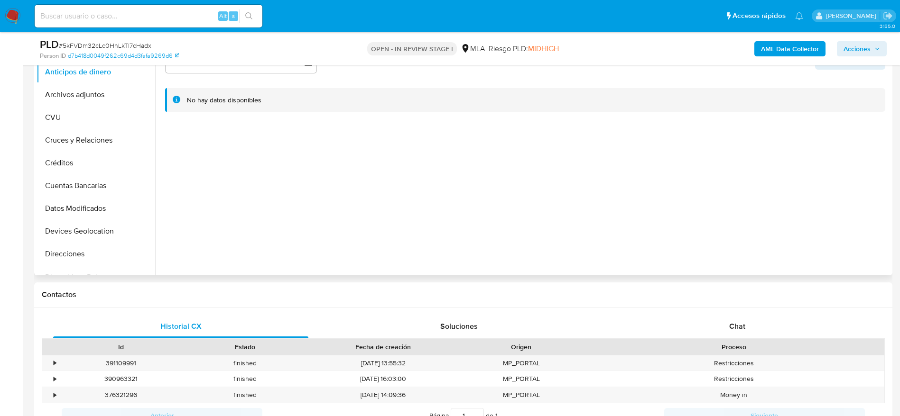
select select "10"
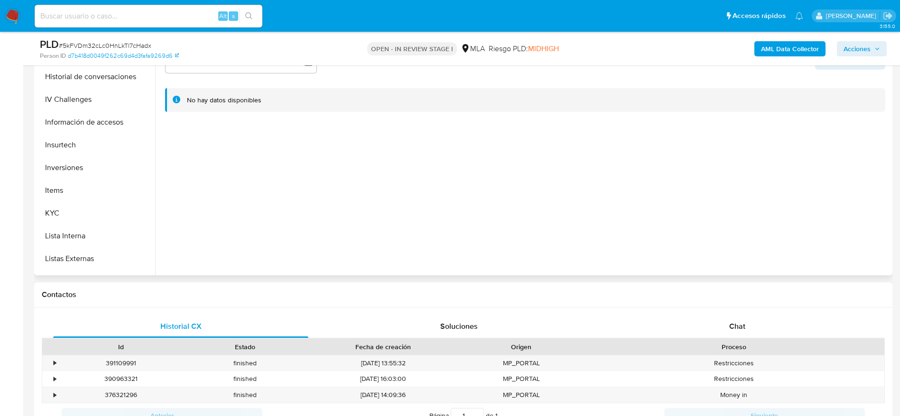
scroll to position [356, 0]
click at [80, 186] on button "KYC" at bounding box center [96, 194] width 119 height 23
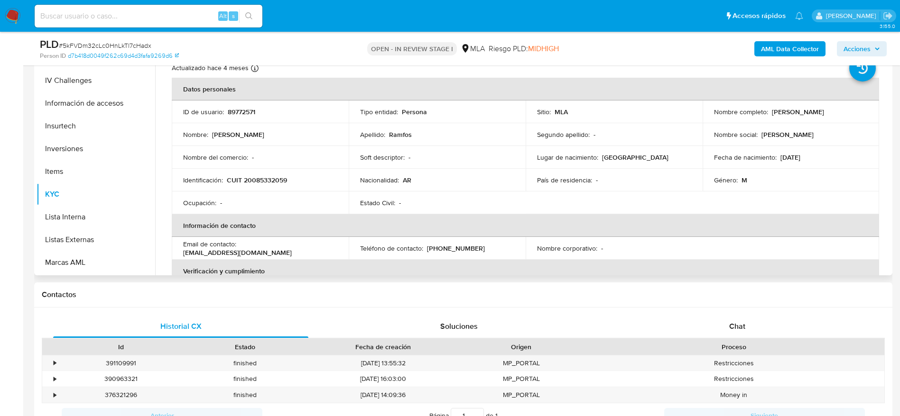
drag, startPoint x: 773, startPoint y: 110, endPoint x: 828, endPoint y: 116, distance: 55.3
click at [828, 116] on div "Nombre completo : [PERSON_NAME]" at bounding box center [791, 112] width 154 height 9
copy p "[PERSON_NAME]"
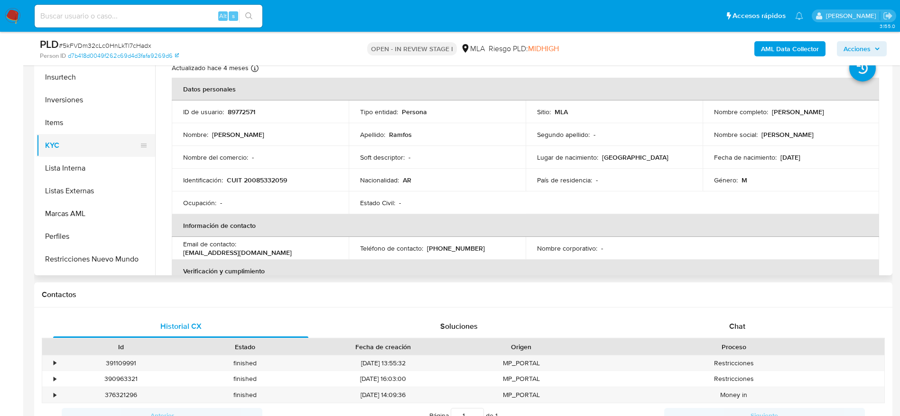
scroll to position [427, 0]
click at [83, 144] on button "Lista Interna" at bounding box center [92, 146] width 111 height 23
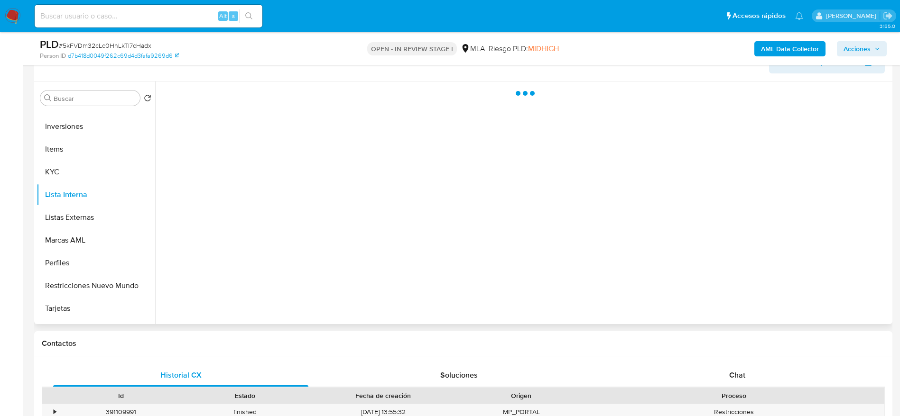
scroll to position [142, 0]
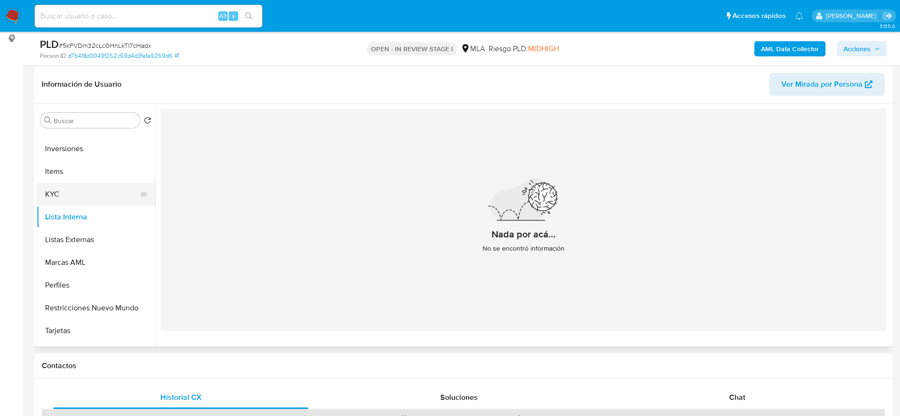
click at [82, 188] on button "KYC" at bounding box center [92, 194] width 111 height 23
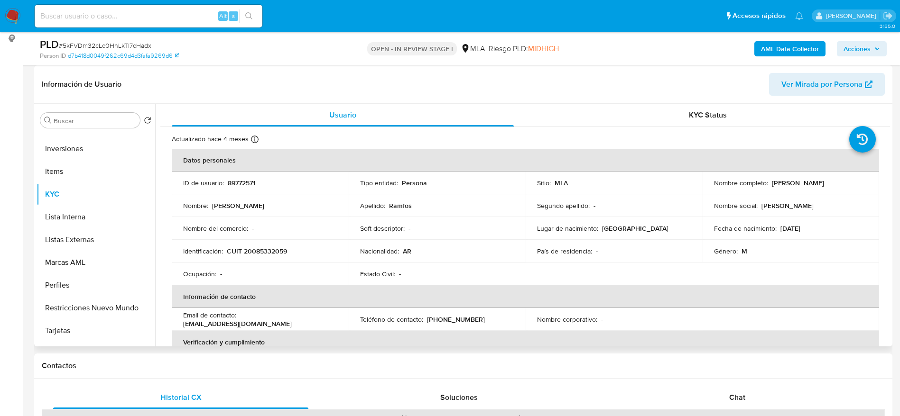
click at [249, 179] on p "89772571" at bounding box center [242, 183] width 28 height 9
copy p "89772571"
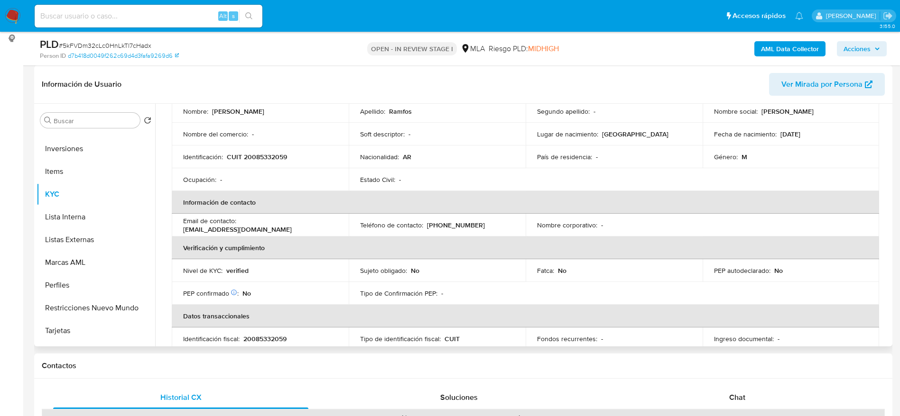
scroll to position [213, 0]
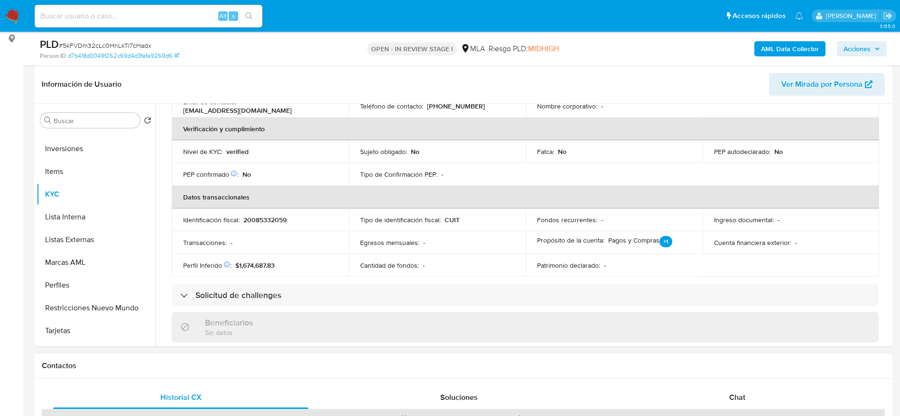
click at [752, 414] on div "Proceso" at bounding box center [733, 418] width 287 height 9
click at [741, 400] on span "Chat" at bounding box center [737, 397] width 16 height 11
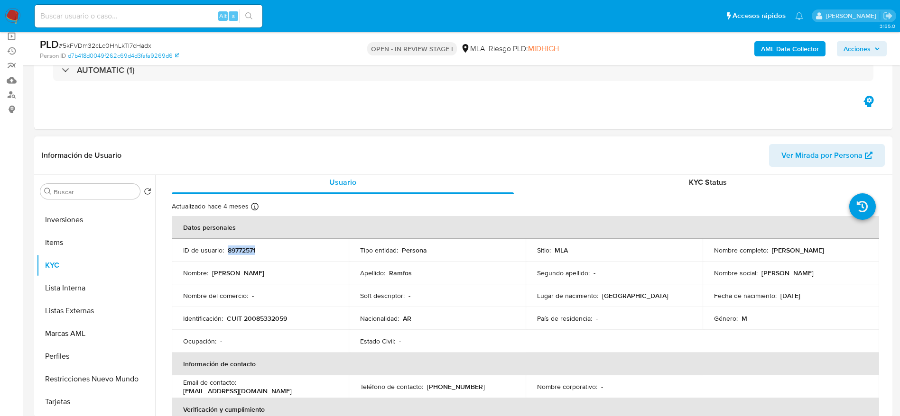
scroll to position [0, 0]
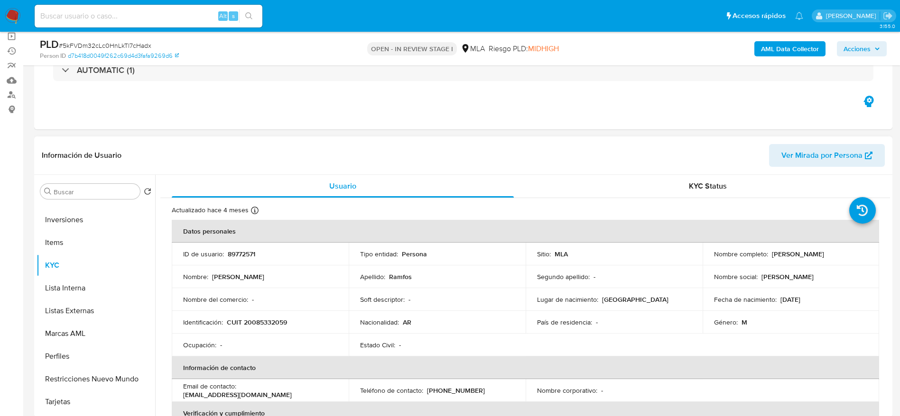
click at [267, 320] on p "CUIT 20085332059" at bounding box center [257, 322] width 60 height 9
copy p "20085332059"
drag, startPoint x: 791, startPoint y: 244, endPoint x: 795, endPoint y: 249, distance: 6.2
click at [791, 244] on td "Nombre completo : [PERSON_NAME]" at bounding box center [790, 254] width 177 height 23
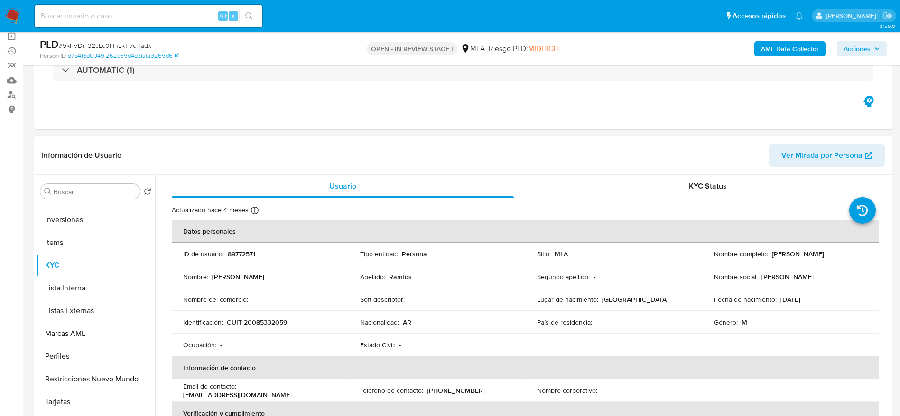
click at [796, 252] on p "[PERSON_NAME]" at bounding box center [798, 254] width 52 height 9
click at [794, 257] on p "[PERSON_NAME]" at bounding box center [798, 254] width 52 height 9
click at [781, 275] on div "Nombre social : [PERSON_NAME]" at bounding box center [791, 277] width 154 height 9
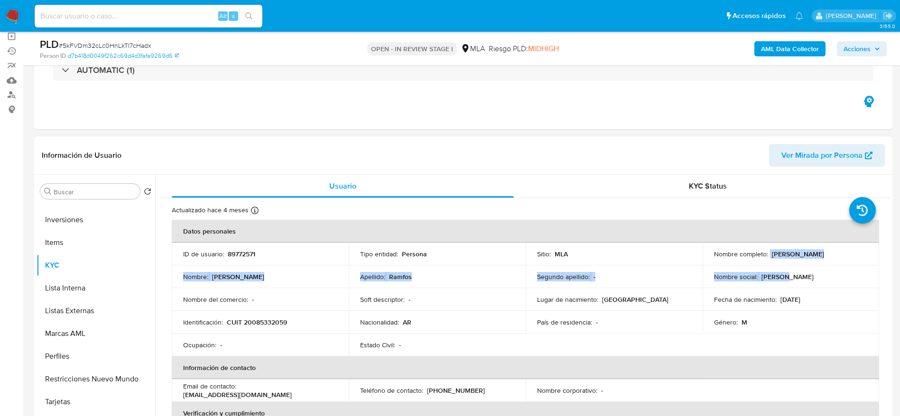
drag, startPoint x: 771, startPoint y: 255, endPoint x: 831, endPoint y: 266, distance: 61.7
click at [831, 266] on tbody "ID de usuario : 89772571 Tipo entidad : Persona Sitio : MLA Nombre completo : […" at bounding box center [525, 300] width 707 height 114
click at [826, 257] on div "Nombre completo : [PERSON_NAME]" at bounding box center [791, 254] width 154 height 9
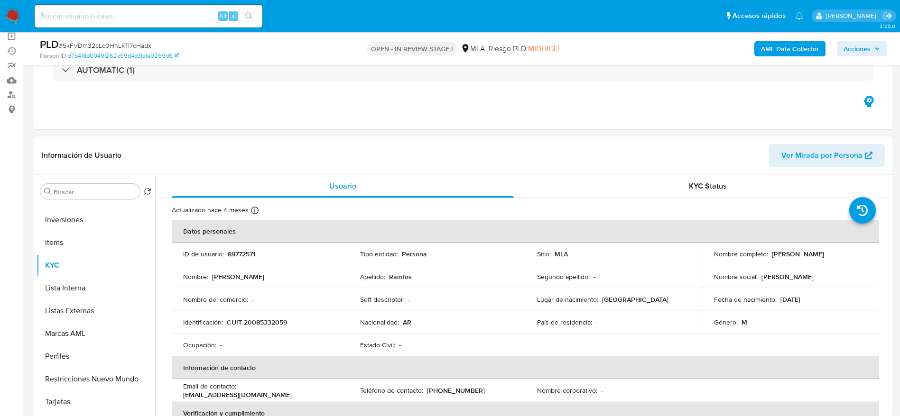
click at [826, 256] on div "Nombre completo : [PERSON_NAME]" at bounding box center [791, 254] width 154 height 9
click at [780, 246] on td "Nombre completo : [PERSON_NAME]" at bounding box center [790, 254] width 177 height 23
drag, startPoint x: 770, startPoint y: 255, endPoint x: 816, endPoint y: 258, distance: 46.1
click at [816, 258] on div "Nombre completo : [PERSON_NAME]" at bounding box center [791, 254] width 154 height 9
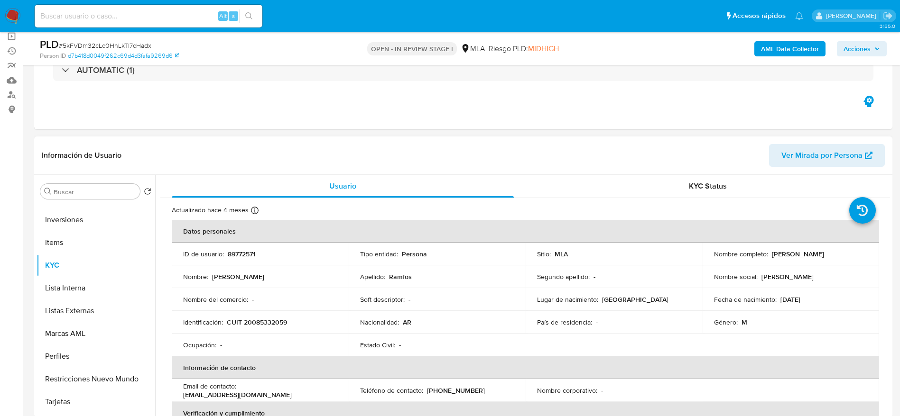
copy p "[PERSON_NAME]"
click at [78, 45] on span "# 5kFVDm32cLc0HnLkTl7cHadx" at bounding box center [105, 45] width 92 height 9
copy span "5kFVDm32cLc0HnLkTl7cHadx"
click at [361, 13] on ul "Pausado Ver notificaciones Alt s Accesos rápidos Presiona las siguientes teclas…" at bounding box center [419, 16] width 778 height 24
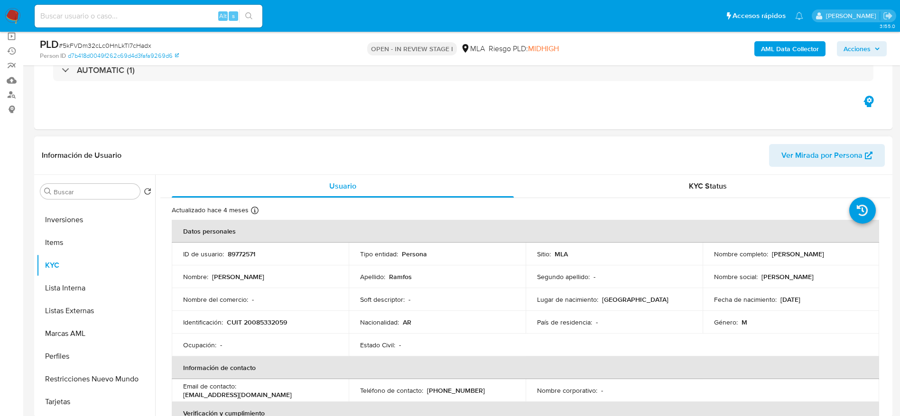
drag, startPoint x: 768, startPoint y: 256, endPoint x: 822, endPoint y: 248, distance: 54.2
click at [822, 248] on td "Nombre completo : [PERSON_NAME]" at bounding box center [790, 254] width 177 height 23
copy p "[PERSON_NAME]"
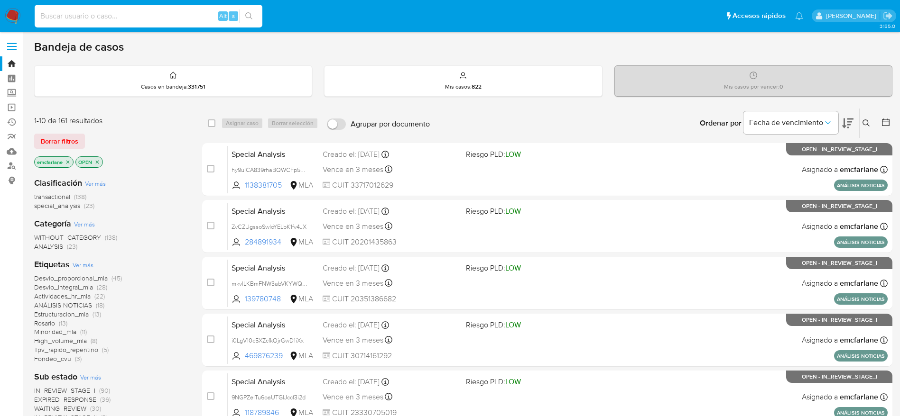
click at [175, 14] on input at bounding box center [149, 16] width 228 height 12
paste input "pPaMEgd2jvTmJ8flAq8G3kZM"
type input "pPaMEgd2jvTmJ8flAq8G3kZM"
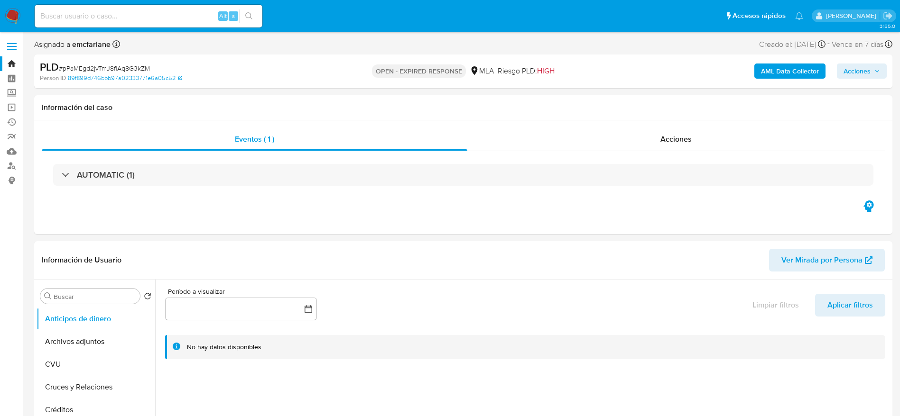
select select "10"
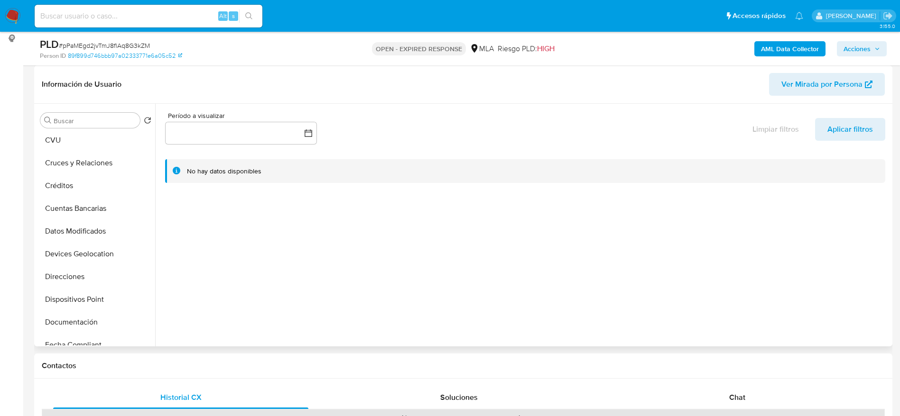
scroll to position [213, 0]
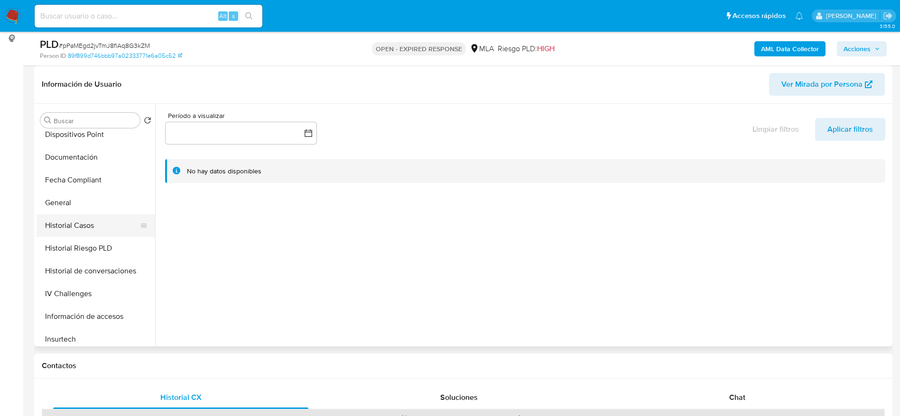
click at [92, 224] on button "Historial Casos" at bounding box center [92, 225] width 111 height 23
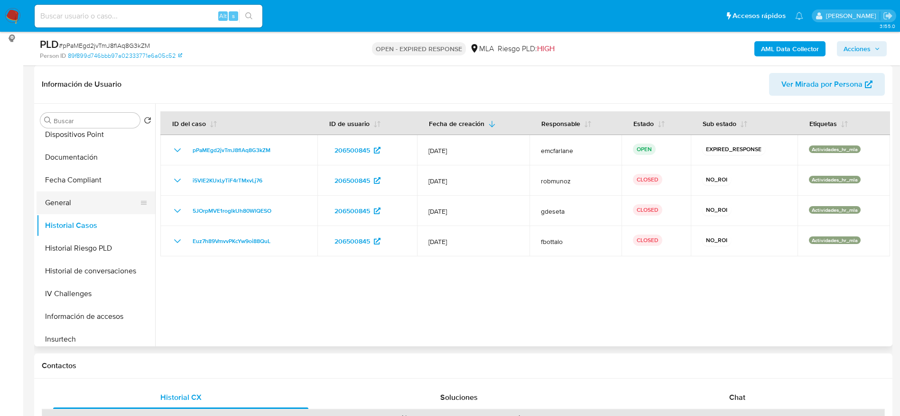
drag, startPoint x: 63, startPoint y: 204, endPoint x: 68, endPoint y: 202, distance: 5.7
click at [63, 204] on button "General" at bounding box center [92, 203] width 111 height 23
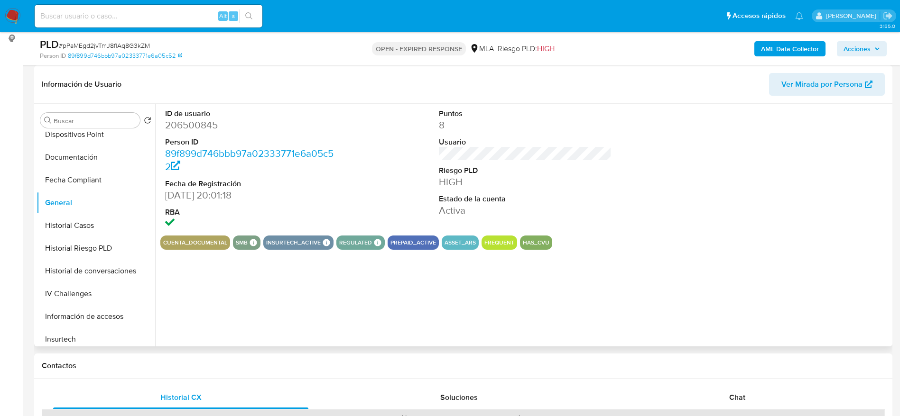
click at [193, 126] on dd "206500845" at bounding box center [251, 125] width 173 height 13
copy dd "206500845"
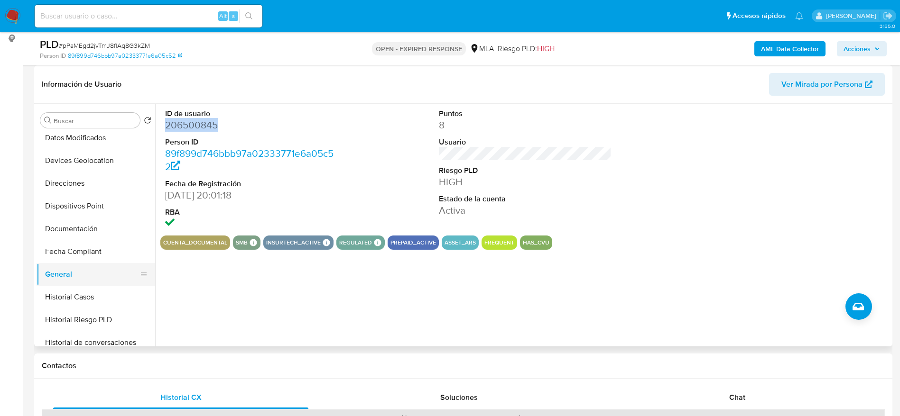
scroll to position [142, 0]
click at [78, 292] on button "Historial Casos" at bounding box center [92, 296] width 111 height 23
